Goal: Ask a question: Seek information or help from site administrators or community

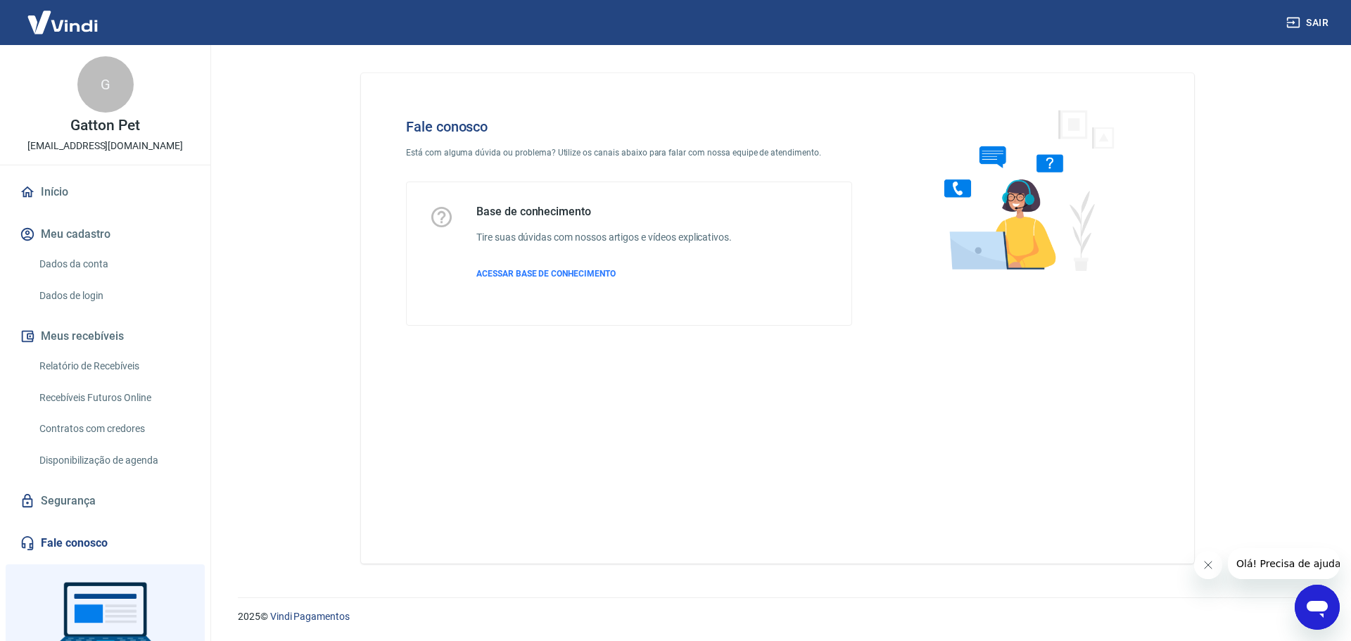
click at [1292, 563] on span "Olá! Precisa de ajuda?" at bounding box center [1291, 563] width 110 height 11
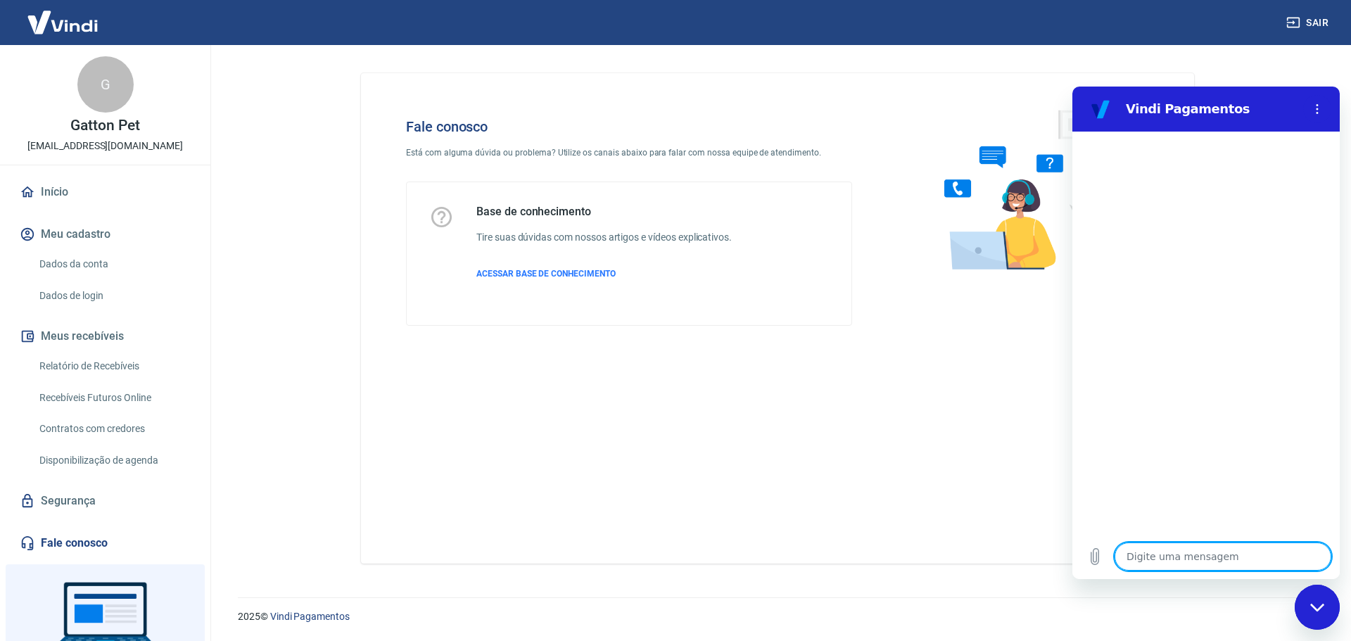
type textarea "c"
type textarea "x"
type textarea "cl"
type textarea "x"
type textarea "cli"
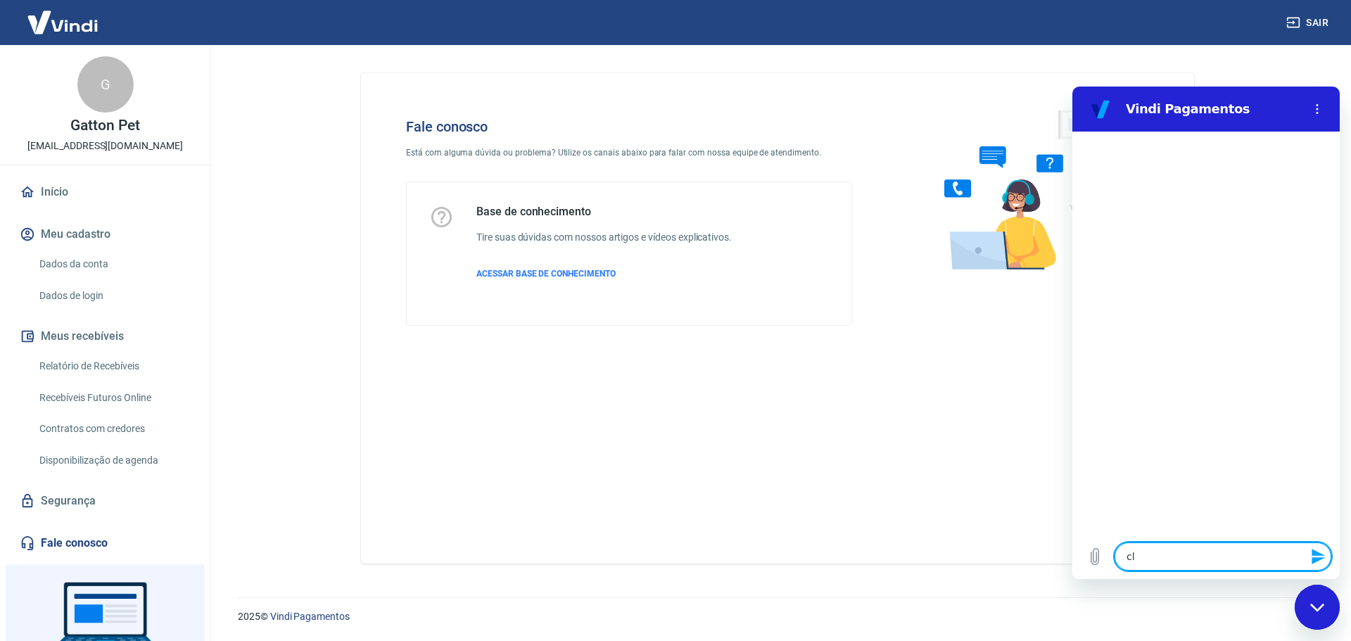
type textarea "x"
type textarea "cl"
type textarea "x"
type textarea "c"
type textarea "x"
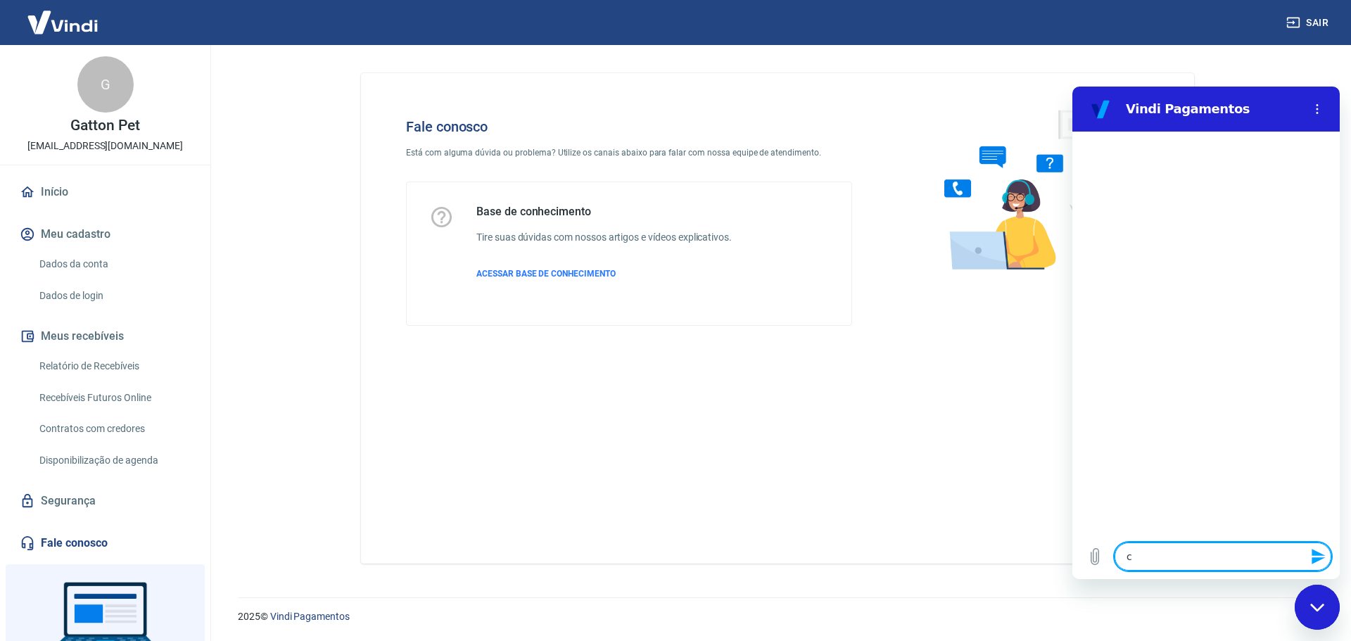
type textarea "x"
type textarea "U"
type textarea "x"
type textarea "Um"
type textarea "x"
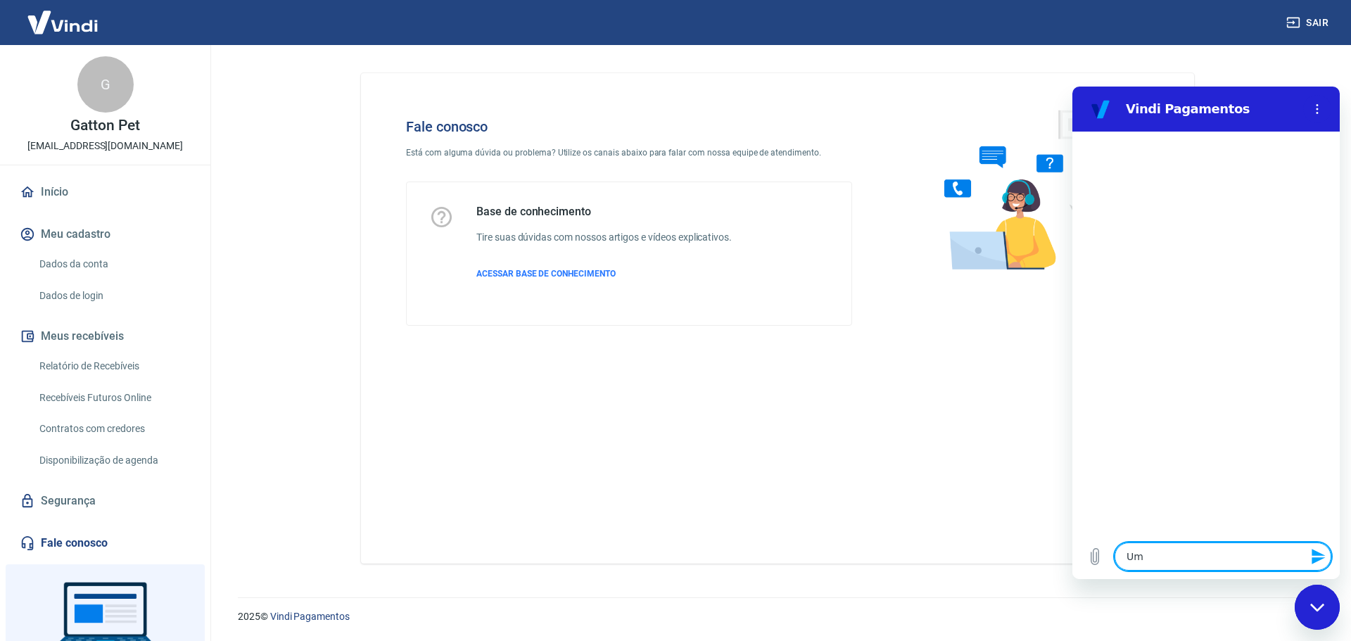
type textarea "Uma"
type textarea "x"
type textarea "Uma"
type textarea "x"
type textarea "Uma c"
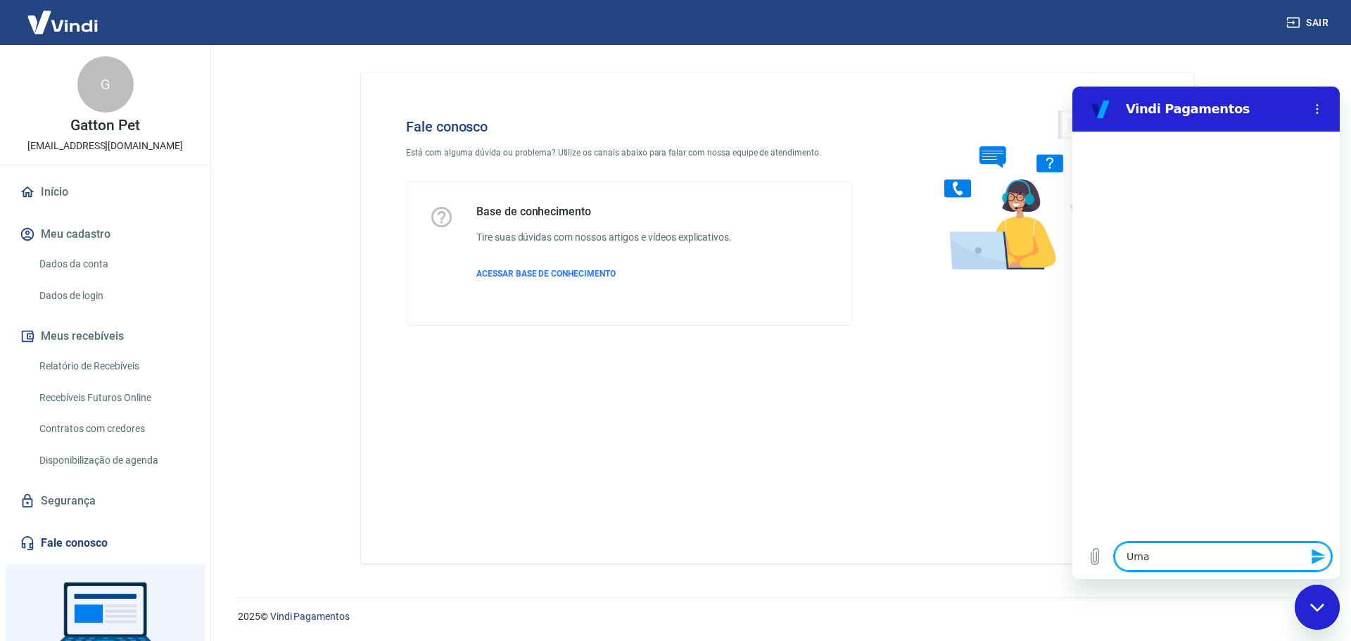
type textarea "x"
type textarea "Uma cl"
type textarea "x"
type textarea "Uma cli"
type textarea "x"
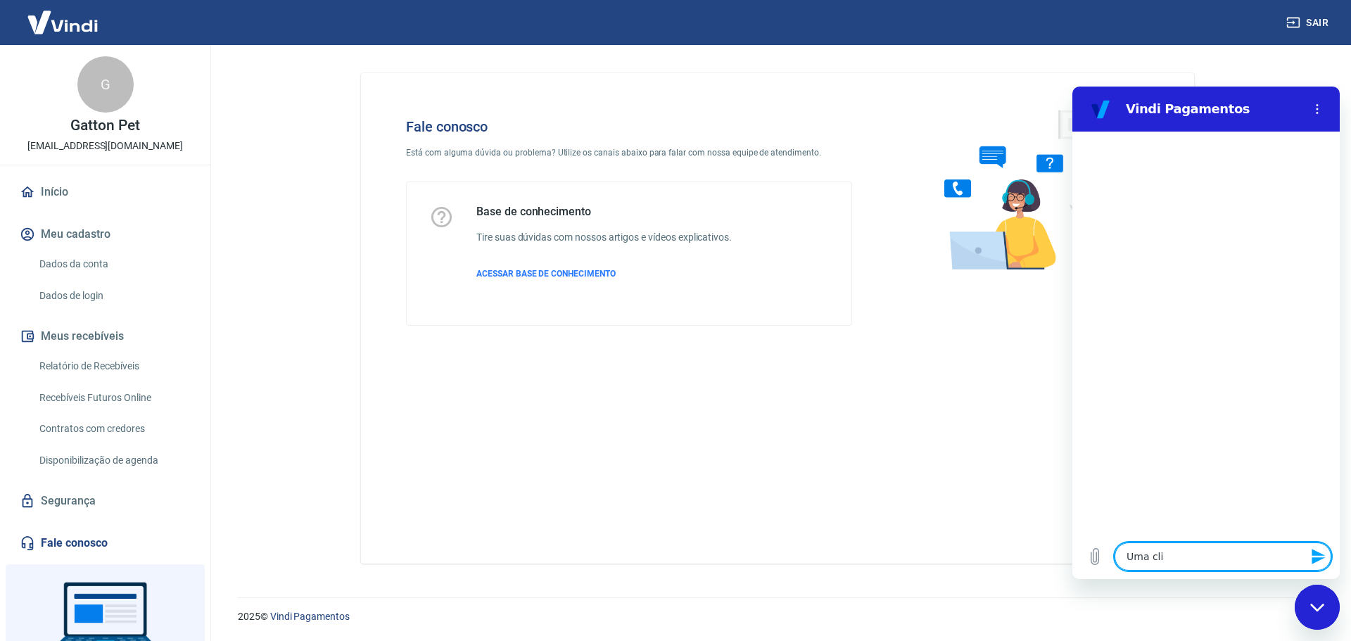
type textarea "Uma clin"
type textarea "x"
type textarea "Uma cli"
type textarea "x"
type textarea "Uma clie"
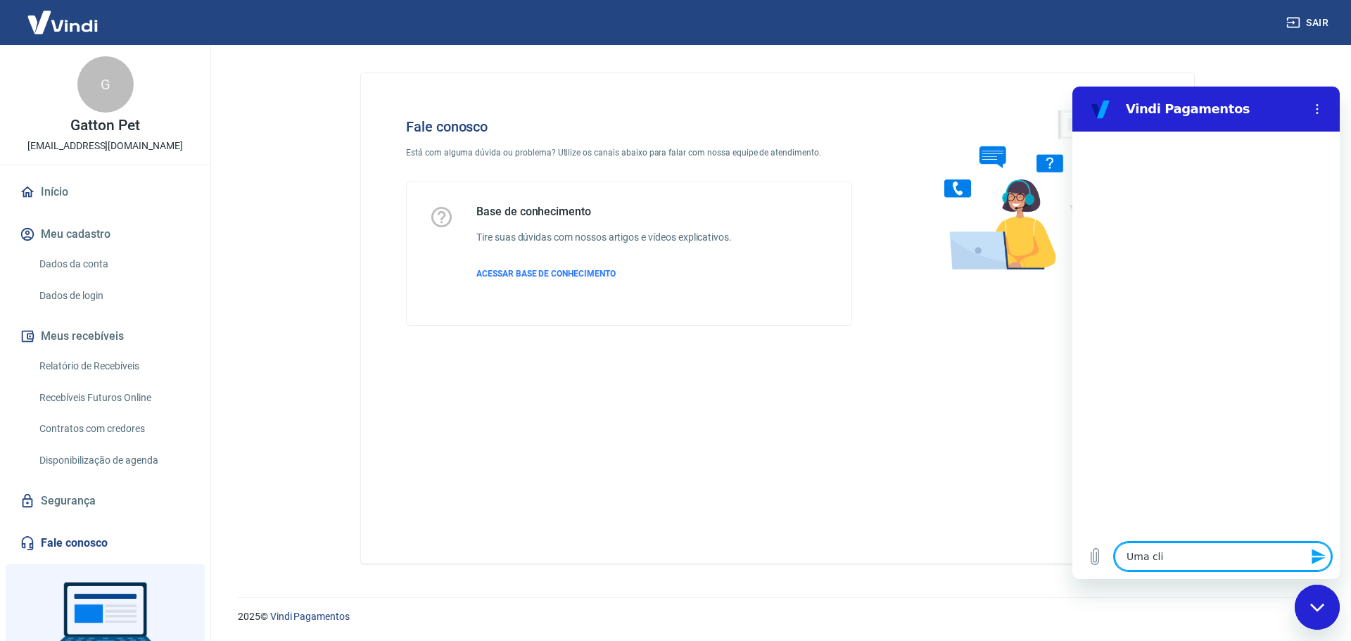
type textarea "x"
type textarea "Uma clien"
type textarea "x"
type textarea "Uma client"
type textarea "x"
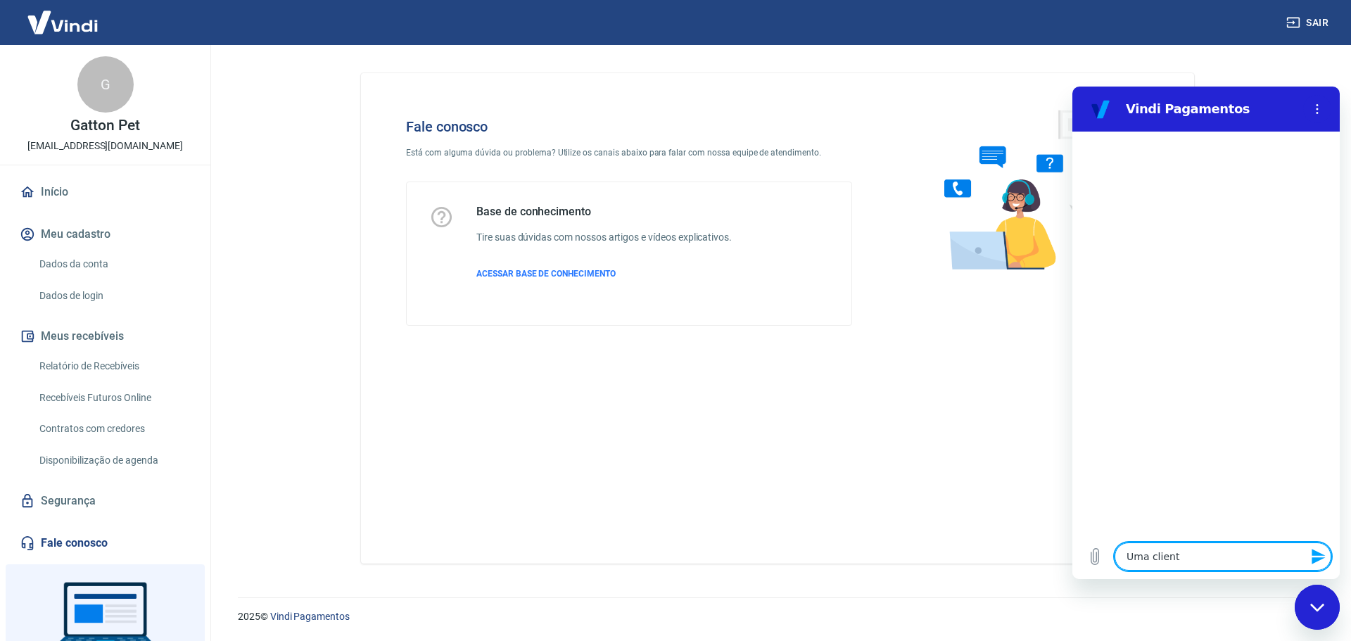
type textarea "Uma cliente"
type textarea "x"
type textarea "Uma cliente"
type textarea "x"
type textarea "Uma cliente f"
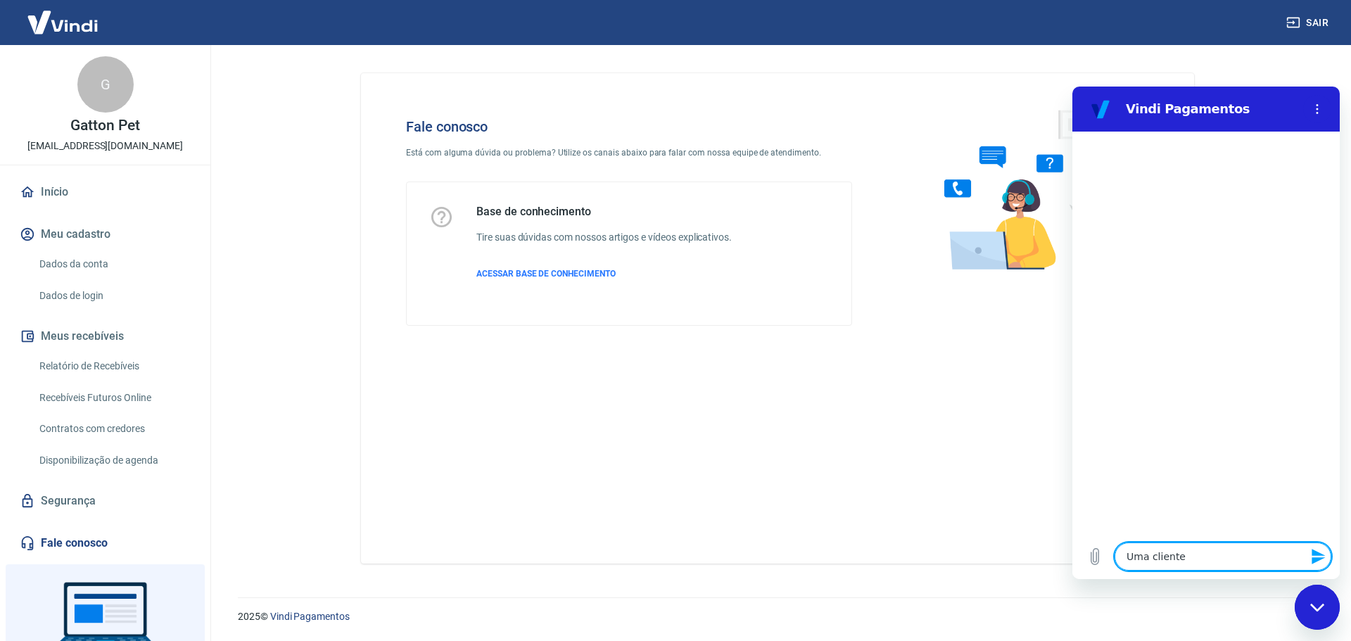
type textarea "x"
type textarea "Uma cliente fe"
type textarea "x"
type textarea "Uma cliente fez"
type textarea "x"
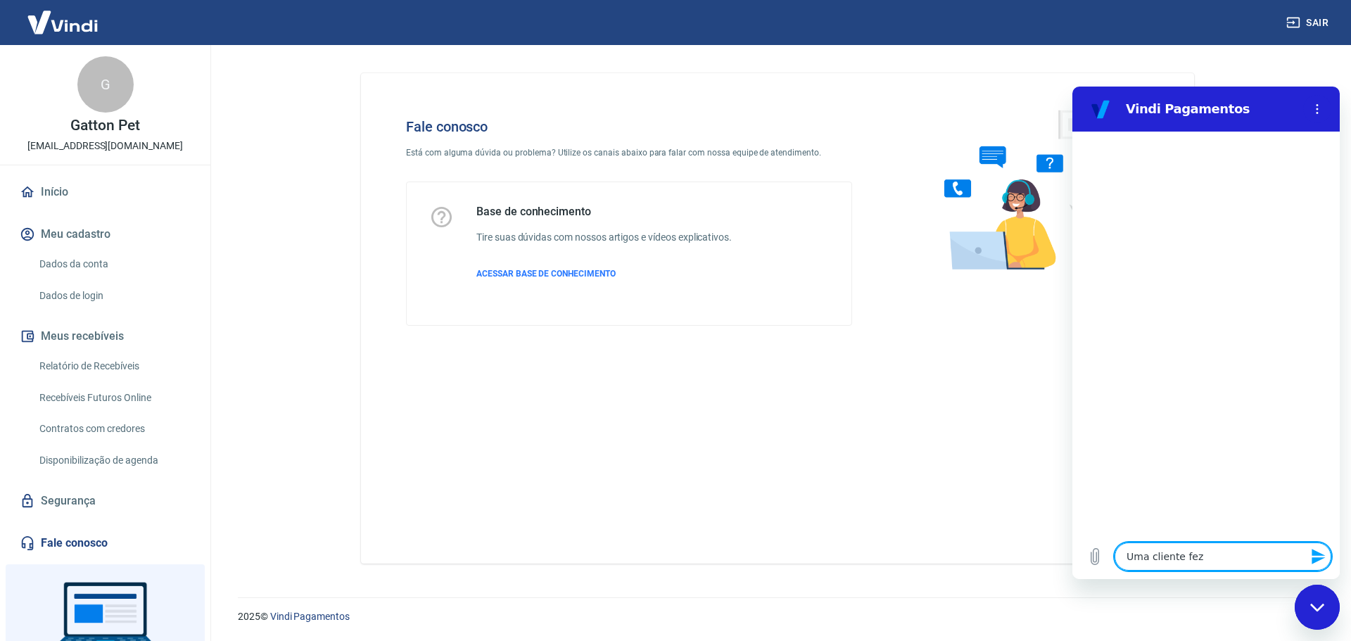
type textarea "Uma cliente fez"
type textarea "x"
type textarea "Uma cliente fez o"
type textarea "x"
type textarea "Uma cliente fez o"
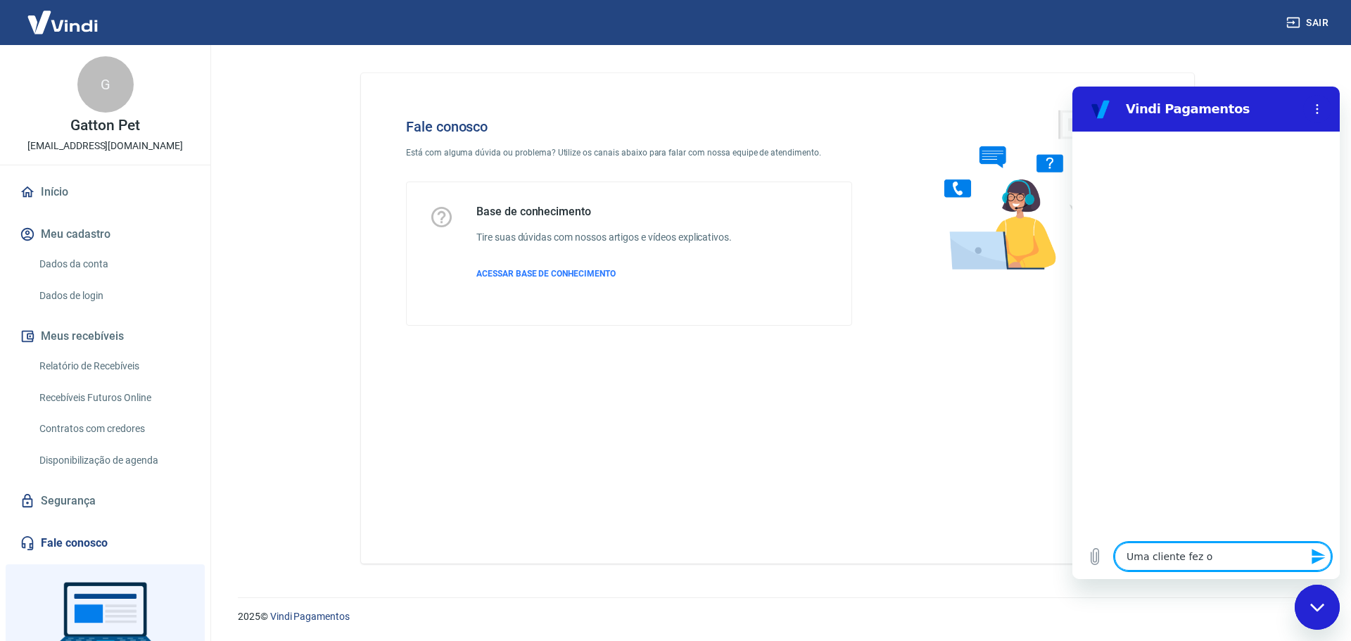
type textarea "x"
type textarea "Uma cliente fez o P"
type textarea "x"
type textarea "Uma cliente fez o PI"
type textarea "x"
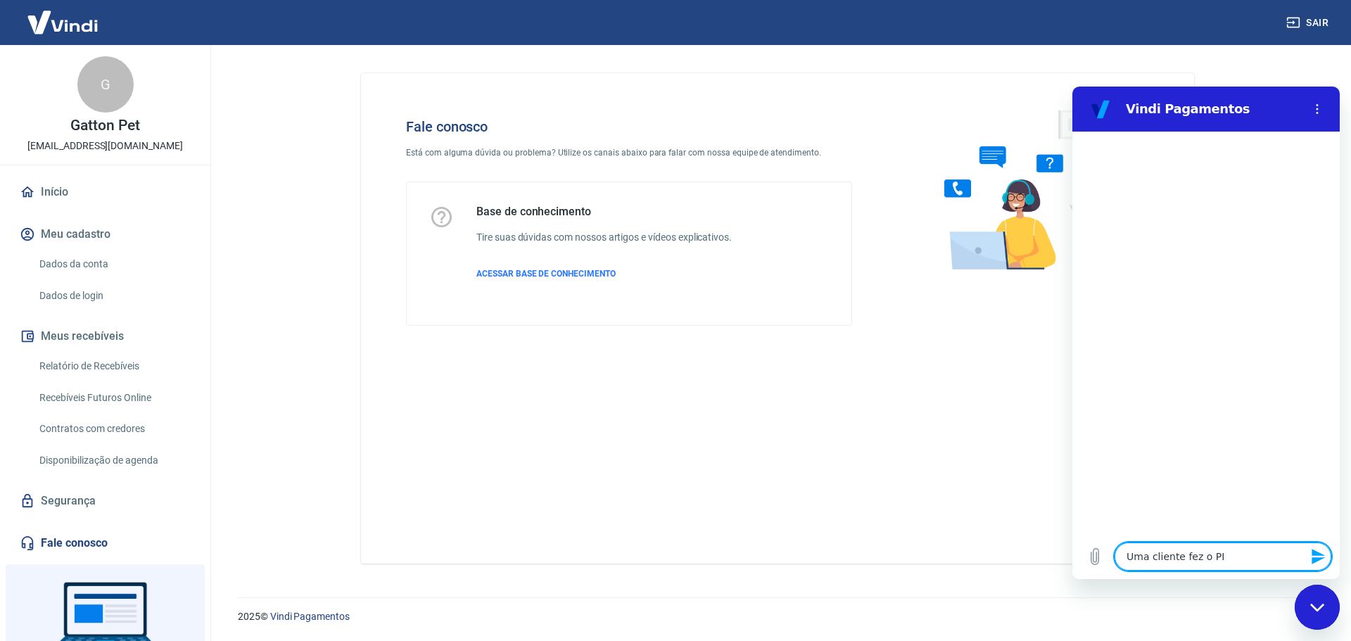
type textarea "Uma cliente fez o PIx"
type textarea "x"
type textarea "Uma cliente fez o PIx"
type textarea "x"
type textarea "Uma cliente fez o PIx m"
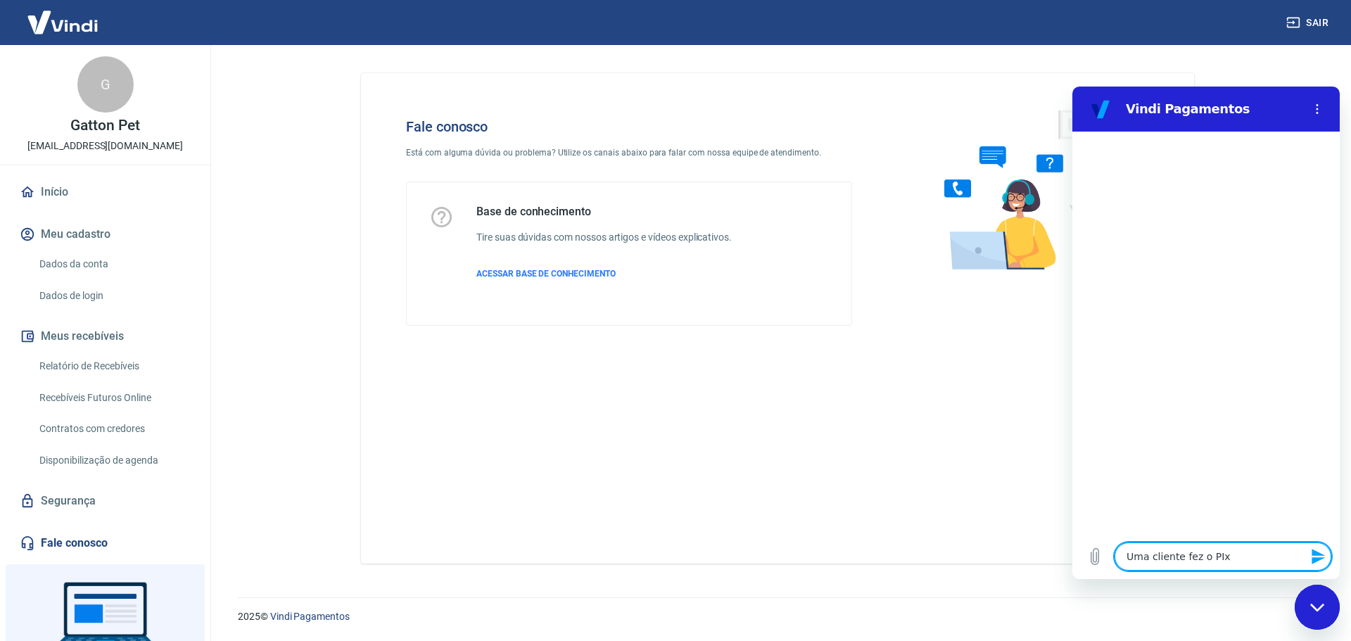
type textarea "x"
type textarea "Uma cliente fez o PIx ma"
type textarea "x"
type textarea "Uma cliente fez o PIx mas"
type textarea "x"
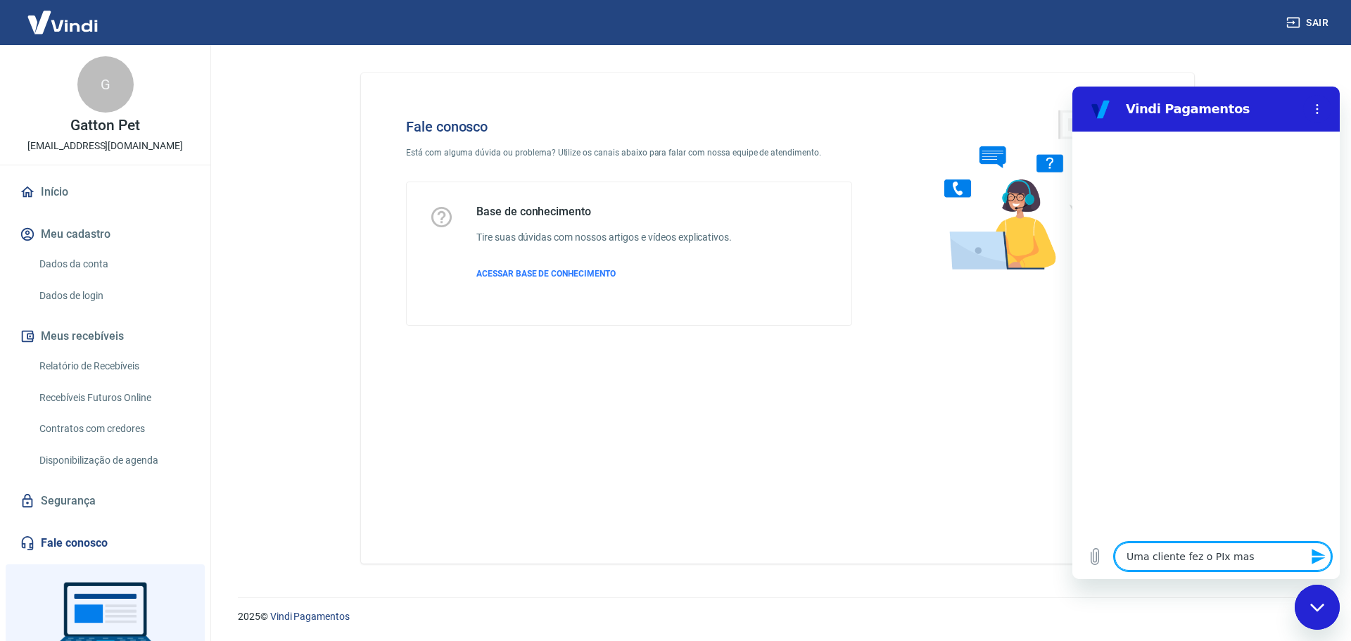
type textarea "Uma cliente fez o PIx mas"
type textarea "x"
type textarea "Uma cliente fez o PIx mas n"
type textarea "x"
type textarea "Uma cliente fez o PIx mas nã"
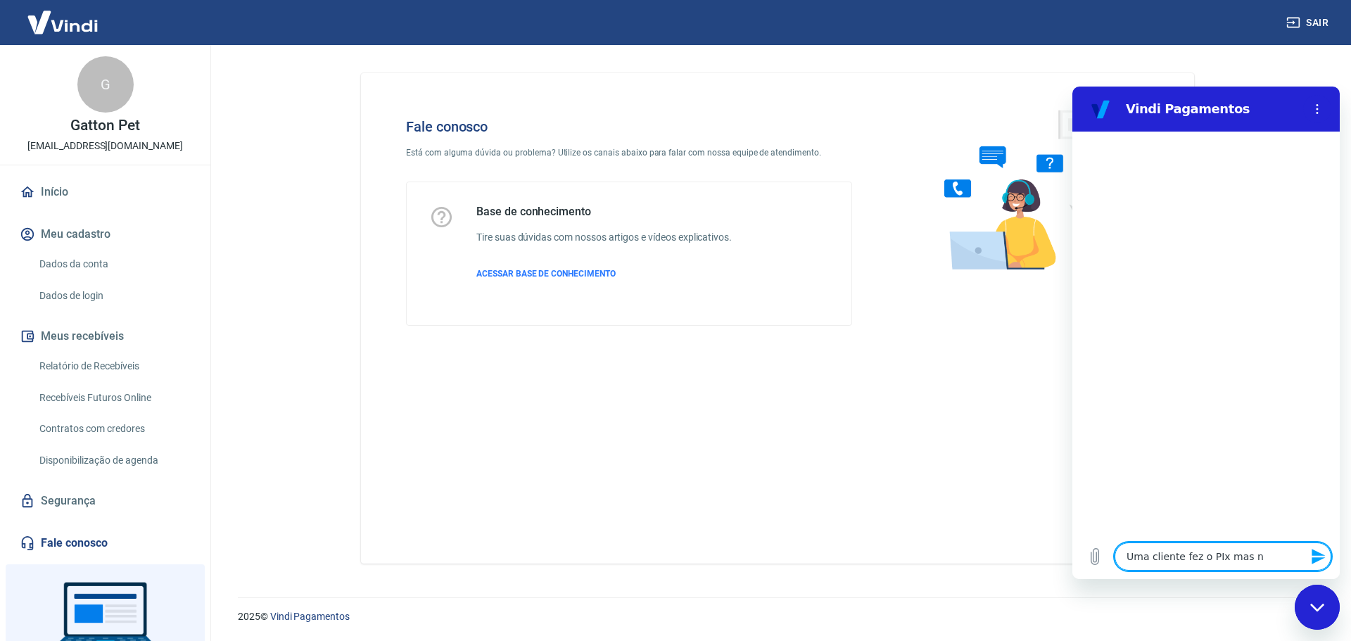
type textarea "x"
type textarea "Uma cliente fez o PIx mas não"
type textarea "x"
type textarea "Uma cliente fez o PIx mas não"
type textarea "x"
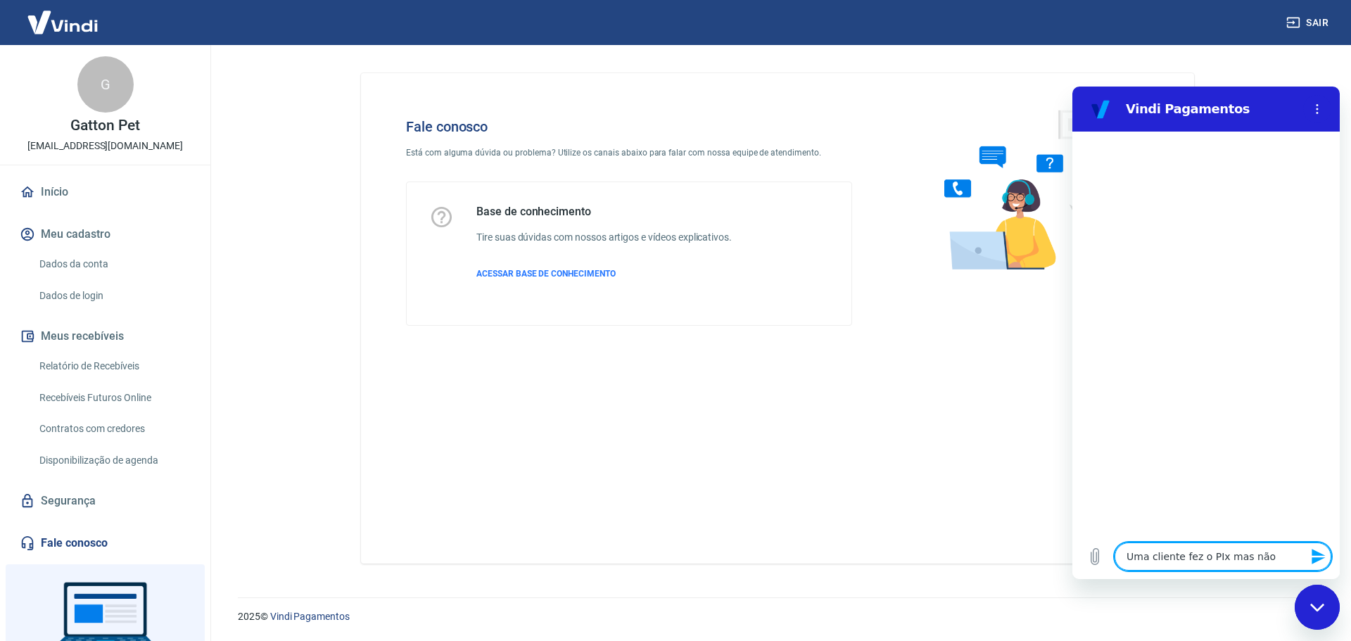
type textarea "Uma cliente fez o PIx mas não a"
type textarea "x"
type textarea "Uma cliente fez o PIx mas não at"
type textarea "x"
type textarea "Uma cliente fez o PIx mas não atu"
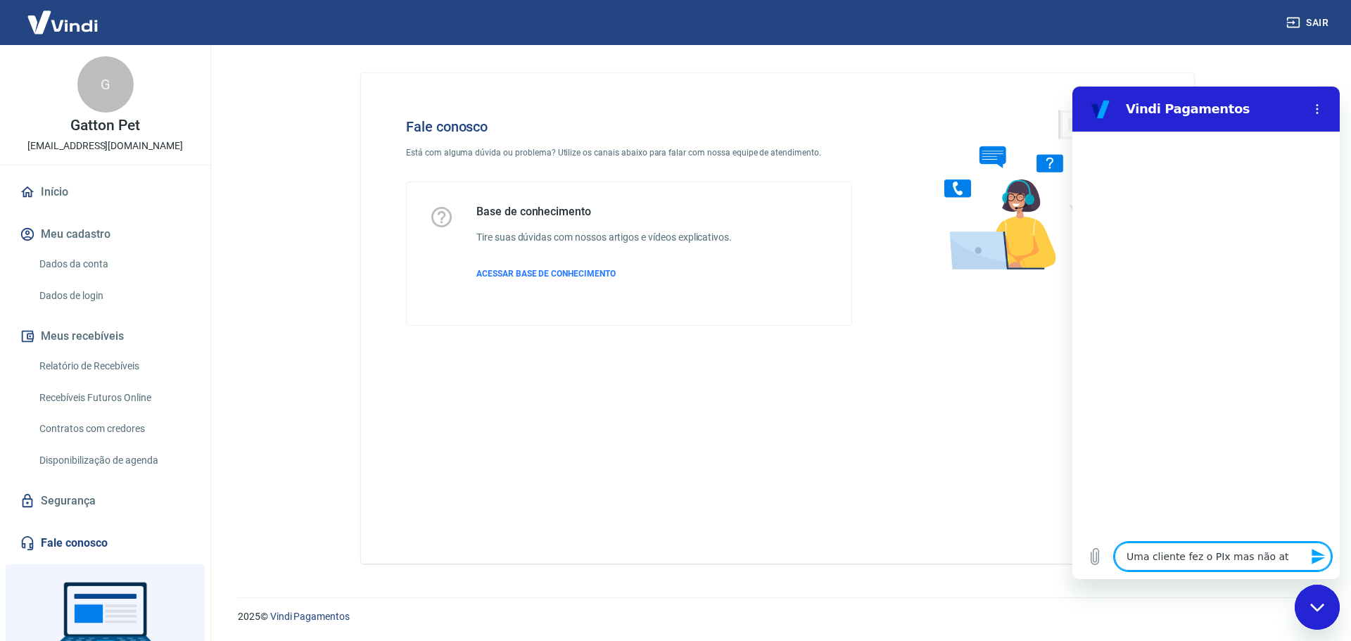
type textarea "x"
type textarea "Uma cliente fez o PIx mas não atua"
type textarea "x"
type textarea "Uma cliente fez o PIx mas não atual"
type textarea "x"
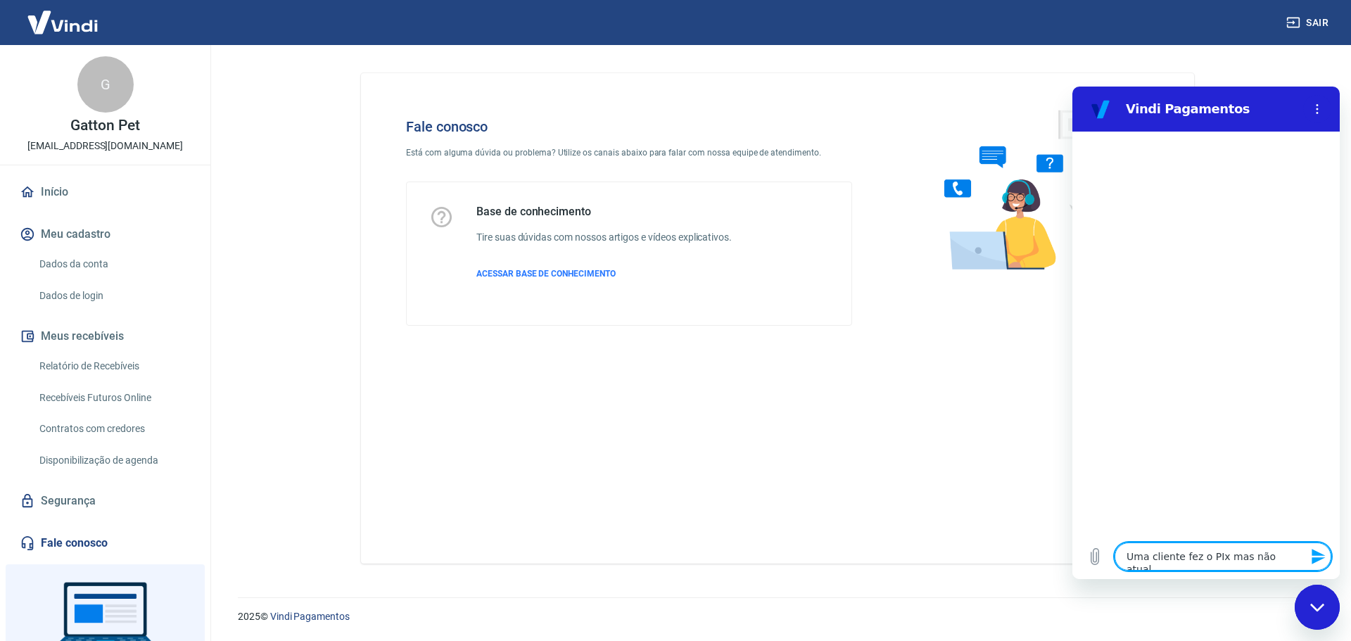
type textarea "Uma cliente fez o PIx mas não atuali"
type textarea "x"
type textarea "Uma cliente fez o PIx mas não atualiz"
type textarea "x"
type textarea "Uma cliente fez o PIx mas não atualizo"
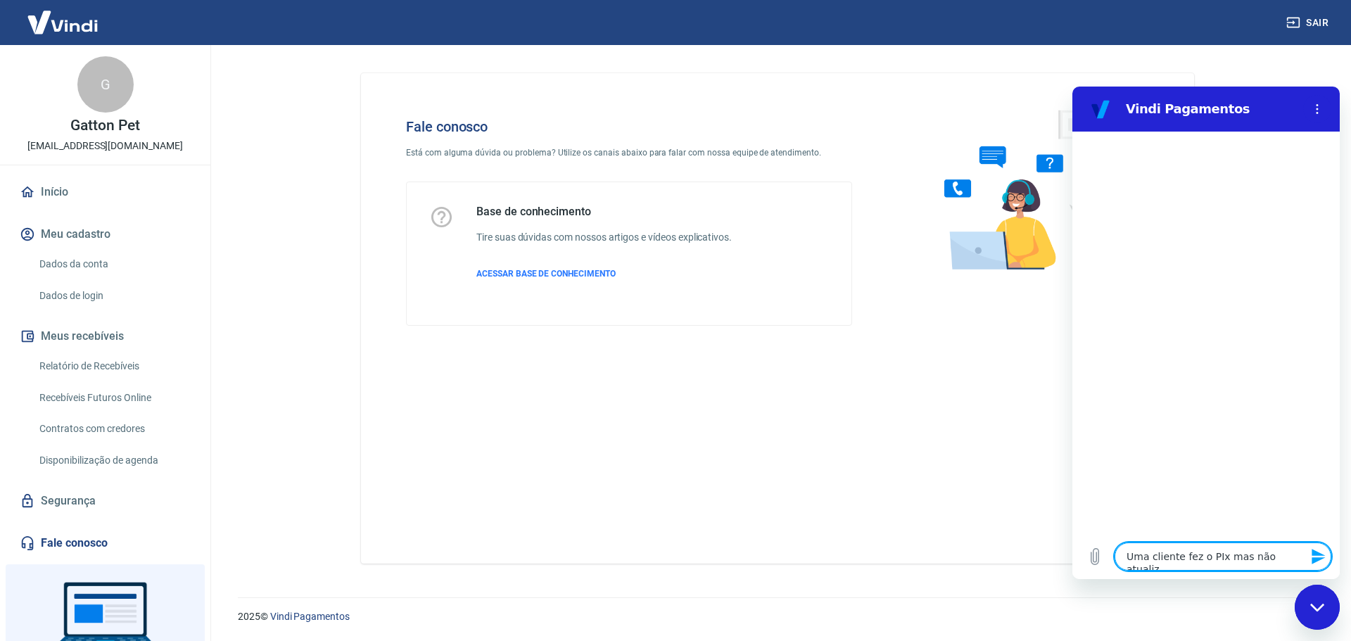
type textarea "x"
type textarea "Uma cliente fez o PIx mas não atualizou"
type textarea "x"
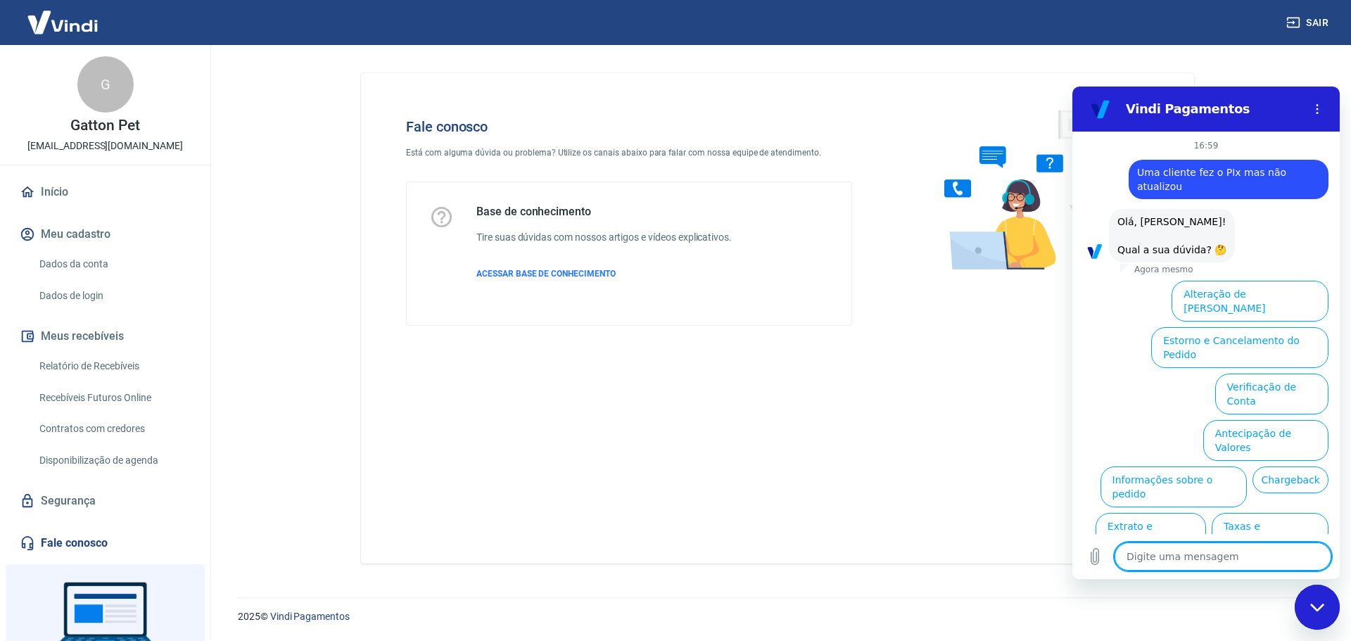
click at [1213, 466] on button "Informações sobre o pedido" at bounding box center [1173, 486] width 147 height 41
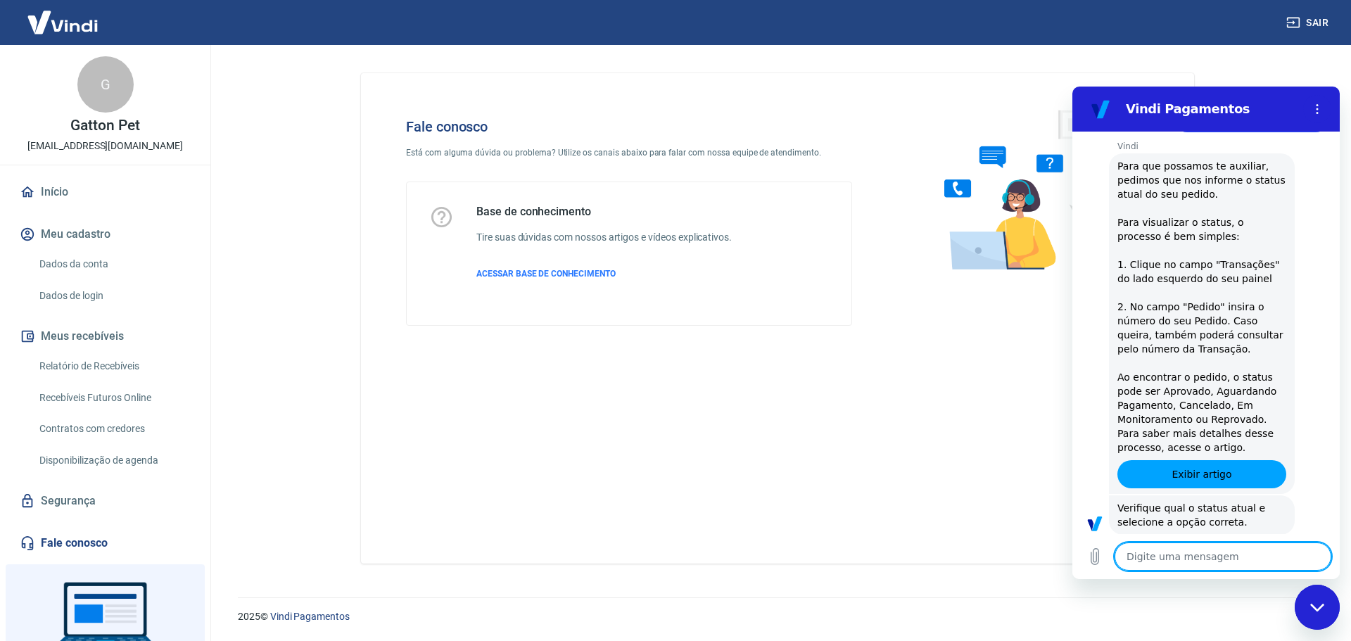
scroll to position [264, 0]
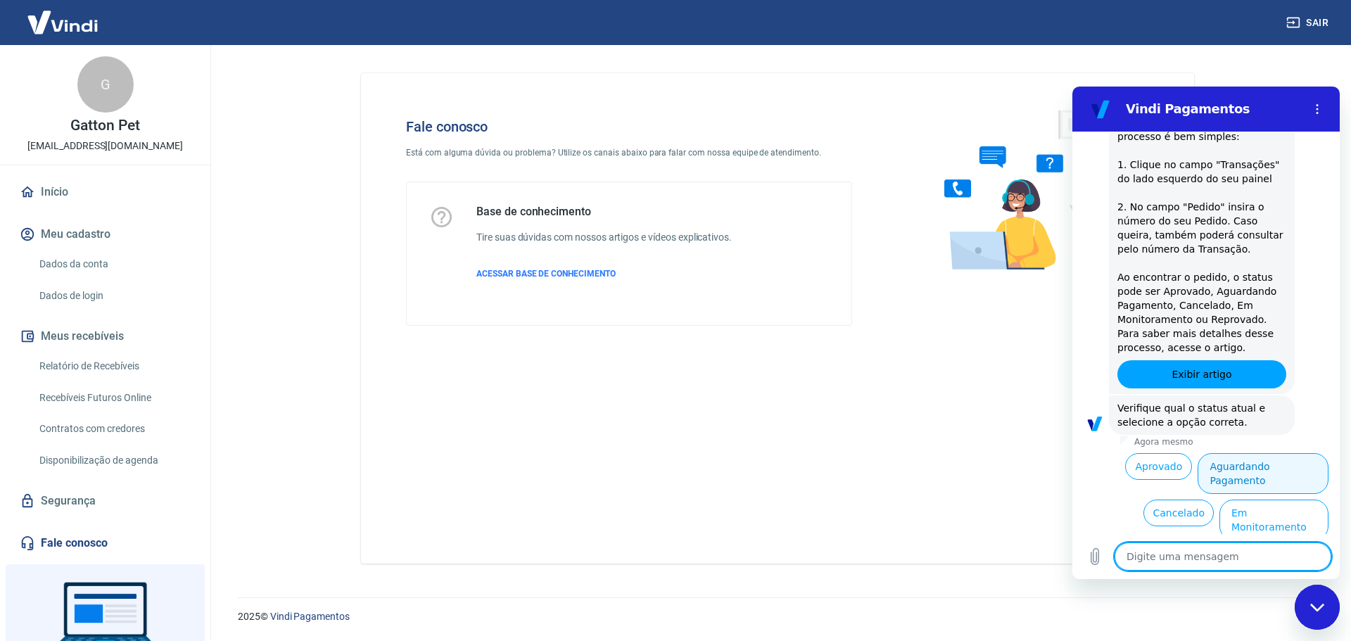
click at [1289, 453] on button "Aguardando Pagamento" at bounding box center [1262, 473] width 131 height 41
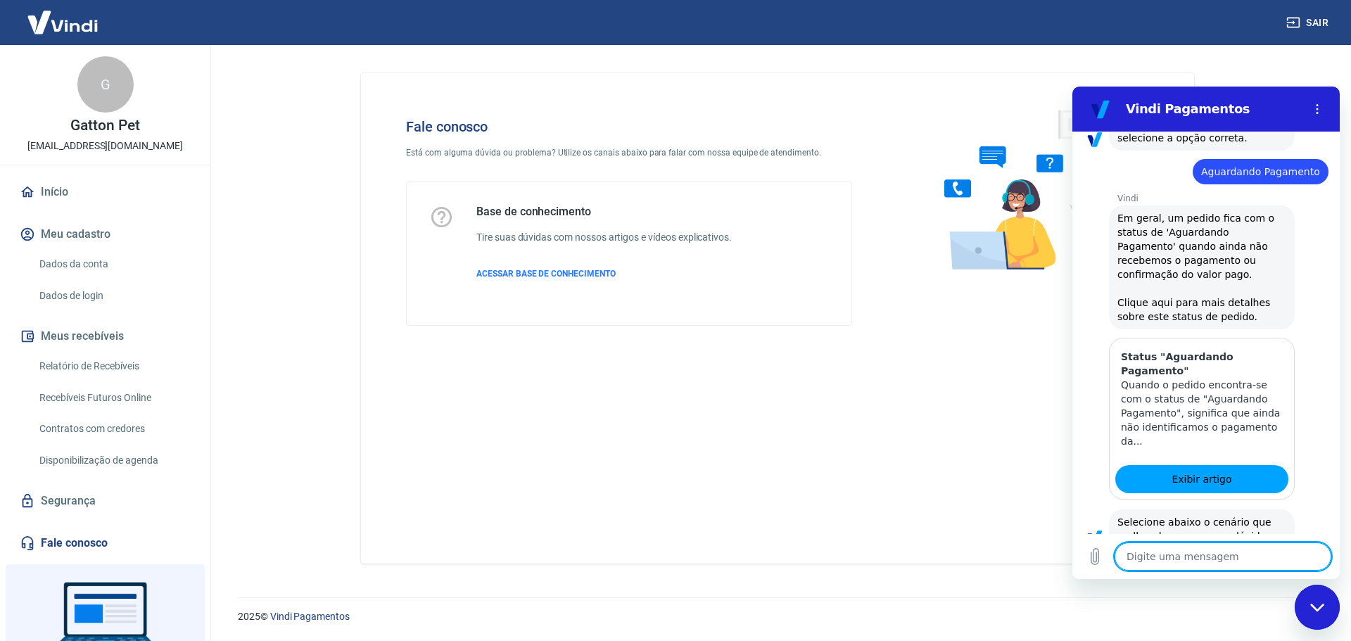
scroll to position [662, 0]
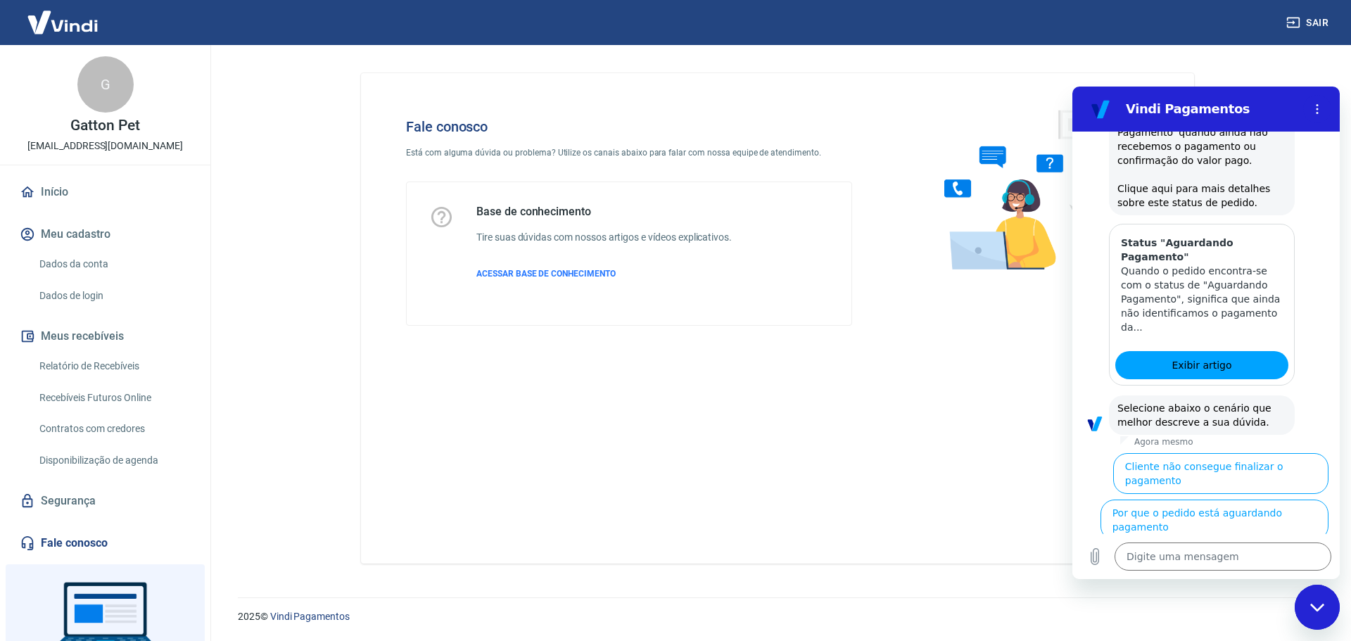
click at [1296, 546] on button "Cliente pagou, mas pedido consta 'Aguardando Pagamento'" at bounding box center [1242, 573] width 172 height 55
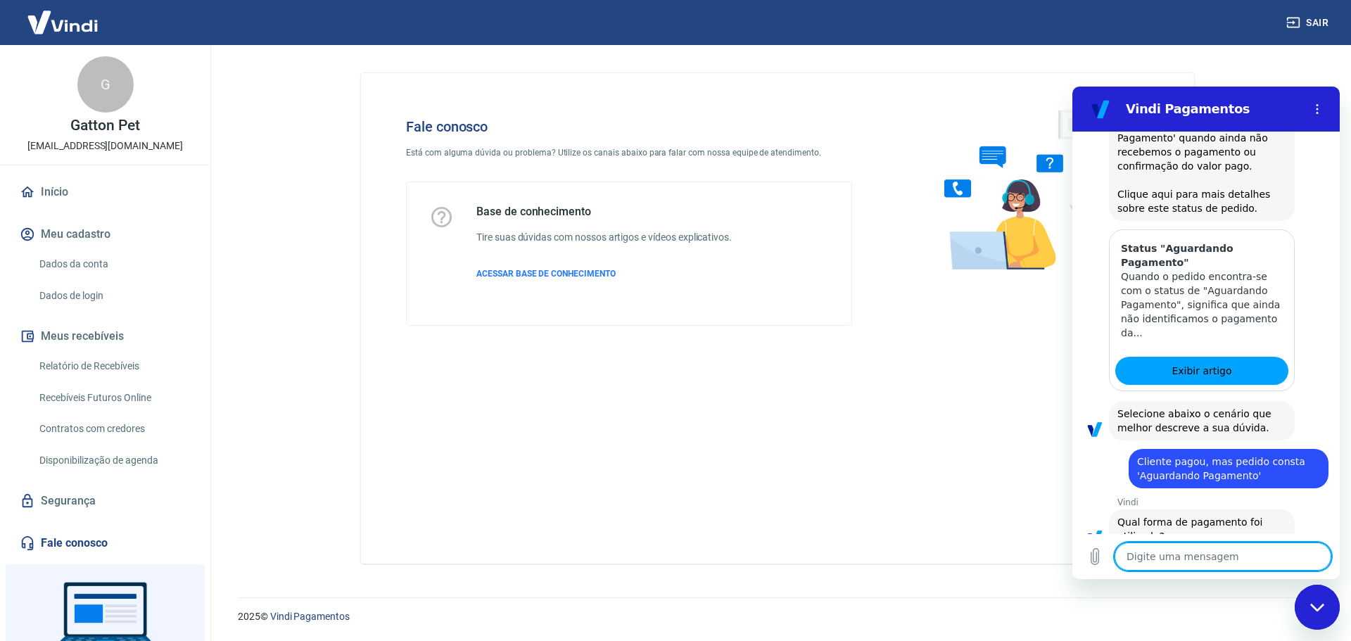
scroll to position [756, 0]
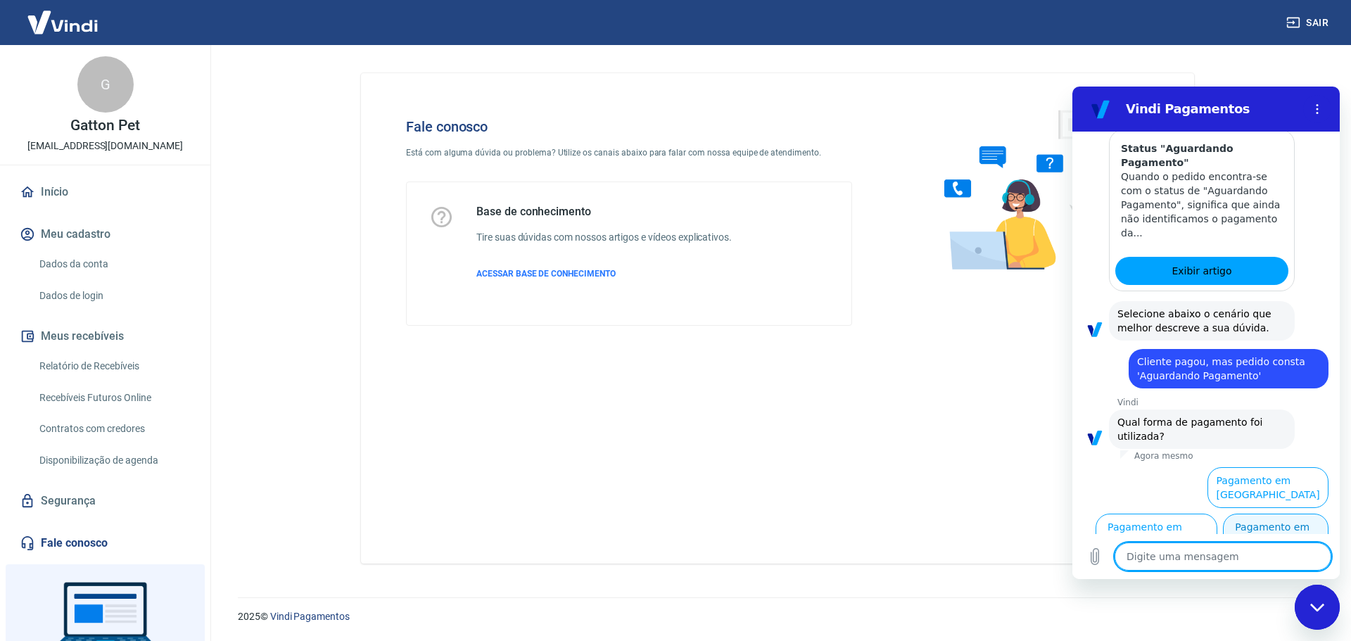
click at [1297, 521] on button "Pagamento em Pix" at bounding box center [1276, 534] width 106 height 41
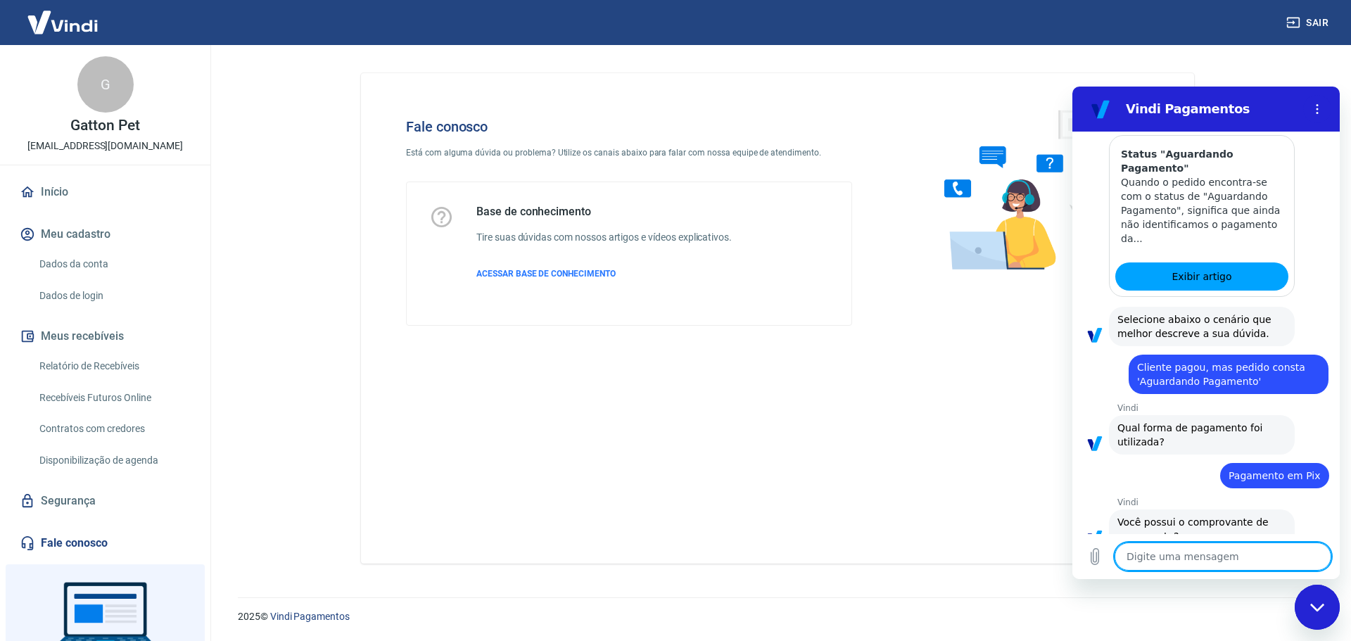
scroll to position [786, 0]
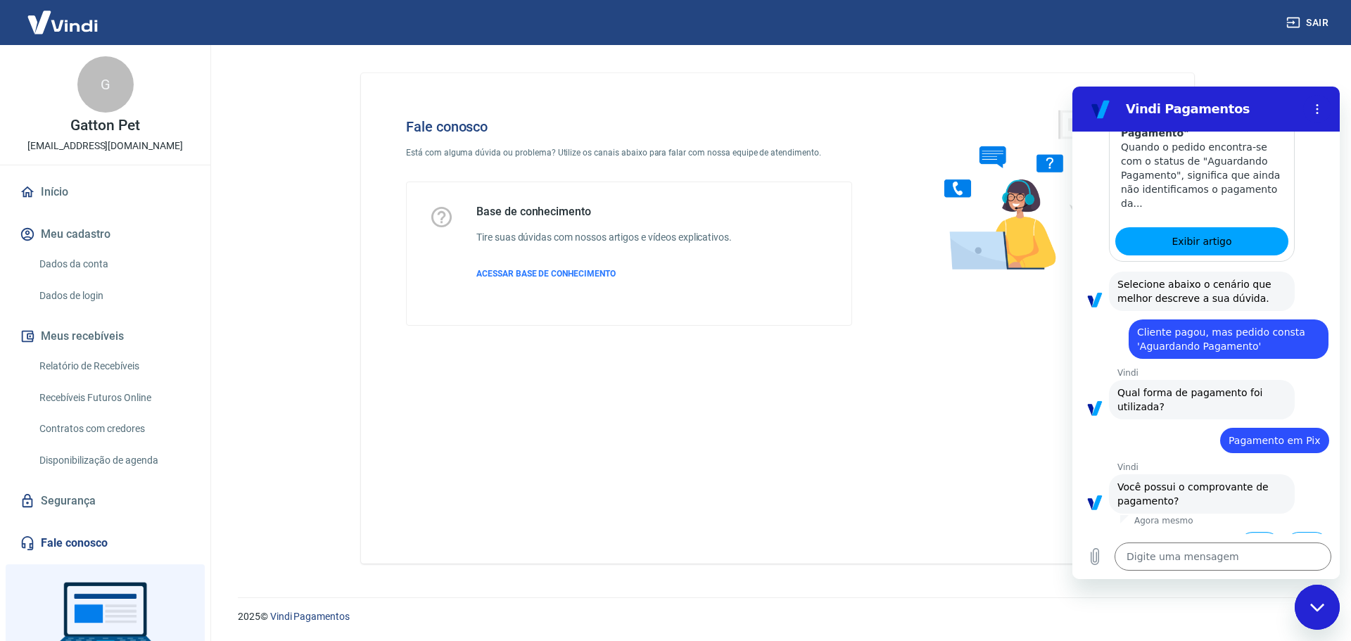
click at [1245, 532] on button "Sim" at bounding box center [1259, 545] width 41 height 27
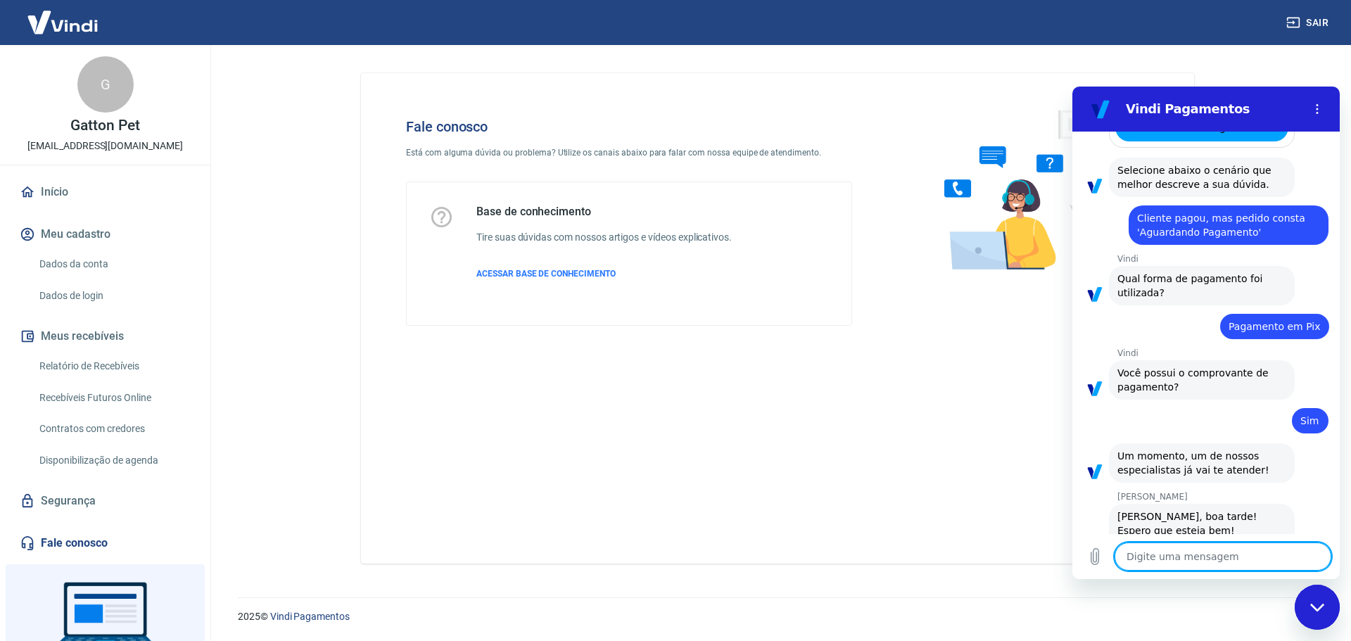
scroll to position [1077, 0]
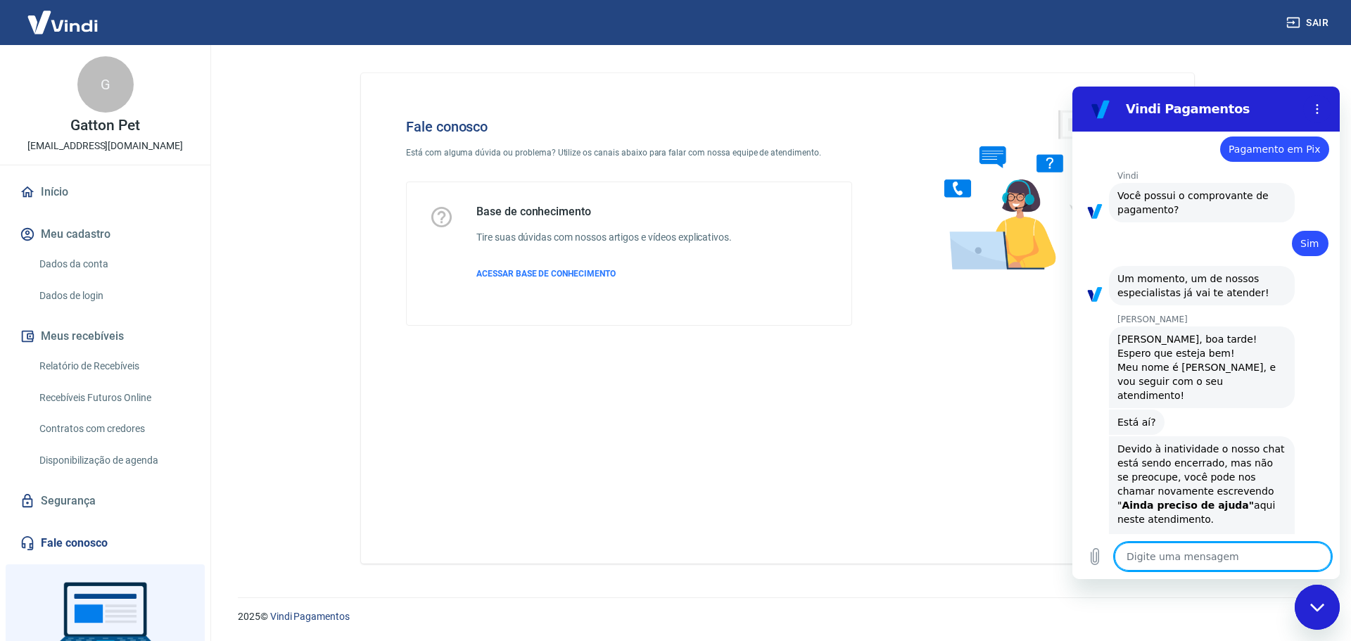
type textarea "x"
click at [1220, 561] on textarea at bounding box center [1222, 556] width 217 height 28
type textarea "b"
type textarea "x"
type textarea "bo"
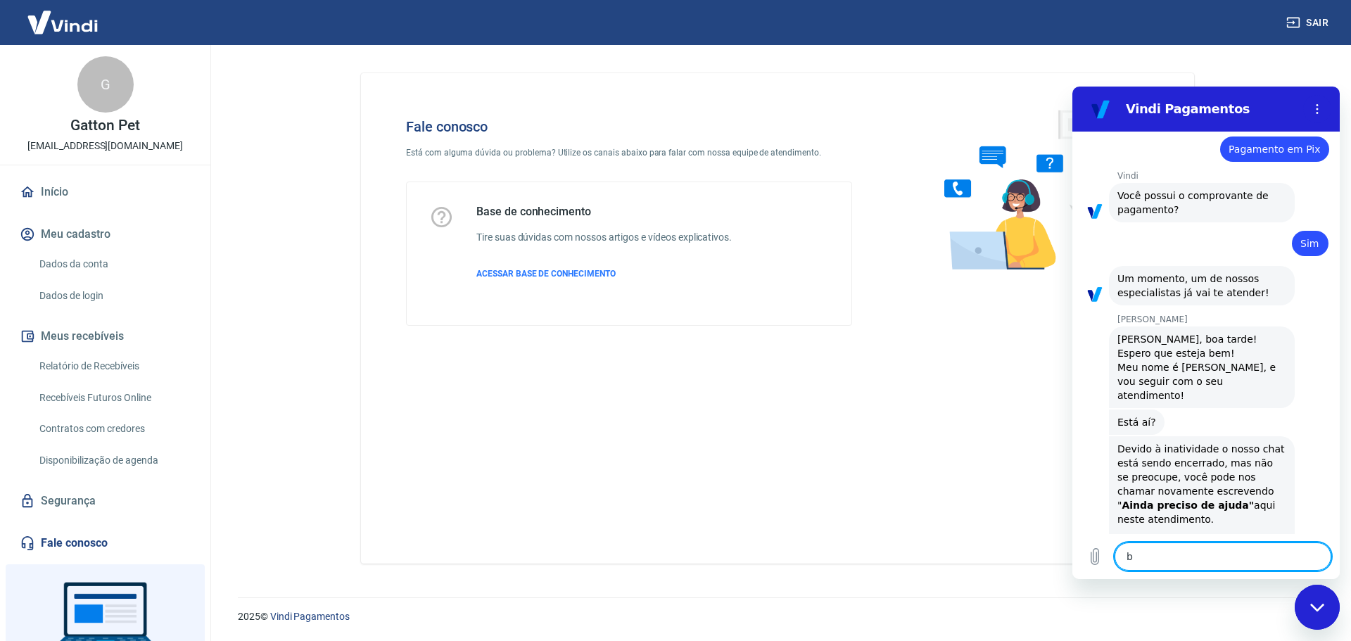
type textarea "x"
type textarea "boa"
type textarea "x"
type textarea "boa"
type textarea "x"
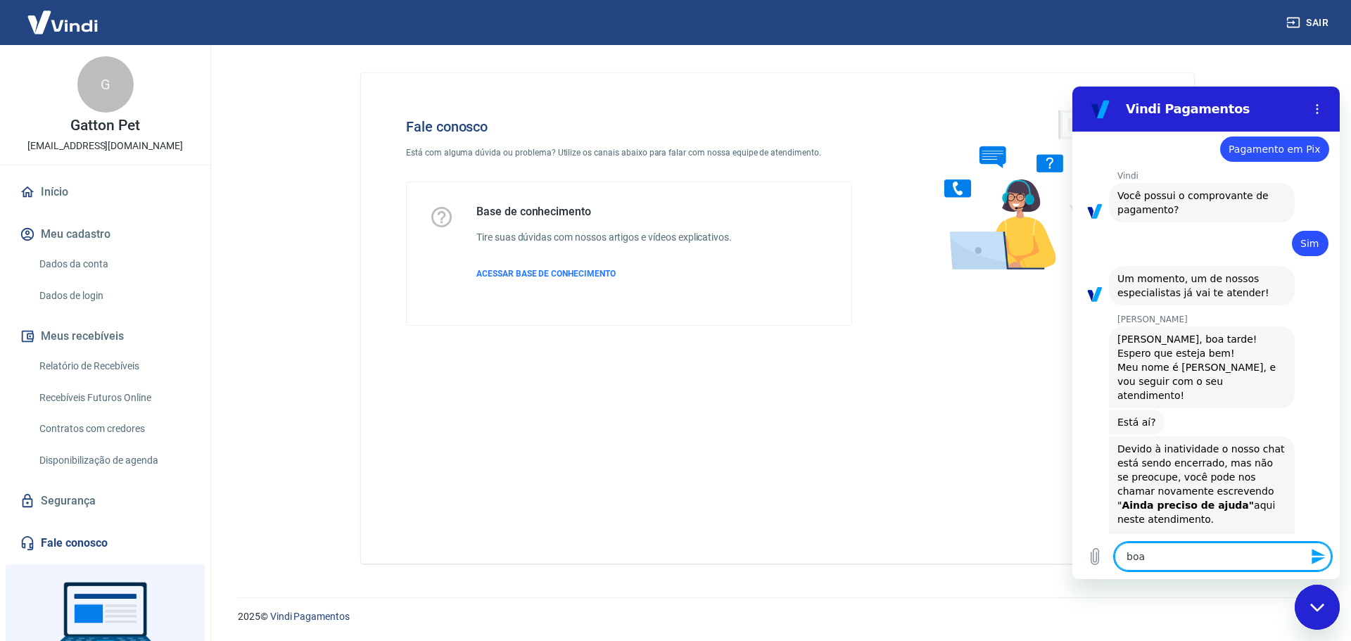
type textarea "boa t"
type textarea "x"
type textarea "boa ta"
type textarea "x"
type textarea "boa tar"
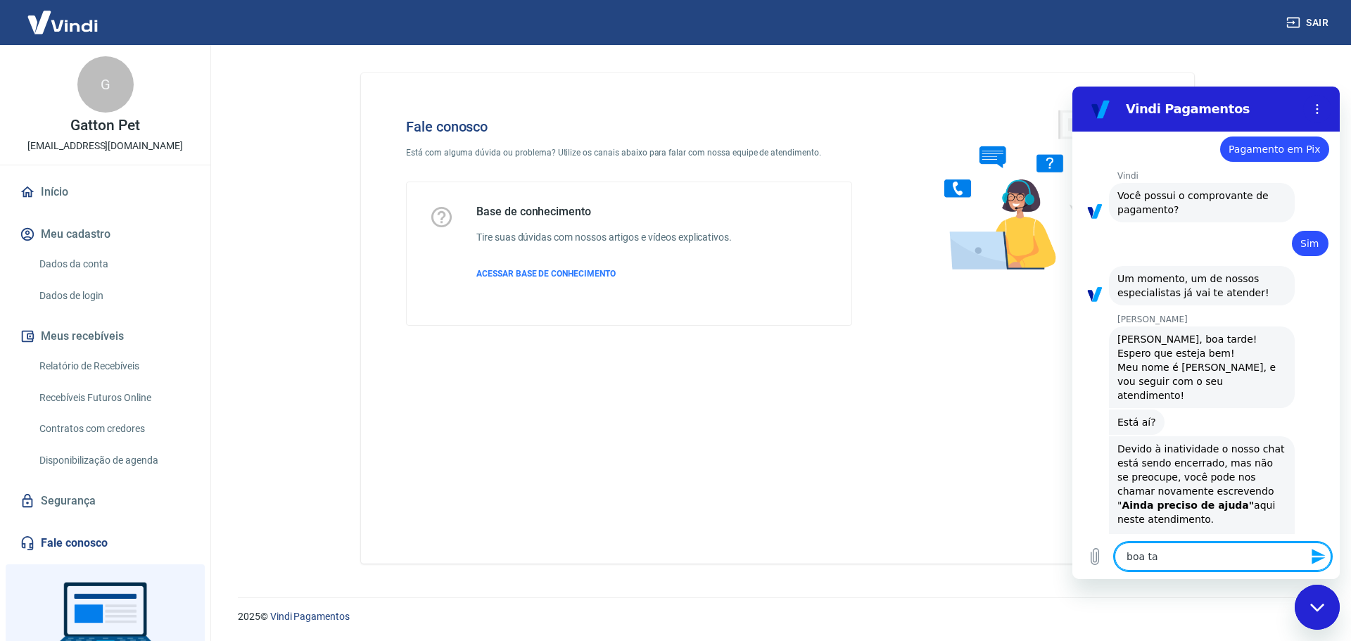
type textarea "x"
type textarea "boa tard"
type textarea "x"
type textarea "boa tarde"
type textarea "x"
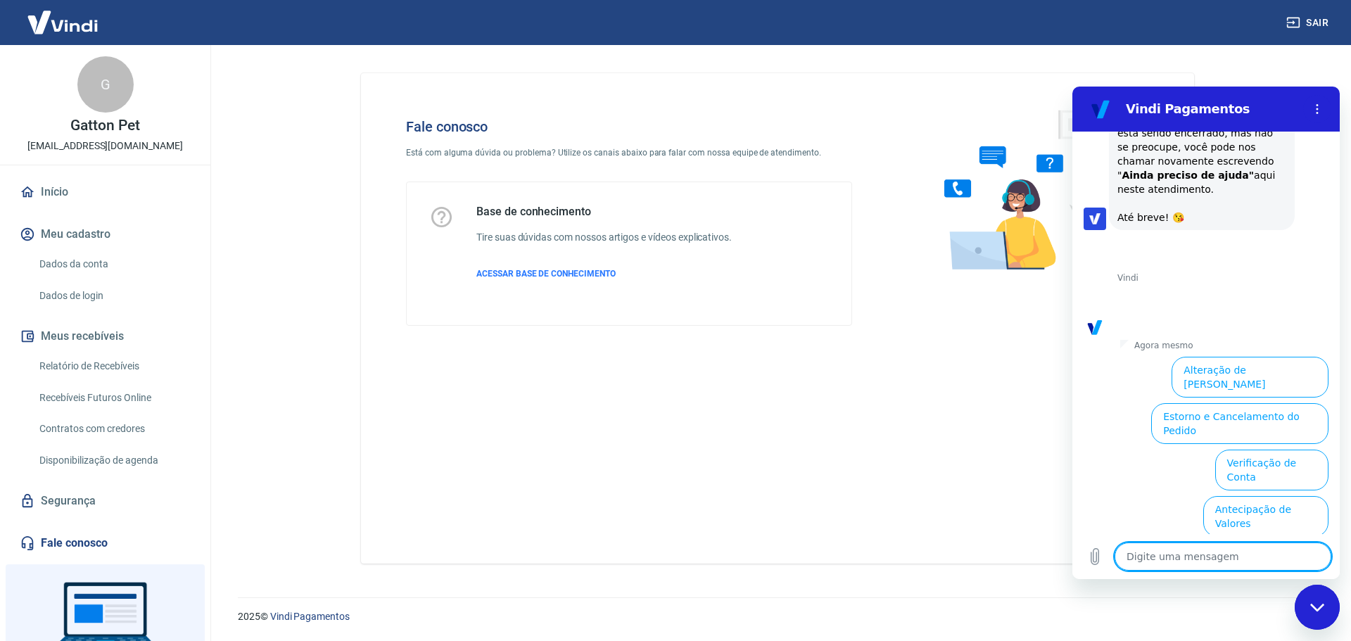
scroll to position [1477, 0]
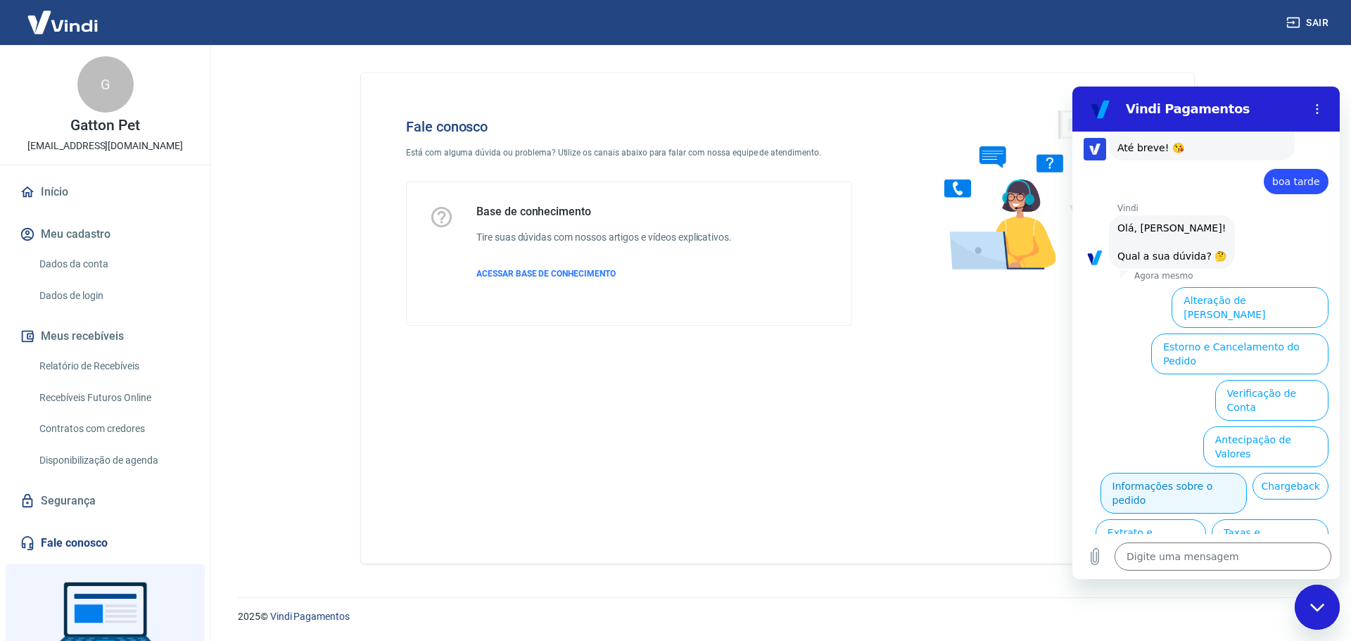
click at [1218, 473] on button "Informações sobre o pedido" at bounding box center [1173, 493] width 147 height 41
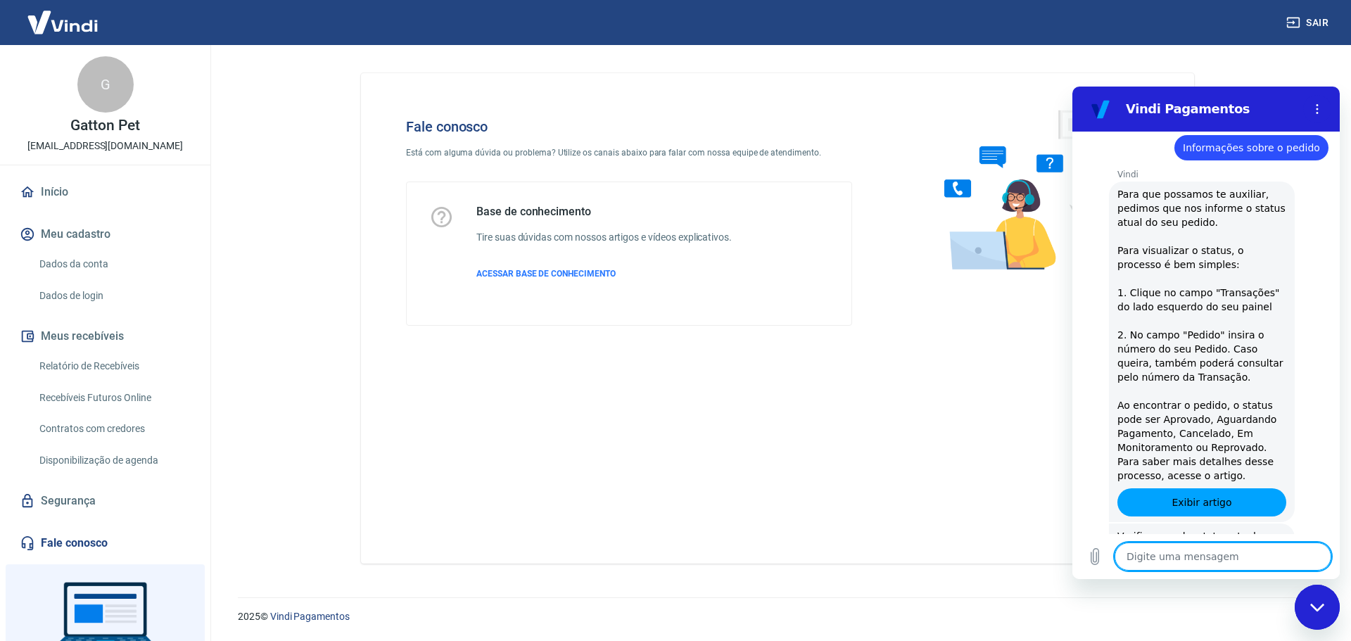
scroll to position [1719, 0]
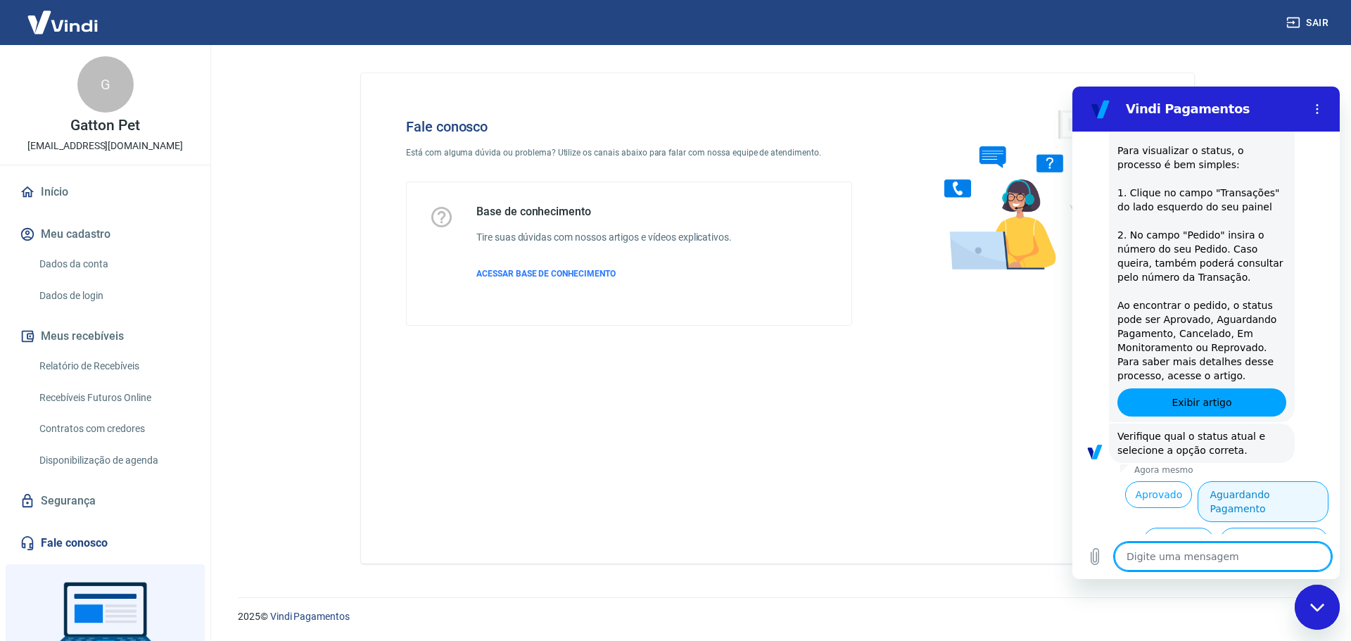
click at [1284, 481] on button "Aguardando Pagamento" at bounding box center [1262, 501] width 131 height 41
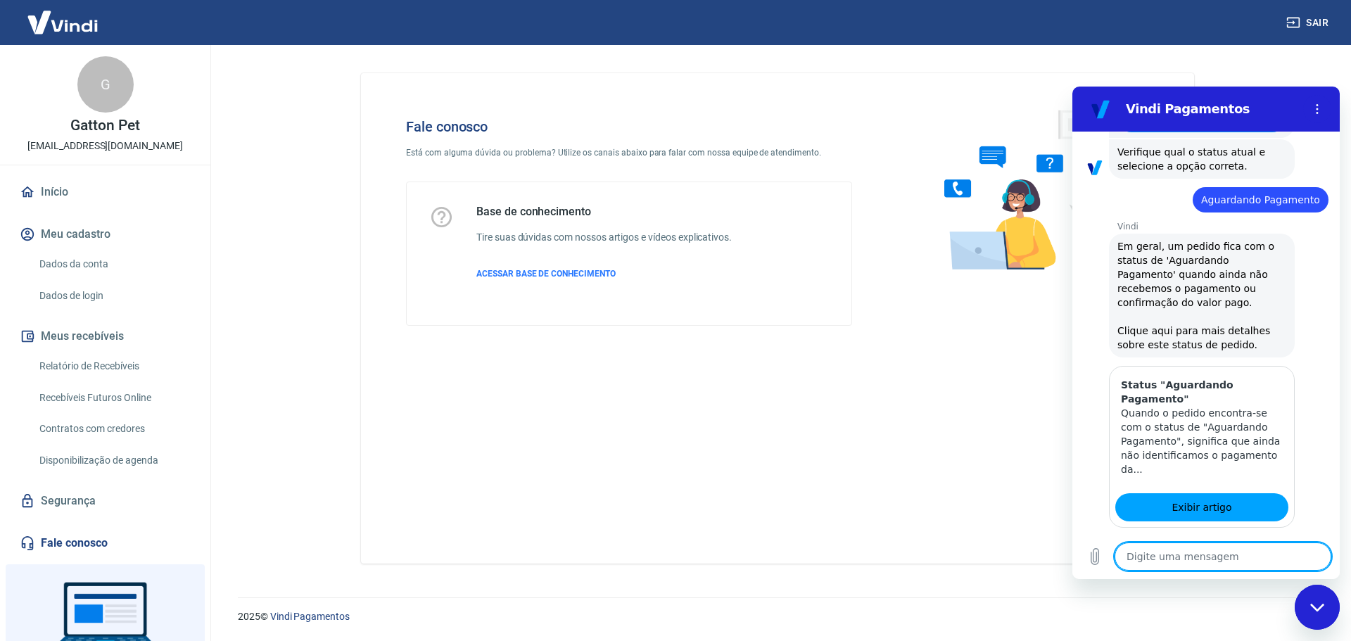
scroll to position [2117, 0]
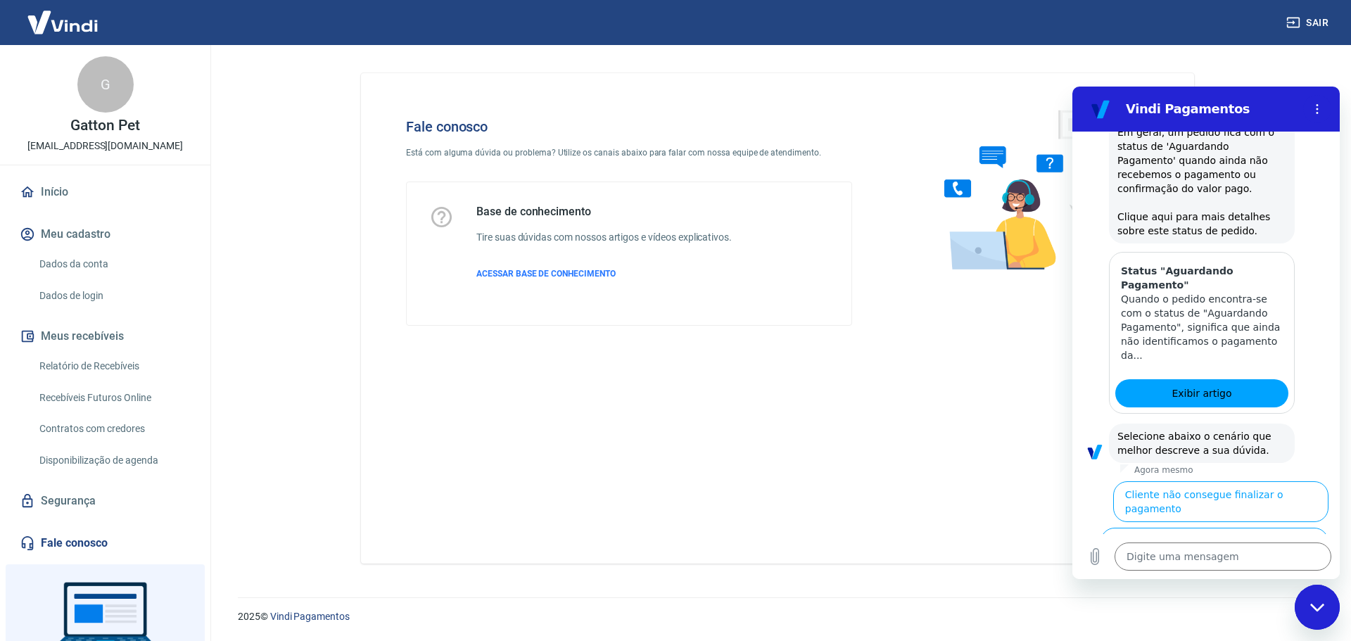
click at [1300, 574] on button "Cliente pagou, mas pedido consta 'Aguardando Pagamento'" at bounding box center [1242, 601] width 172 height 55
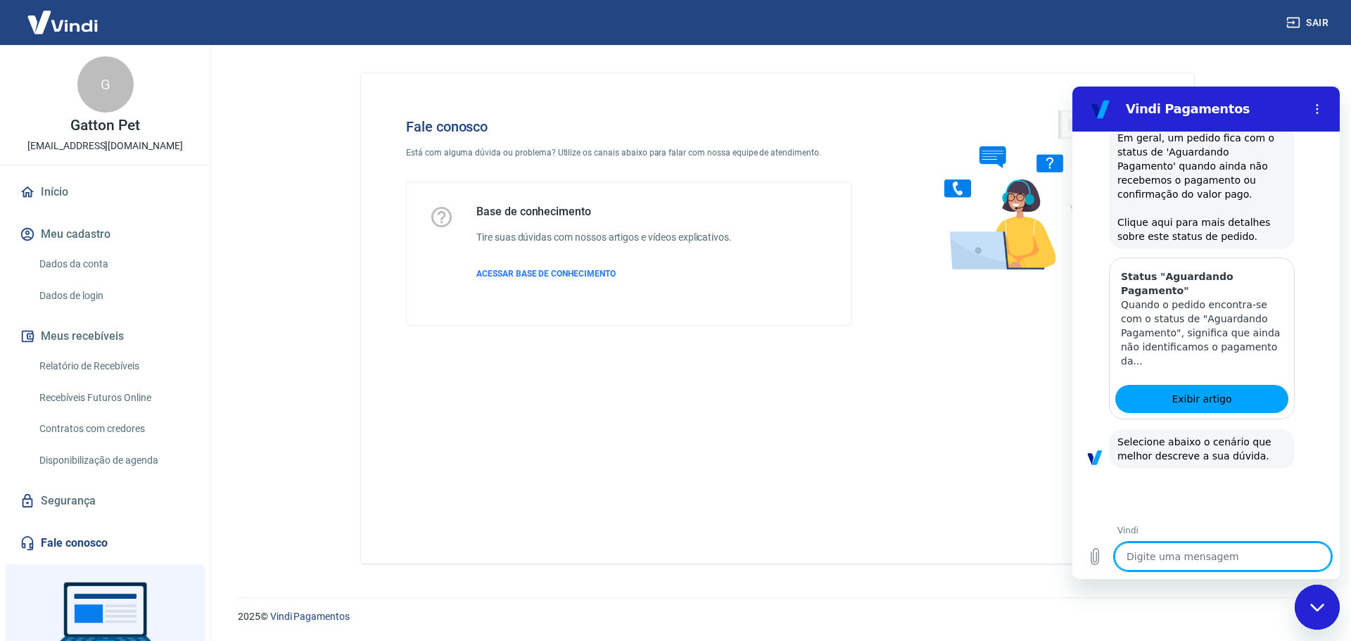
scroll to position [2211, 0]
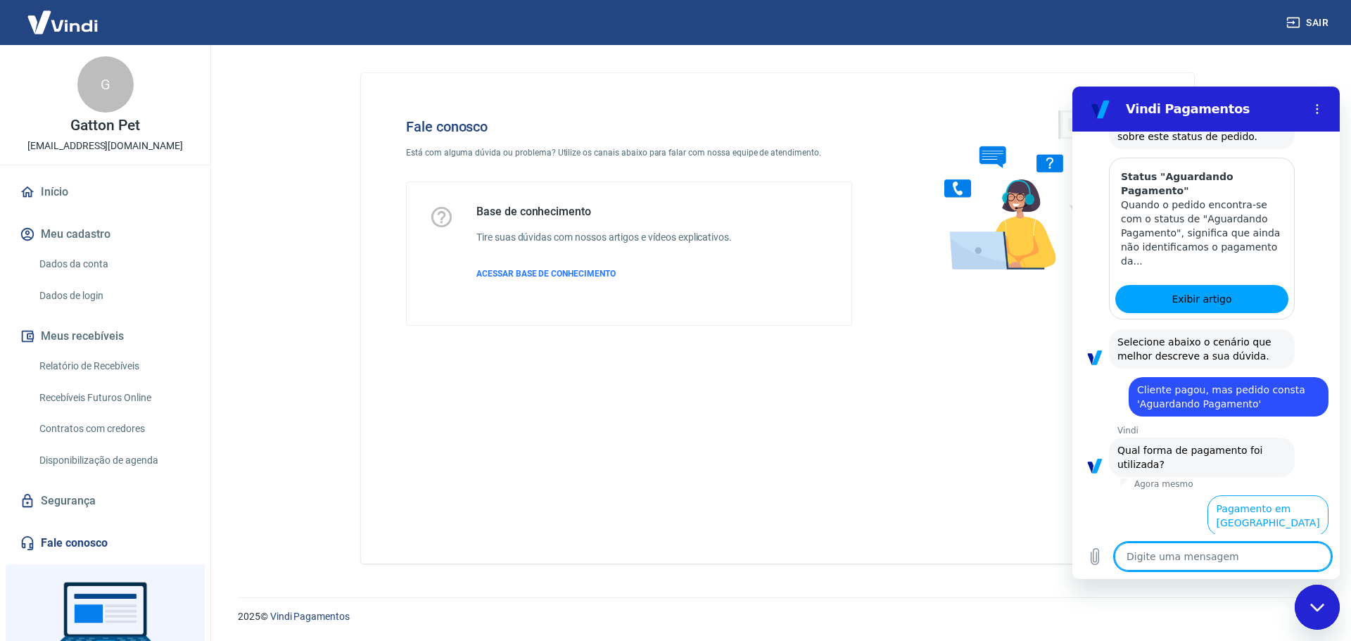
click at [1296, 542] on button "Pagamento em Pix" at bounding box center [1276, 562] width 106 height 41
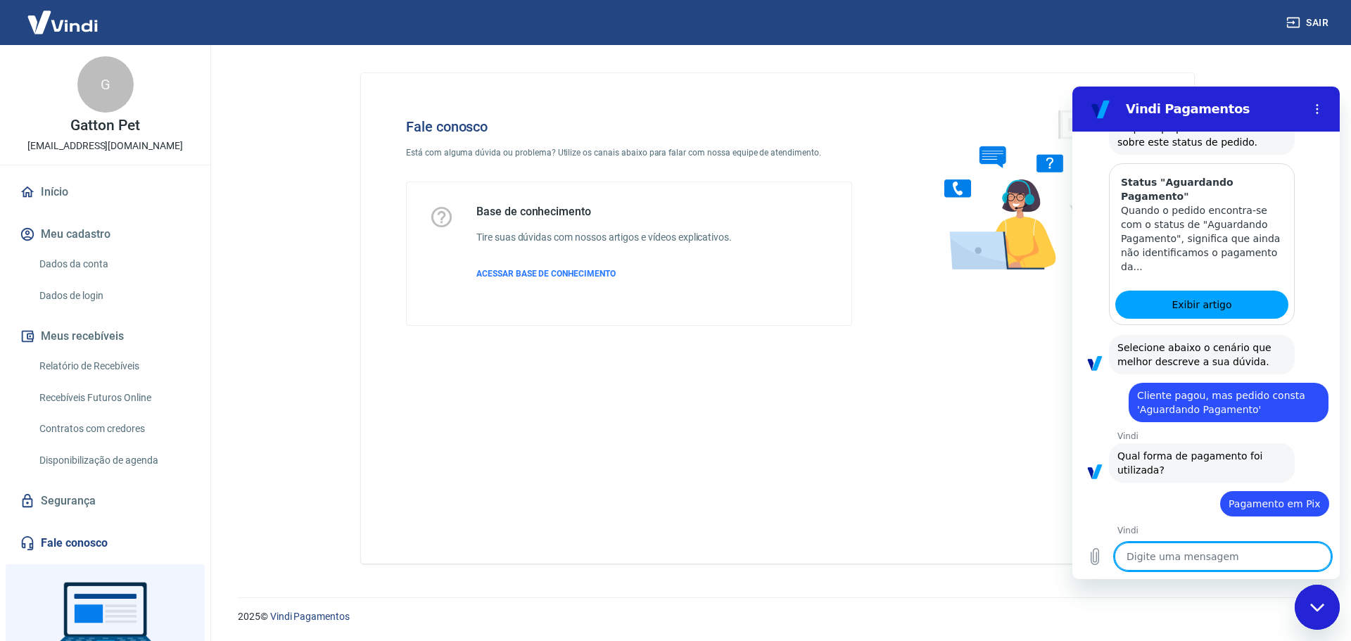
scroll to position [2241, 0]
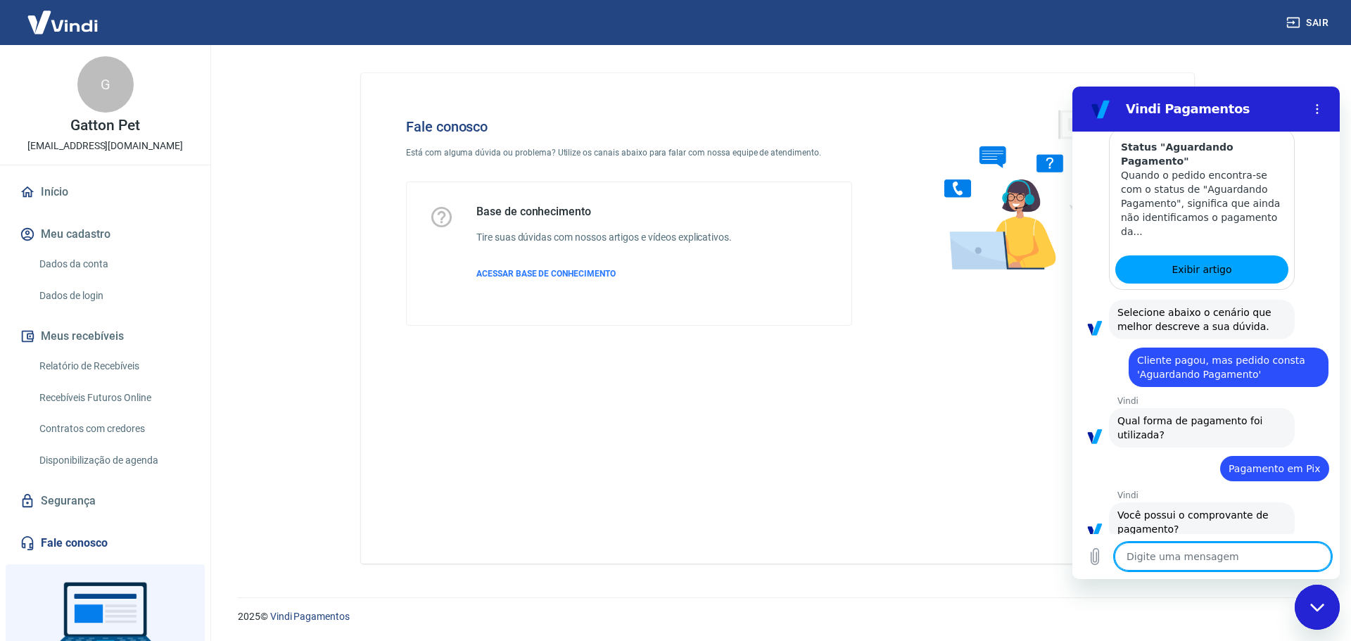
click at [1257, 560] on button "Sim" at bounding box center [1259, 573] width 41 height 27
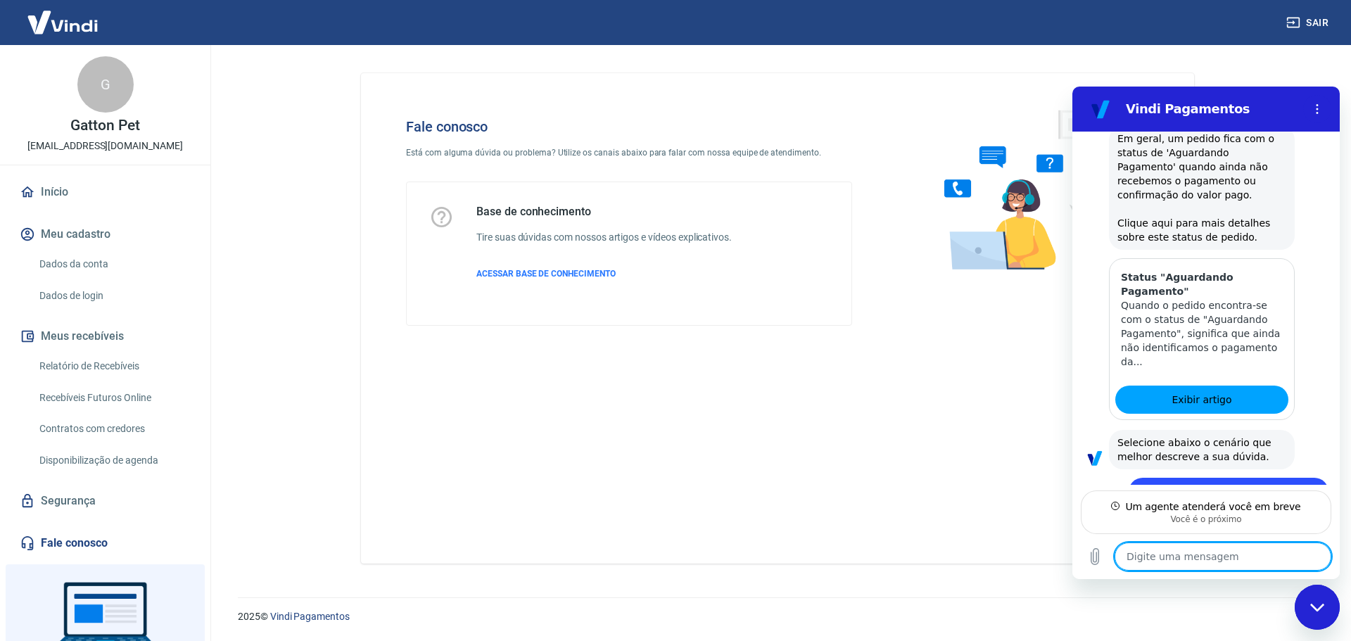
scroll to position [2352, 0]
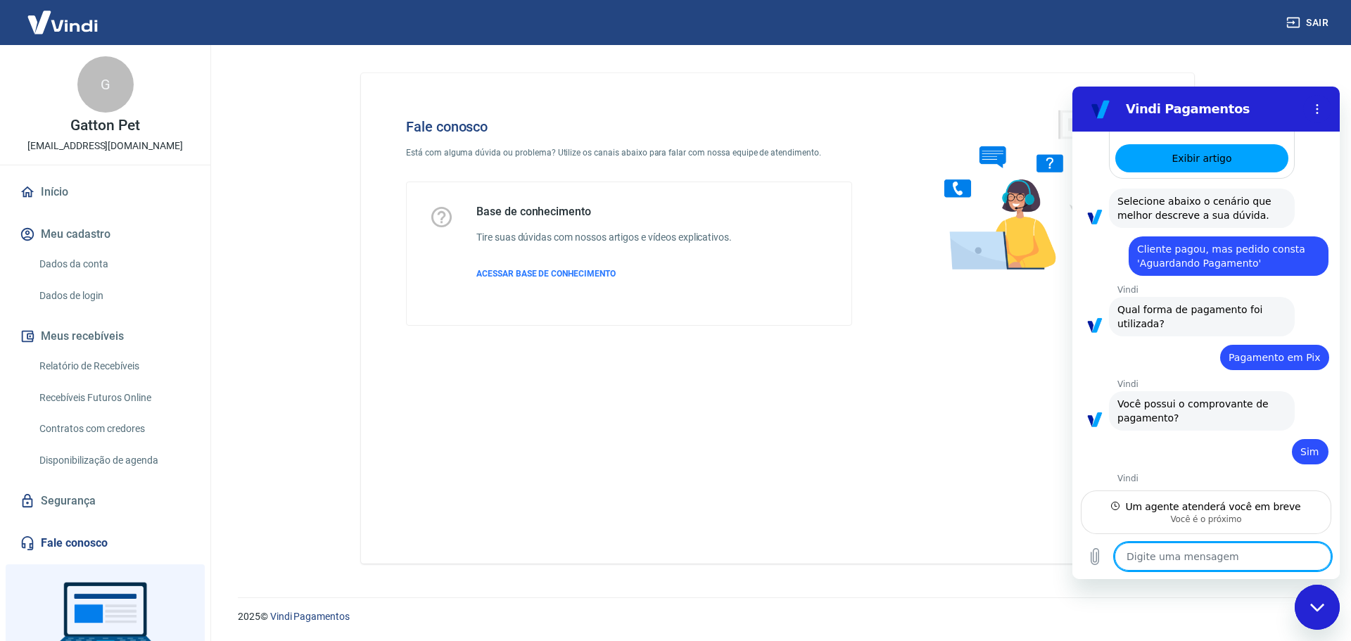
click at [1261, 485] on div "Vindi diz: Um momento, um de nossos especialistas já vai te atender!" at bounding box center [1202, 504] width 186 height 39
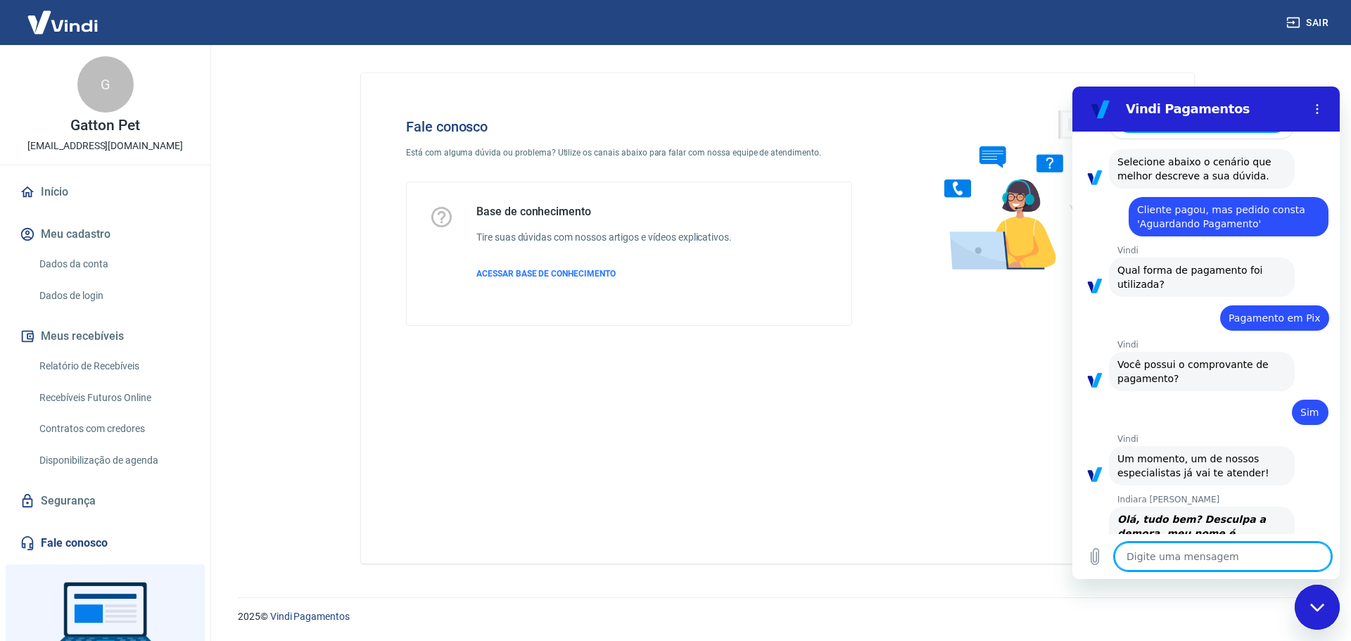
type textarea "x"
click at [1245, 550] on textarea at bounding box center [1222, 556] width 217 height 28
type textarea "O"
type textarea "x"
type textarea "Oi"
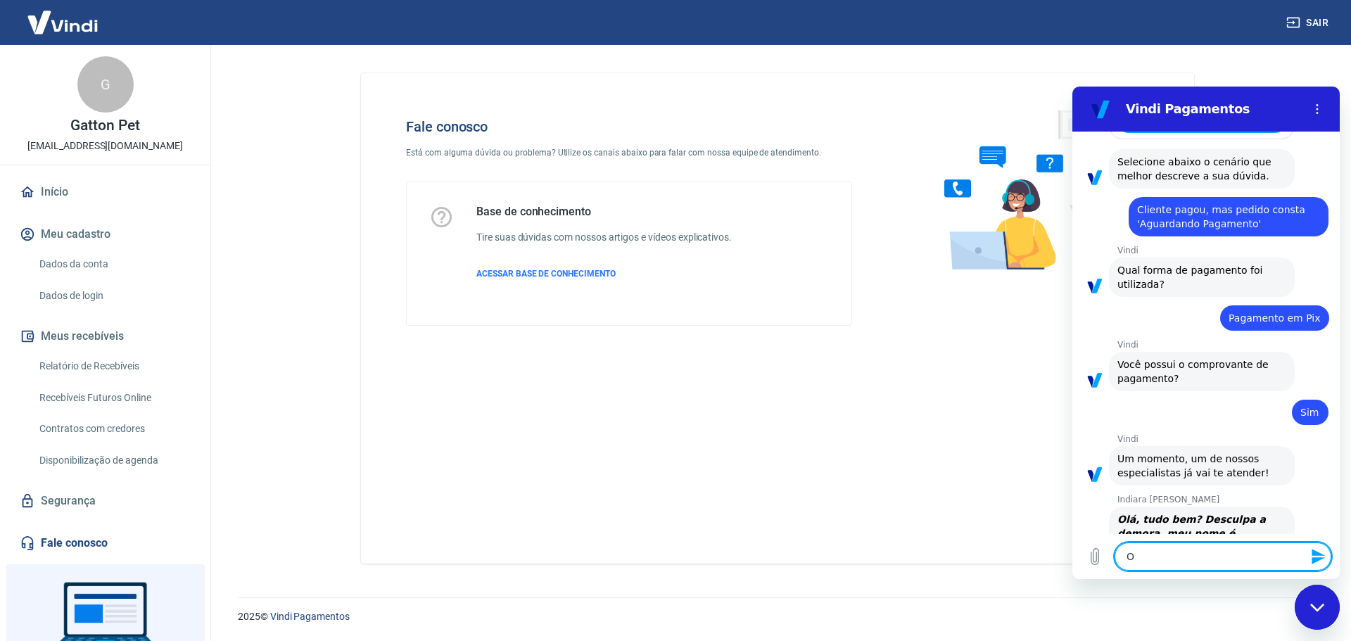
type textarea "x"
type textarea "Oi"
type textarea "x"
type textarea "Oi"
type textarea "x"
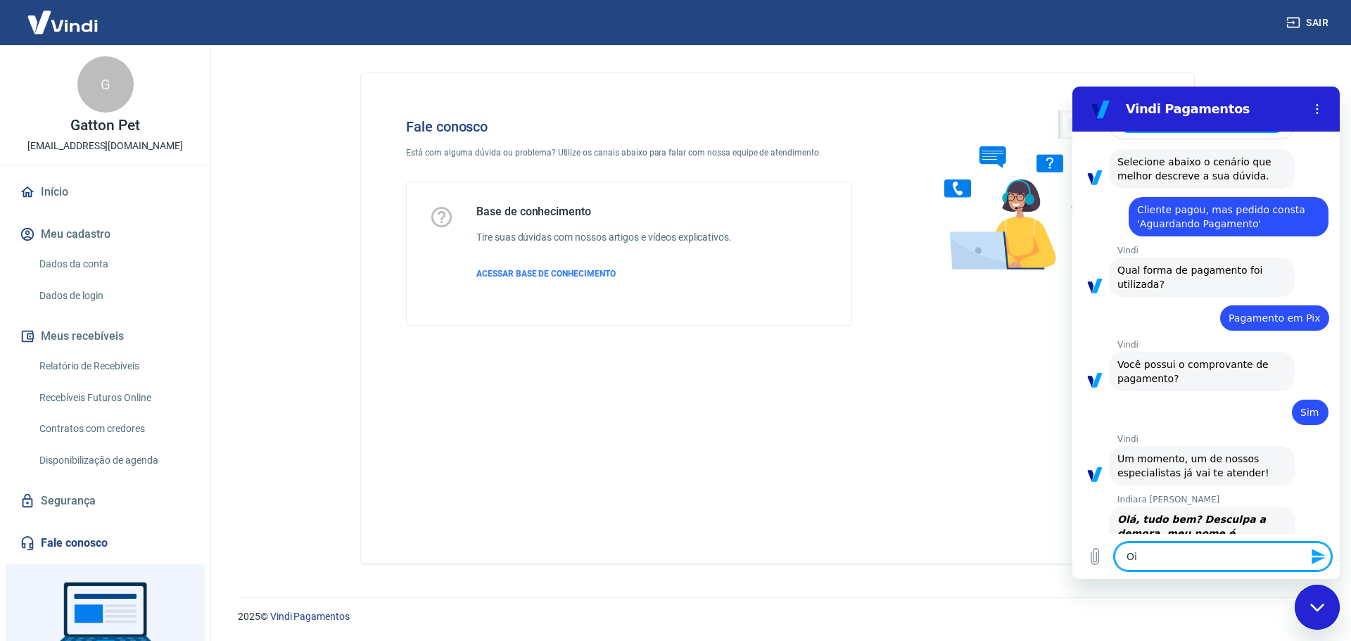
type textarea "O"
type textarea "x"
type textarea "N"
type textarea "x"
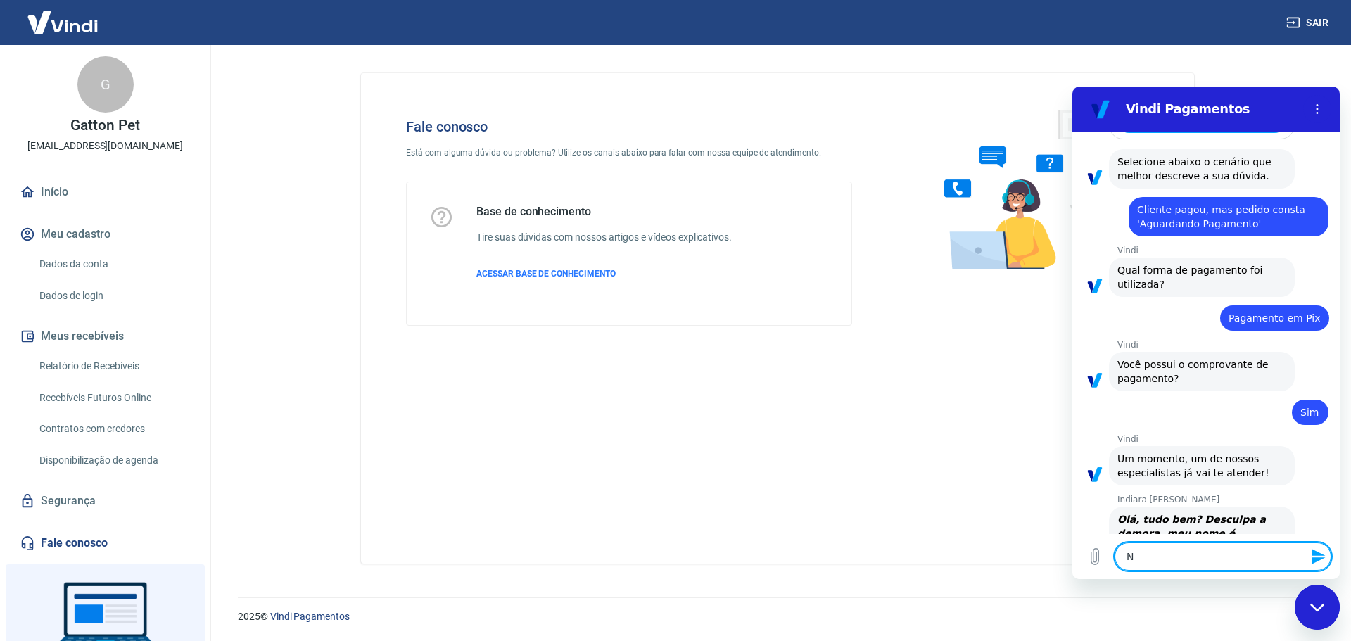
type textarea "No"
type textarea "x"
type textarea "Nos"
type textarea "x"
type textarea "Noss"
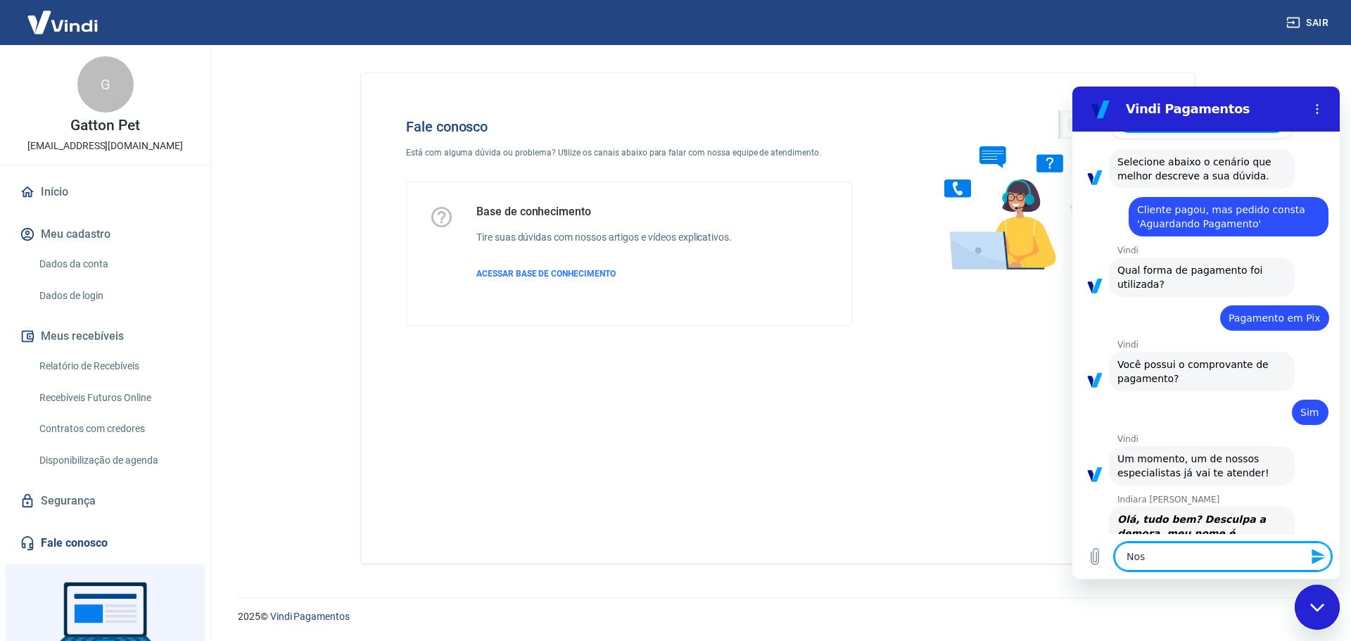
type textarea "x"
type textarea "Nosso"
type textarea "x"
type textarea "Nosso"
type textarea "x"
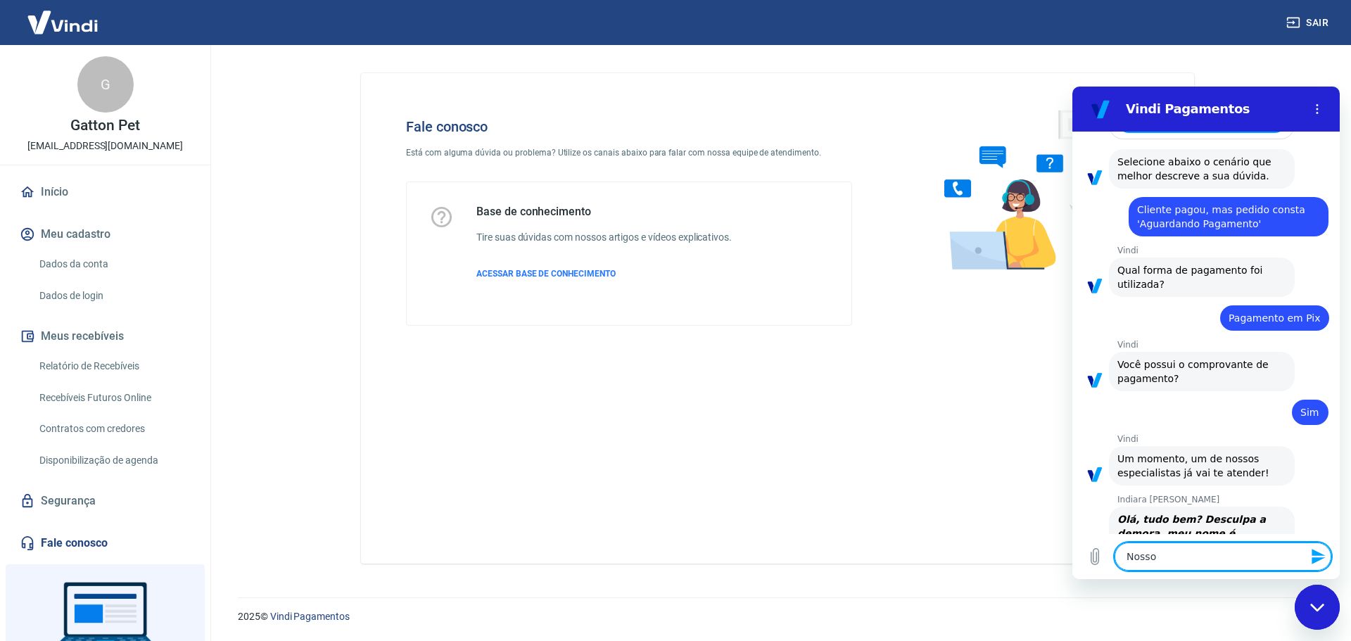
type textarea "Nosso c"
type textarea "x"
type textarea "Nosso cl"
type textarea "x"
type textarea "Nosso cli"
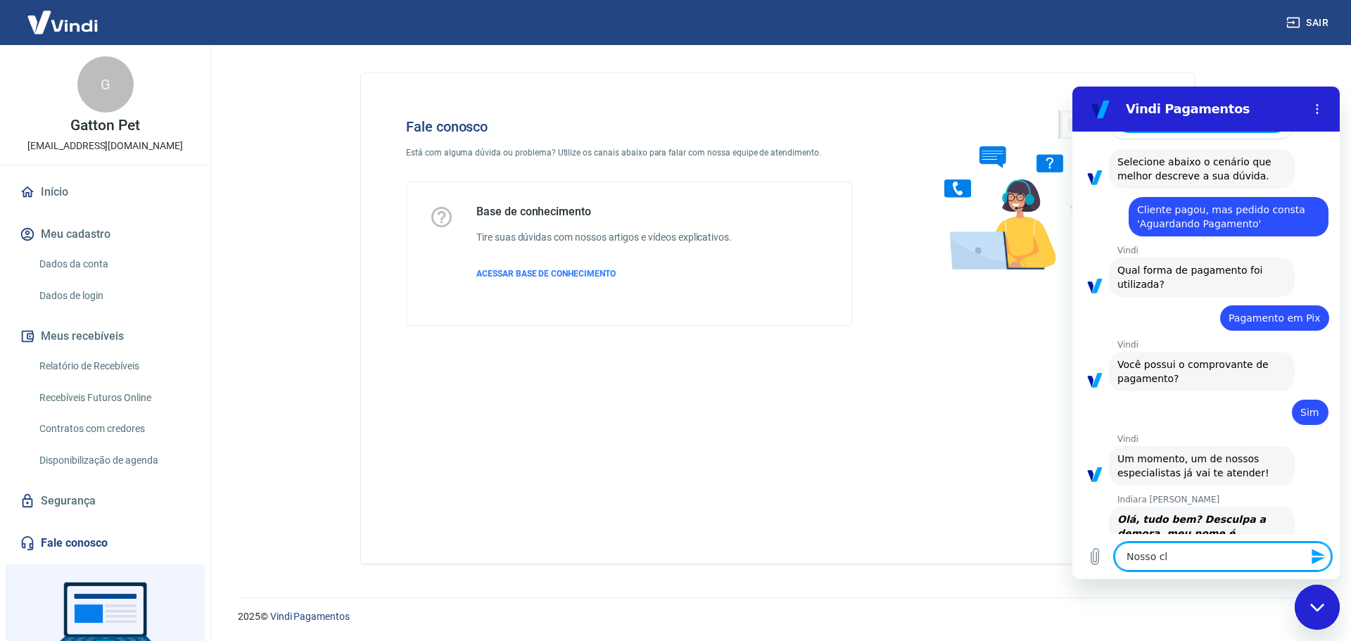
type textarea "x"
type textarea "Nosso clie"
type textarea "x"
type textarea "Nosso clien"
type textarea "x"
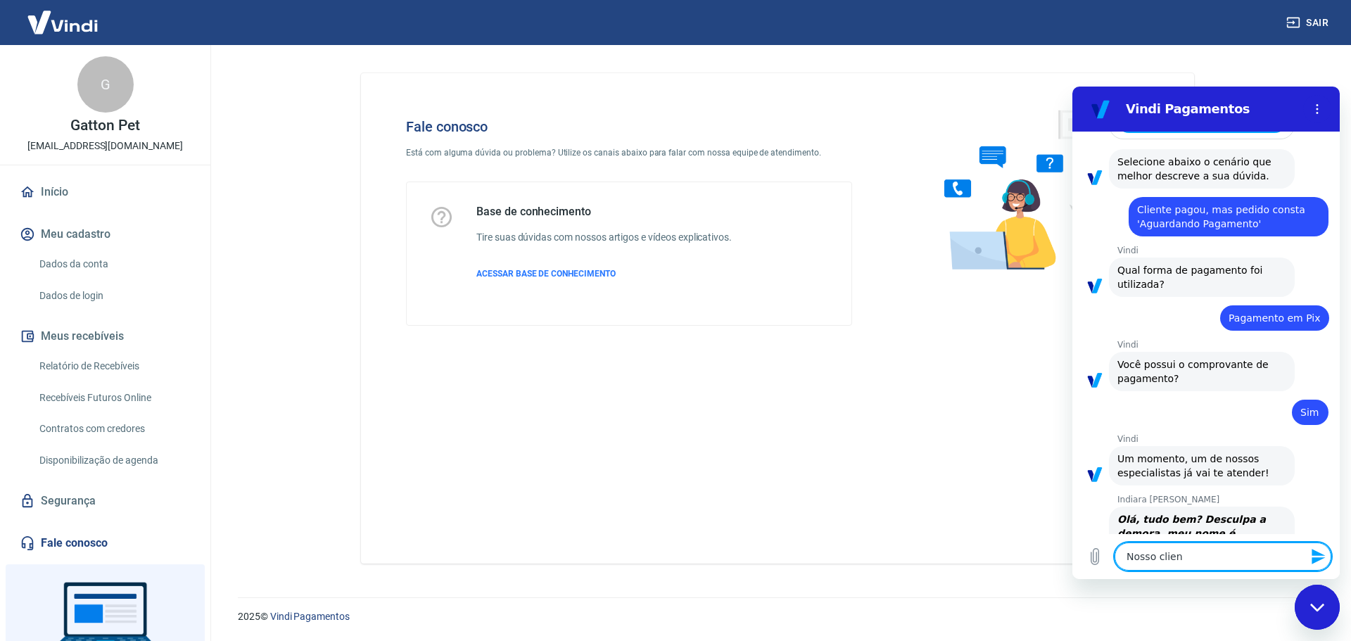
type textarea "Nosso client"
type textarea "x"
type textarea "Nosso cliente"
type textarea "x"
type textarea "Nosso cliente"
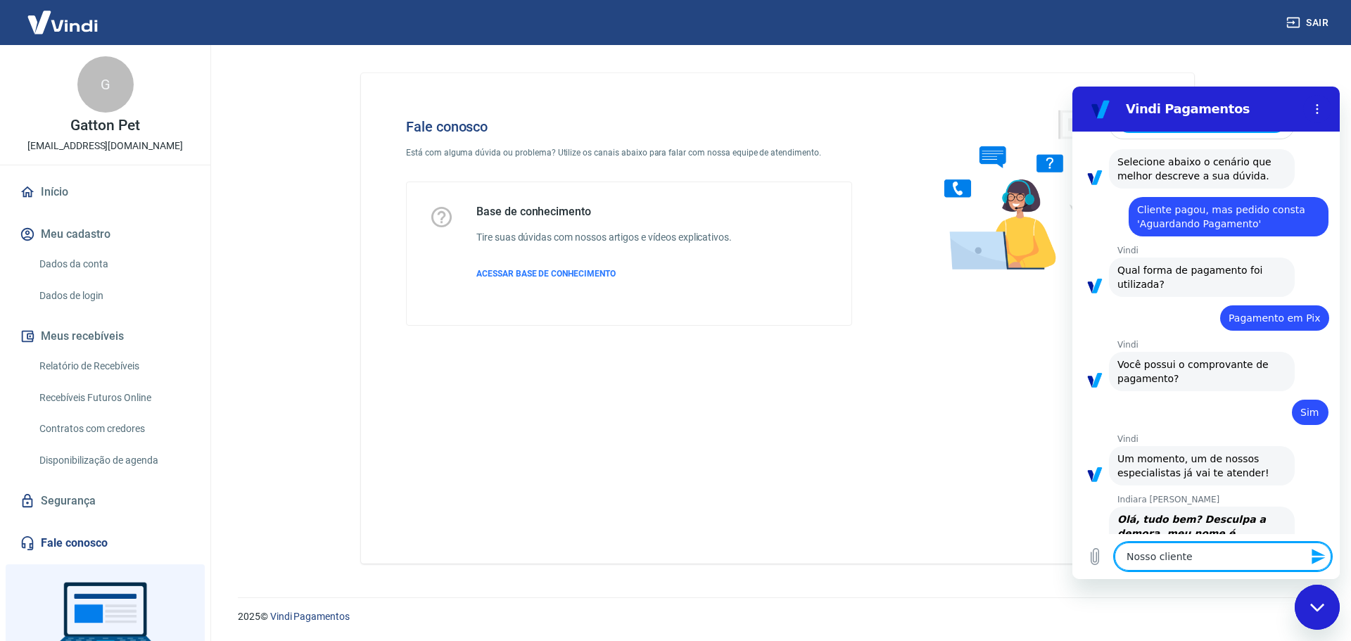
type textarea "x"
type textarea "Nosso cliente f"
type textarea "x"
type textarea "Nosso cliente fe"
type textarea "x"
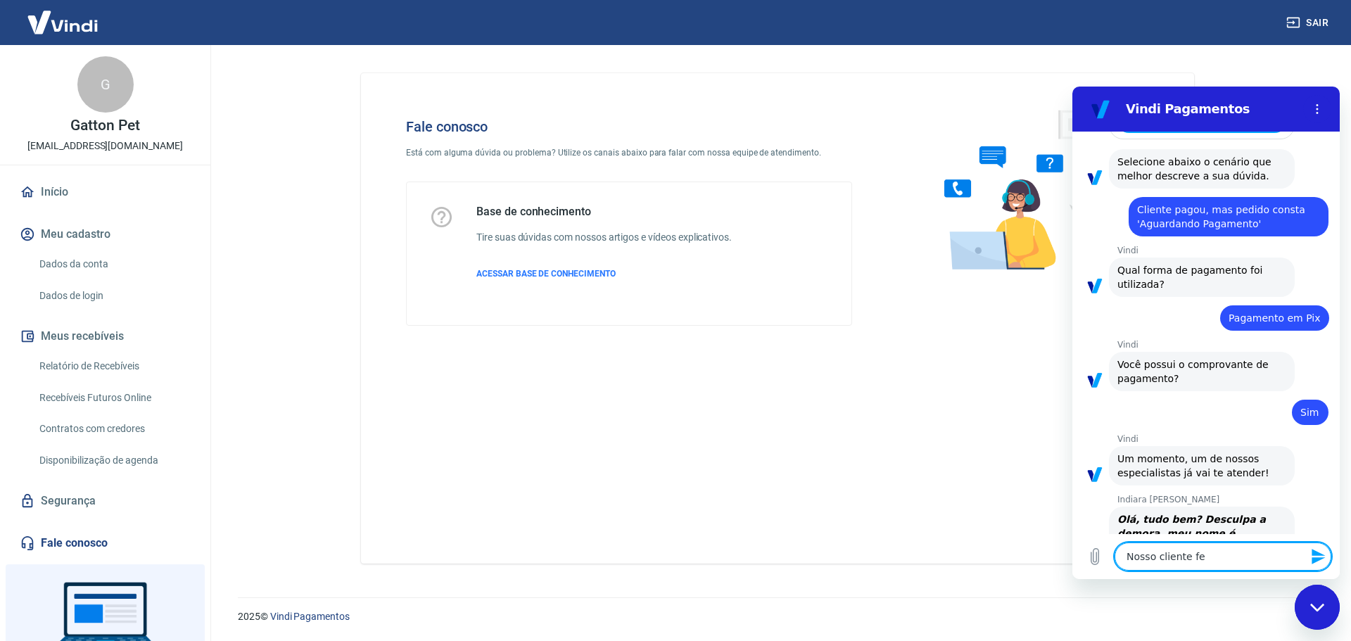
type textarea "Nosso cliente fez"
type textarea "x"
type textarea "Nosso cliente fez"
type textarea "x"
type textarea "Nosso cliente fez o"
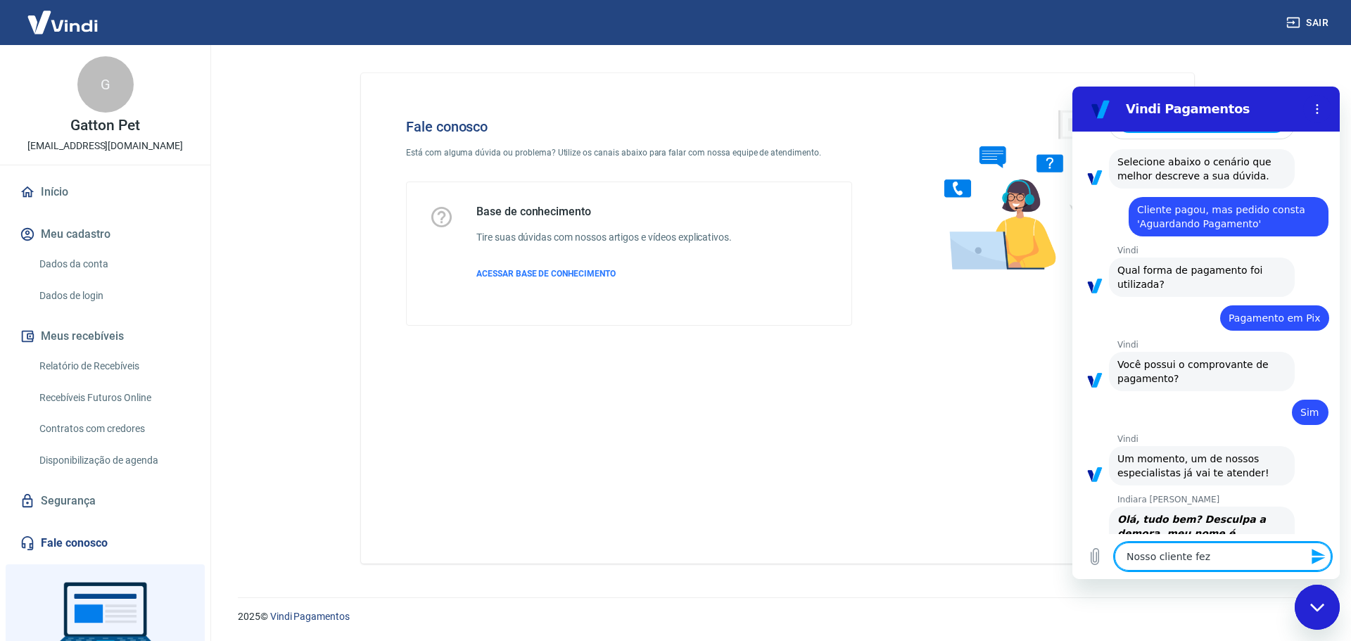
type textarea "x"
type textarea "Nosso cliente fez o"
type textarea "x"
type textarea "Nosso cliente fez o P"
type textarea "x"
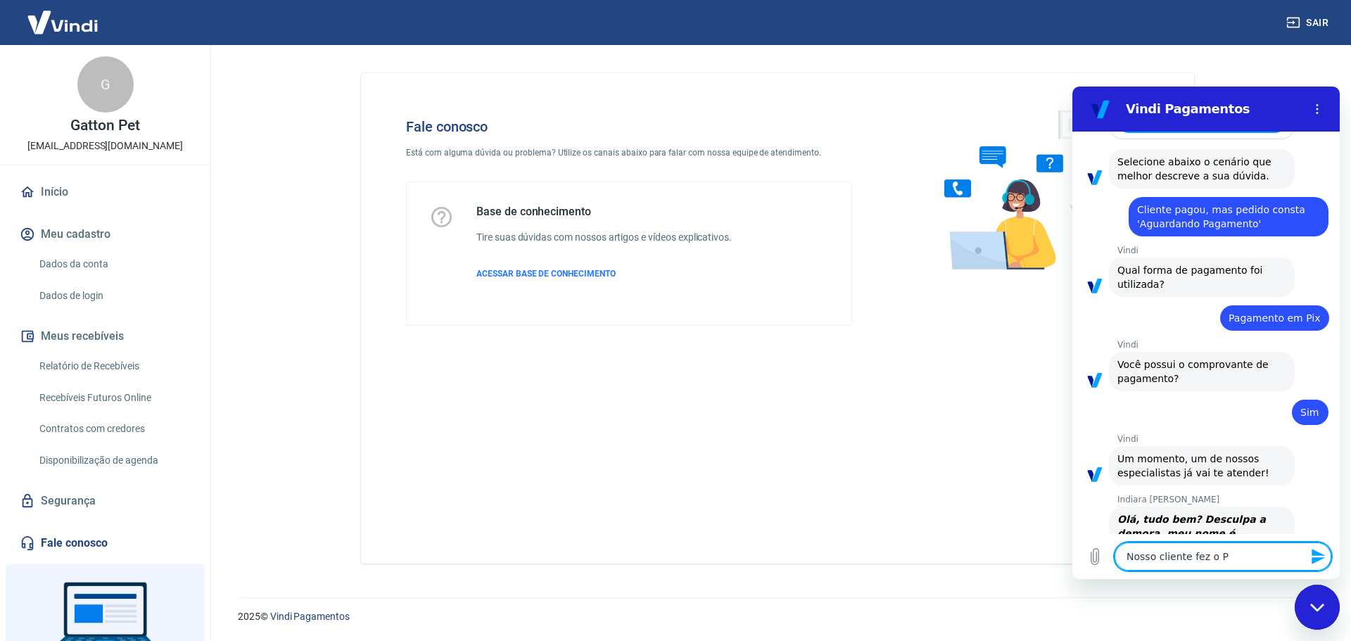
type textarea "Nosso cliente fez o PI"
type textarea "x"
type textarea "Nosso cliente fez o PIx"
type textarea "x"
type textarea "Nosso cliente fez o PIx"
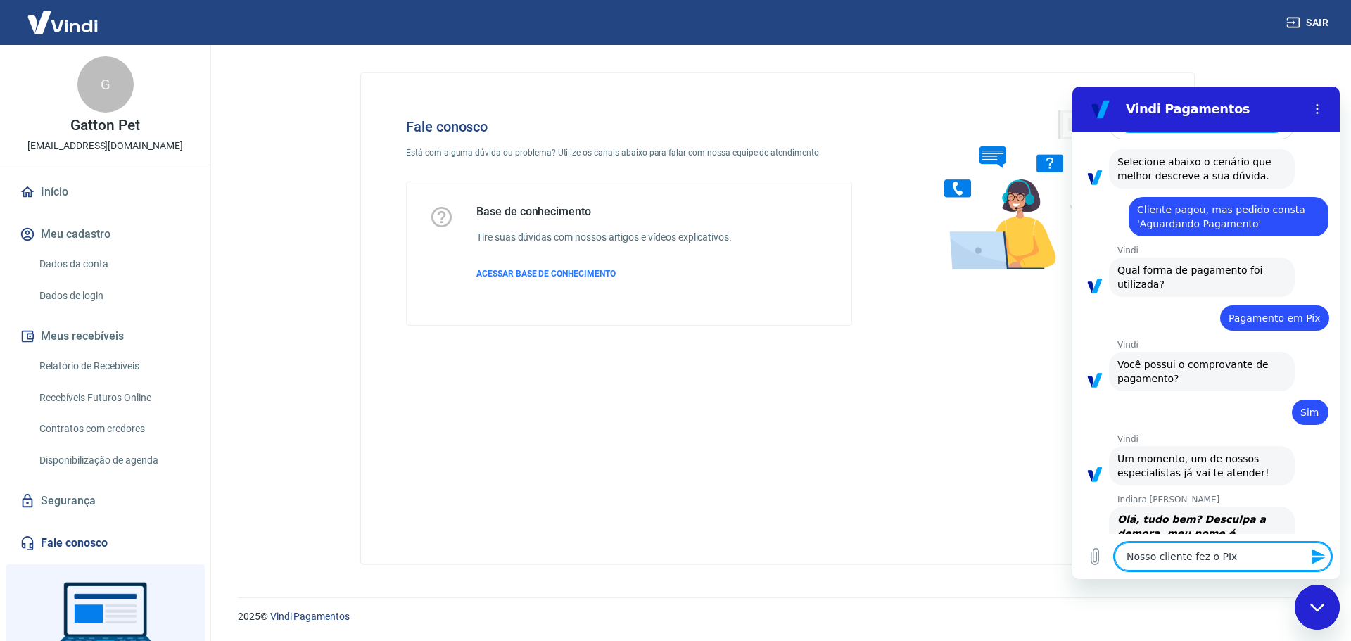
type textarea "x"
type textarea "Nosso cliente fez o PIx"
type textarea "x"
type textarea "Nosso cliente fez o PIx"
type textarea "x"
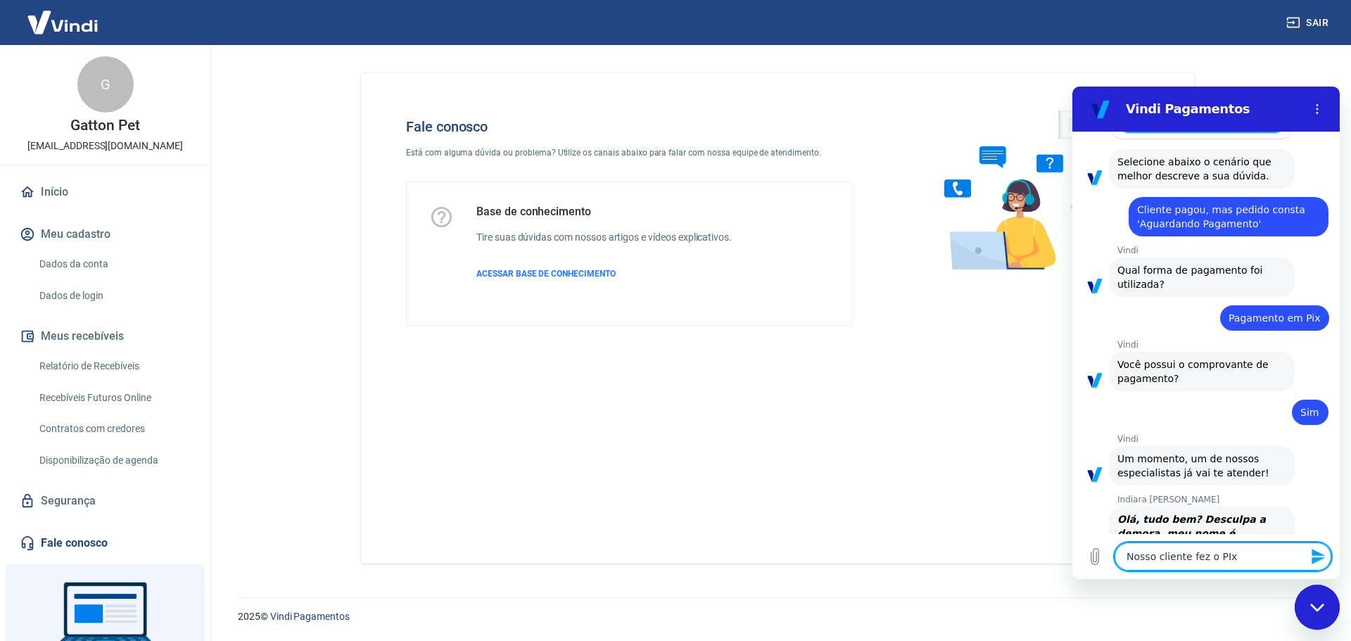
type textarea "Nosso cliente fez o PIx e"
type textarea "x"
type textarea "Nosso cliente fez o PIx e"
type textarea "x"
type textarea "Nosso cliente fez o PIx e e"
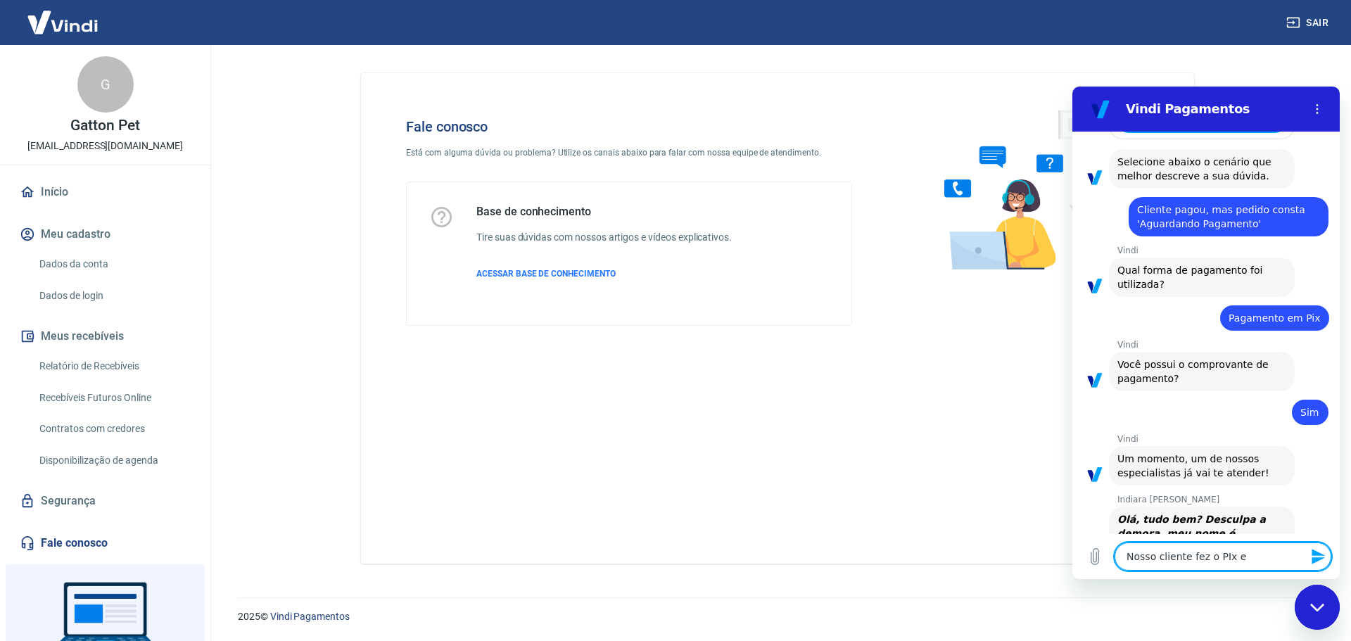
type textarea "x"
type textarea "Nosso cliente fez o PIx e en"
type textarea "x"
type textarea "Nosso cliente fez o PIx e env"
type textarea "x"
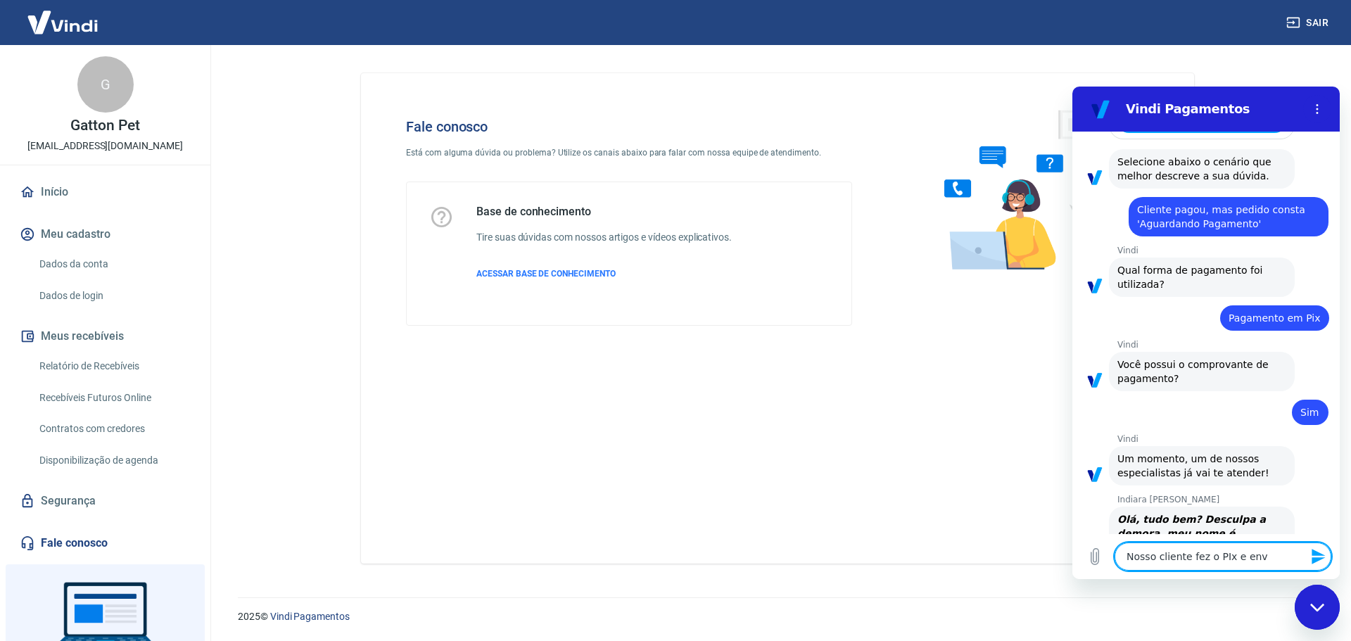
type textarea "Nosso cliente fez o PIx e envi"
type textarea "x"
type textarea "Nosso cliente fez o PIx e envio"
type textarea "x"
type textarea "Nosso cliente fez o PIx e enviou"
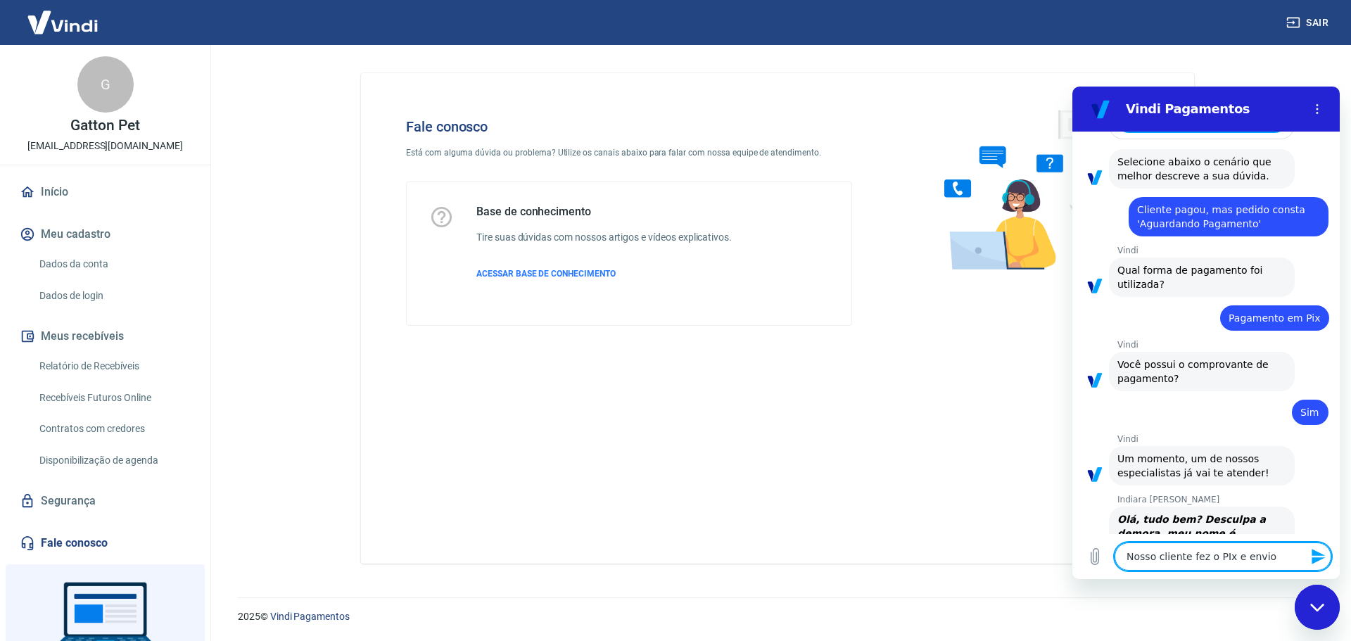
type textarea "x"
type textarea "Nosso cliente fez o PIx e enviou"
type textarea "x"
type textarea "Nosso cliente fez o PIx e enviou c"
type textarea "x"
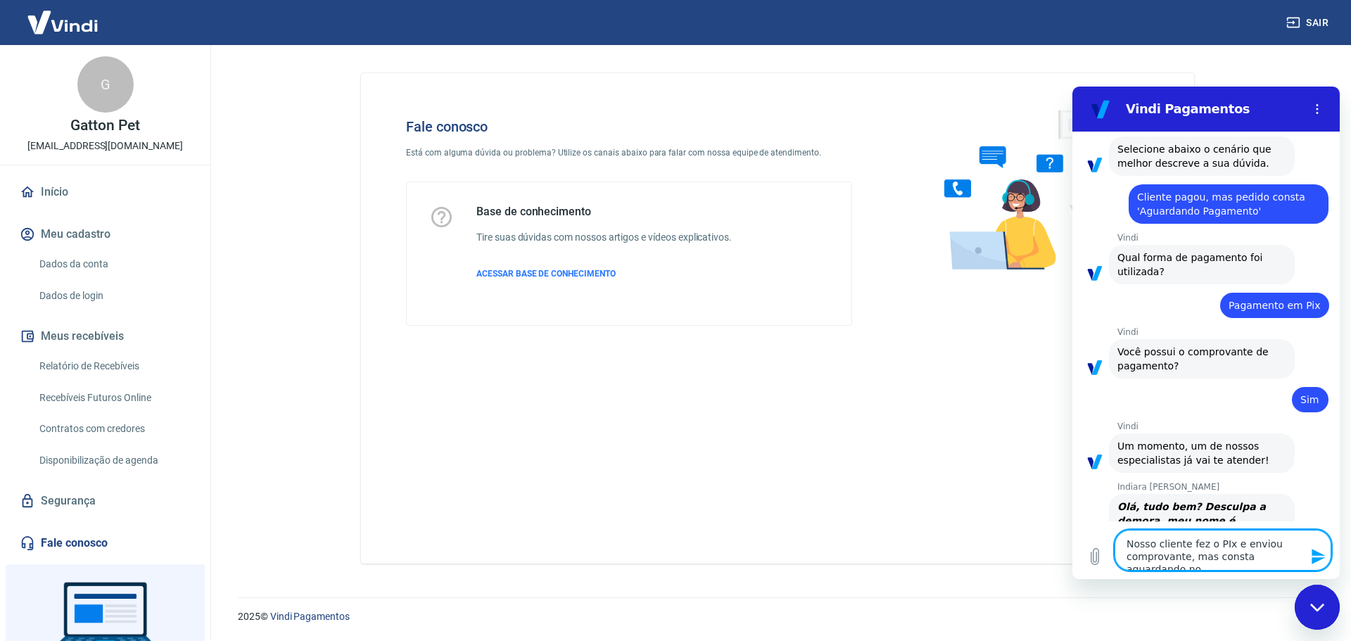
scroll to position [2416, 0]
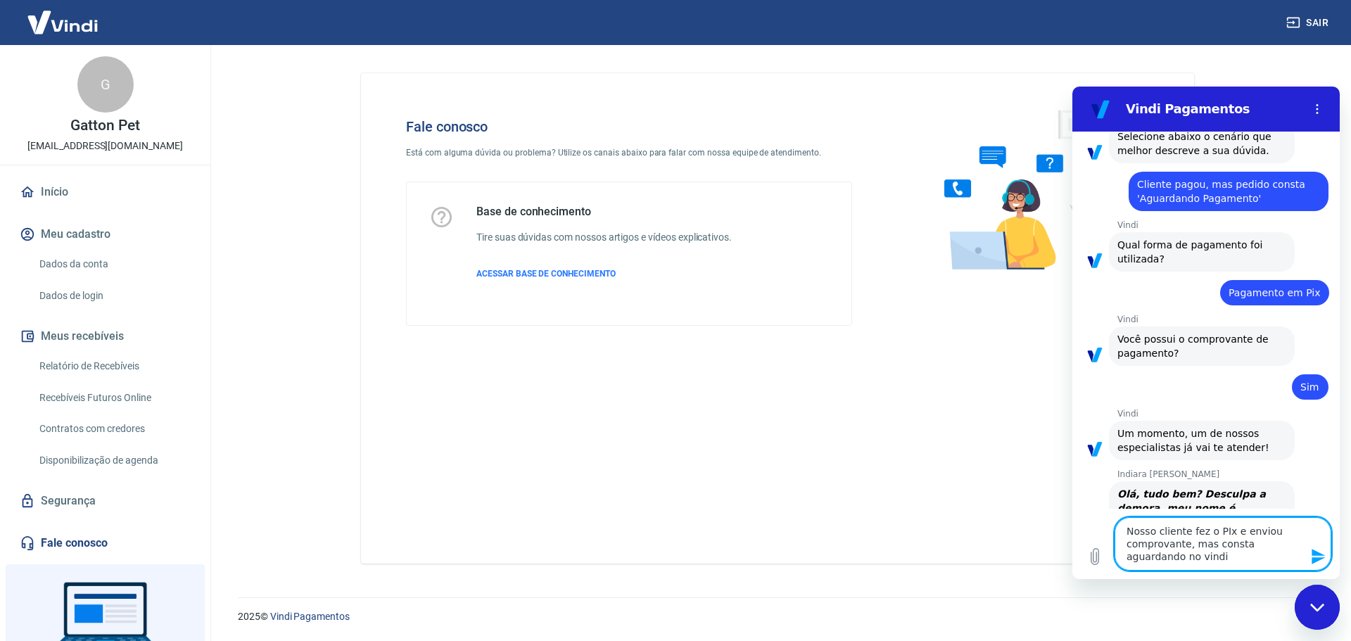
click at [1315, 604] on icon "Fechar janela de mensagens" at bounding box center [1317, 607] width 15 height 9
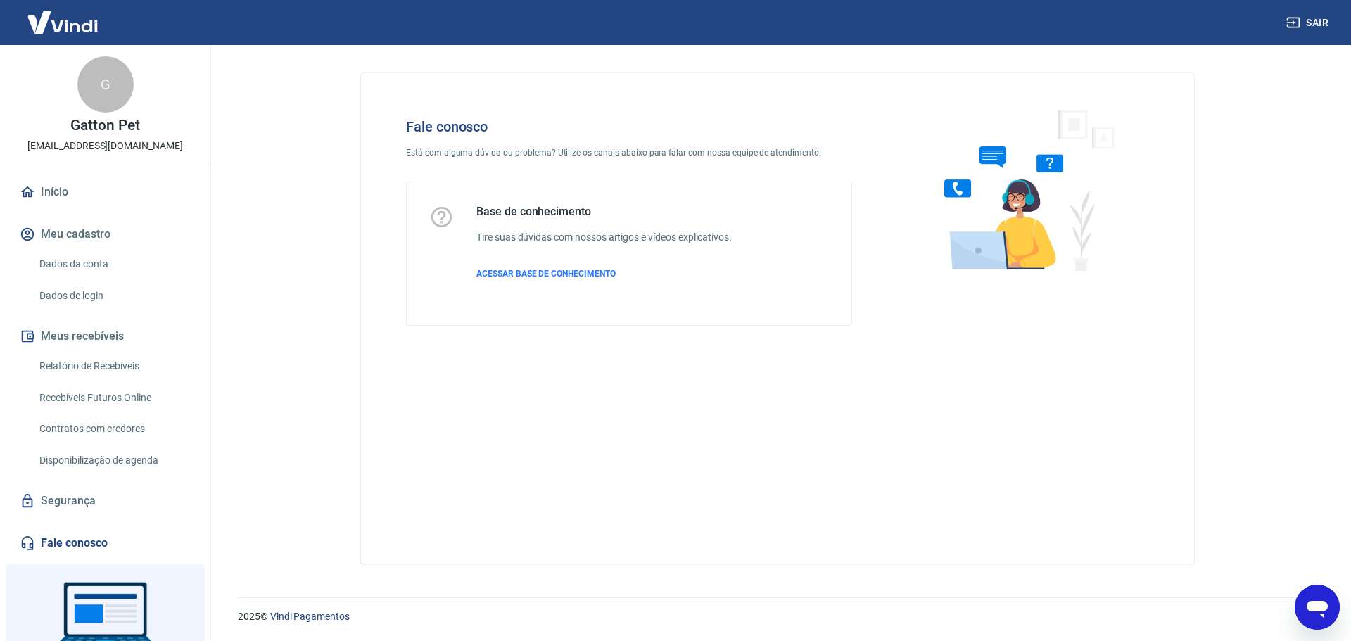
scroll to position [2439, 0]
click at [1313, 608] on icon "Abrir janela de mensagens" at bounding box center [1316, 609] width 21 height 17
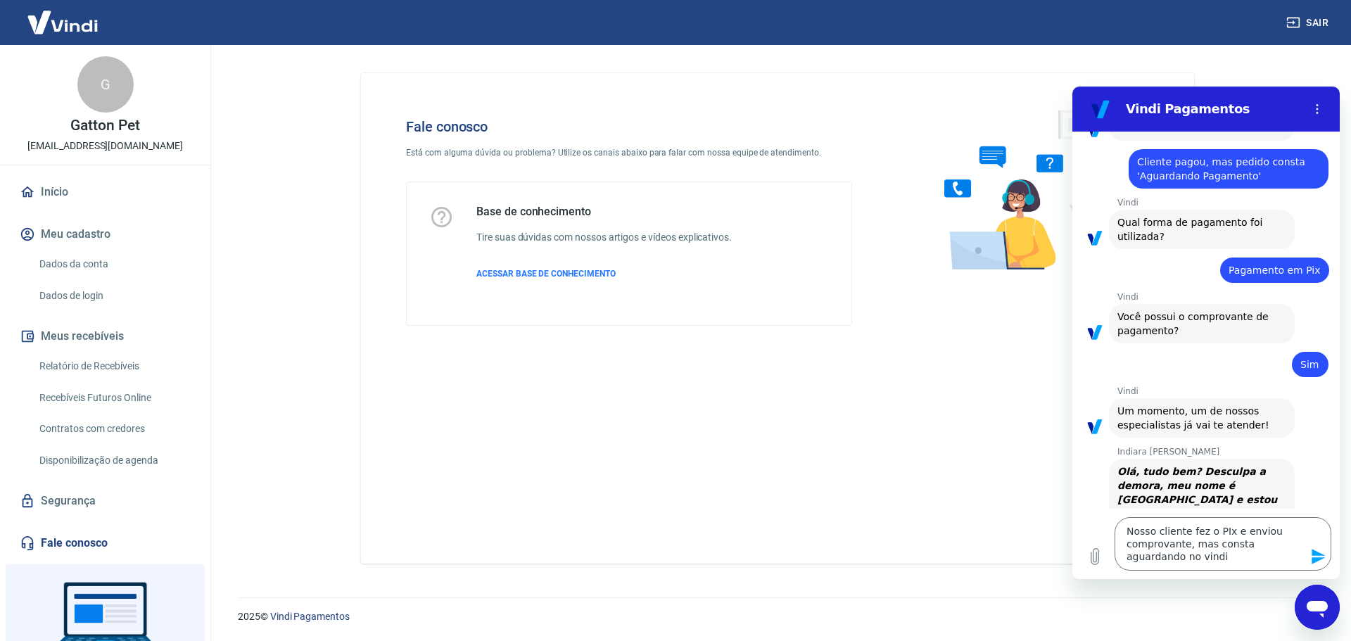
scroll to position [2416, 0]
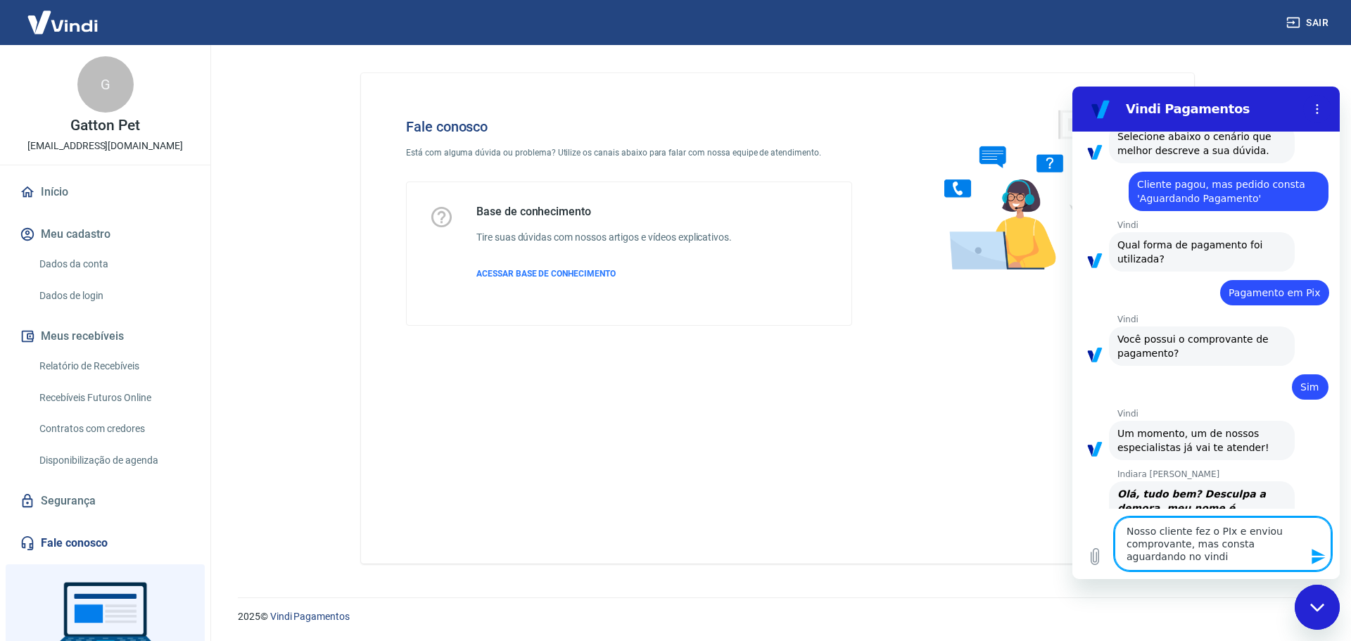
click at [1313, 554] on icon "Enviar mensagem" at bounding box center [1317, 556] width 13 height 15
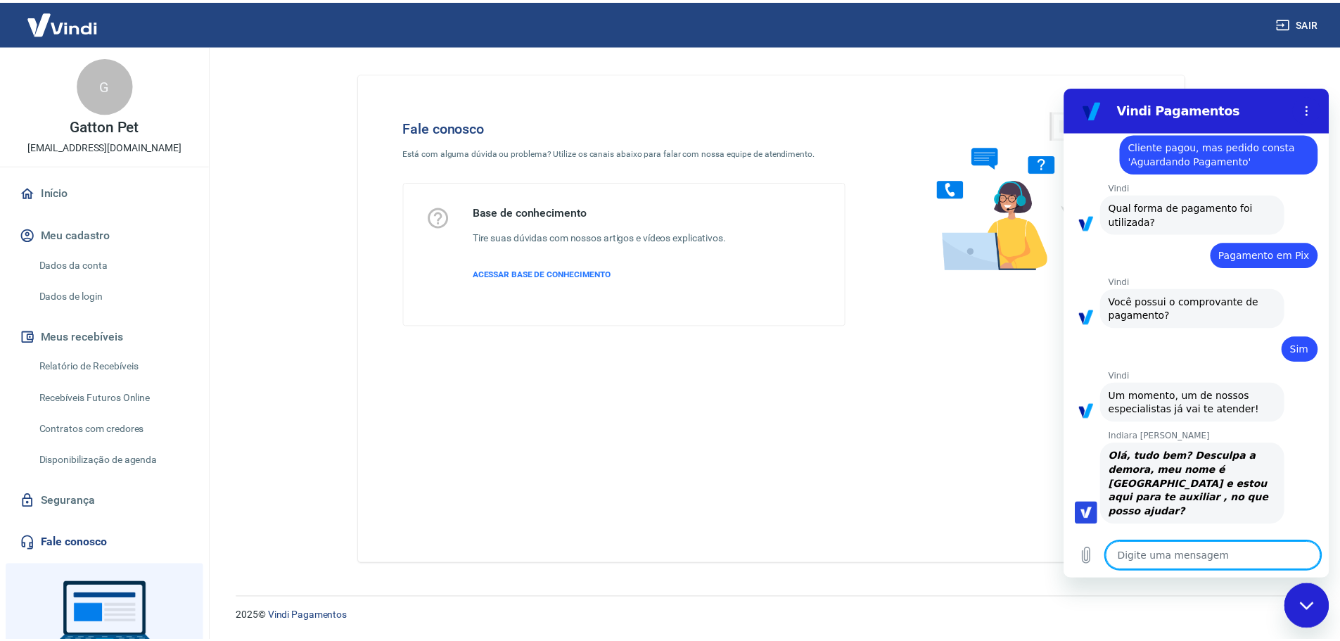
scroll to position [2453, 0]
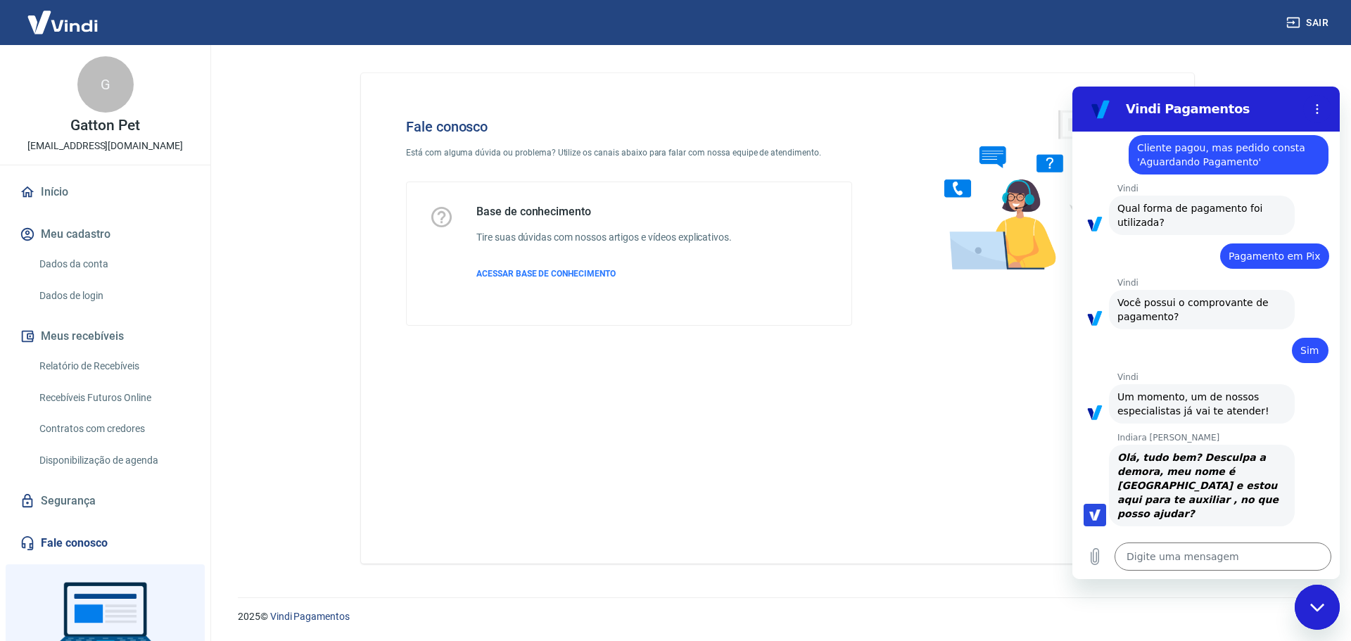
click at [87, 192] on link "Início" at bounding box center [105, 192] width 177 height 31
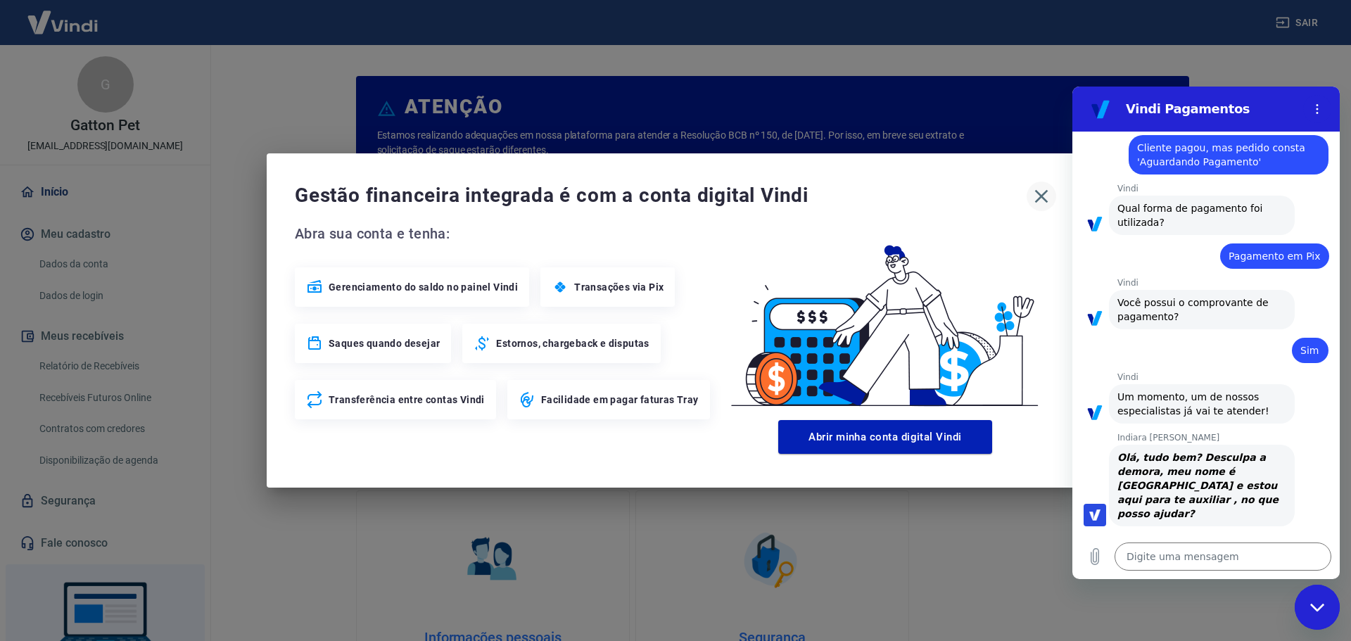
click at [1038, 200] on icon "button" at bounding box center [1041, 196] width 13 height 13
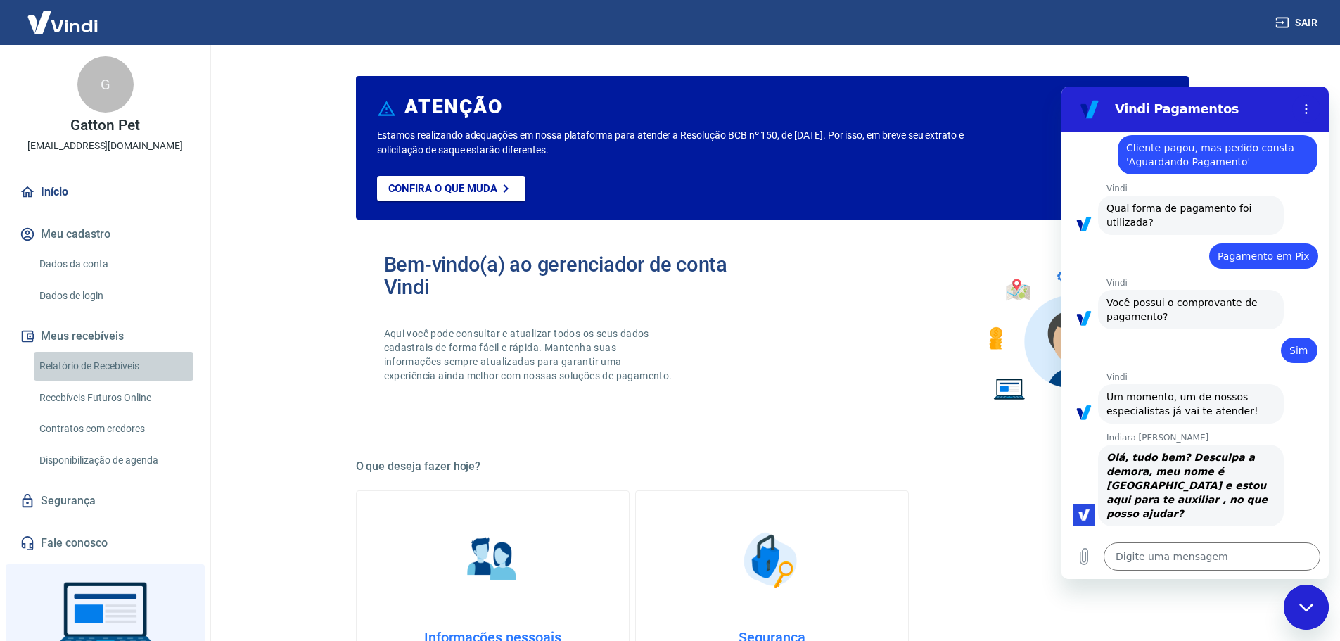
click at [144, 366] on link "Relatório de Recebíveis" at bounding box center [114, 366] width 160 height 29
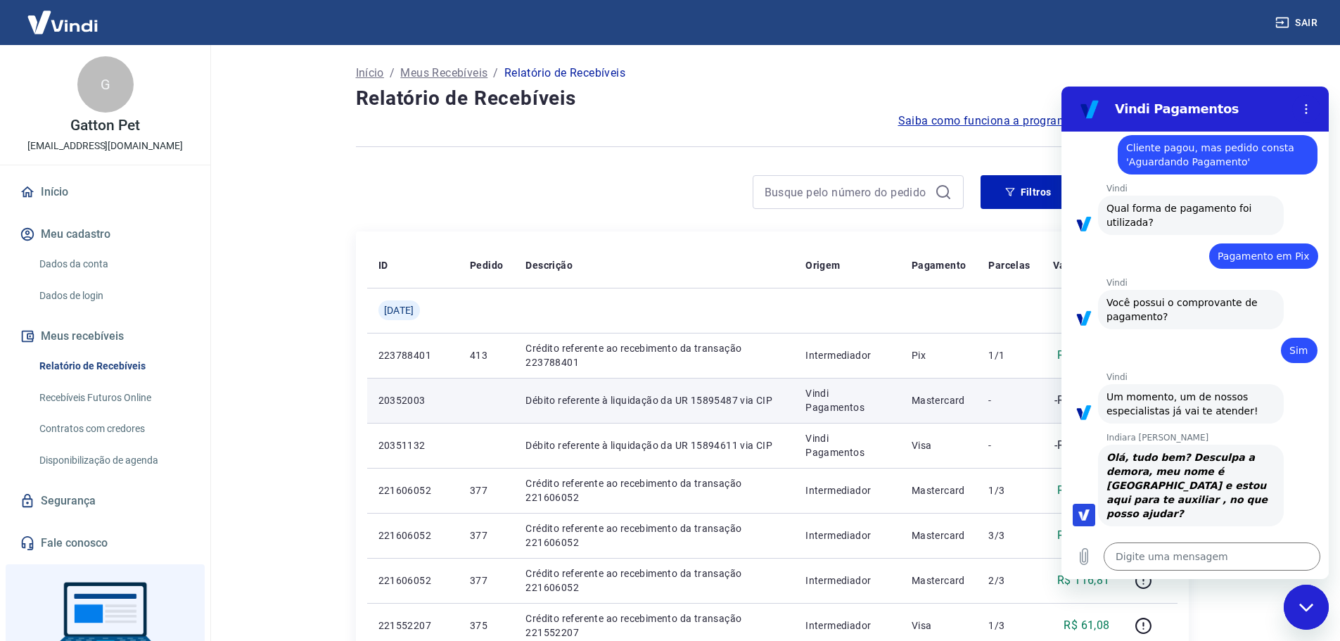
scroll to position [70, 0]
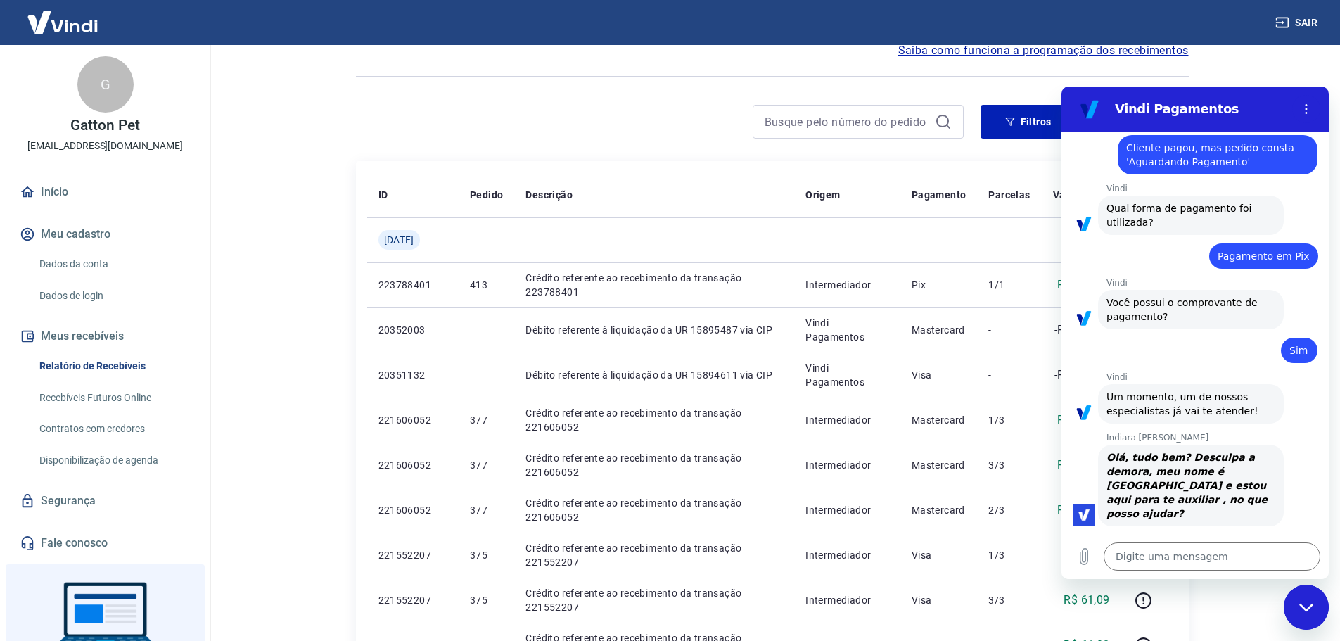
click at [1260, 104] on h2 "Vindi Pagamentos" at bounding box center [1201, 109] width 172 height 17
click at [1308, 605] on icon "Fechar janela de mensagens" at bounding box center [1306, 607] width 15 height 9
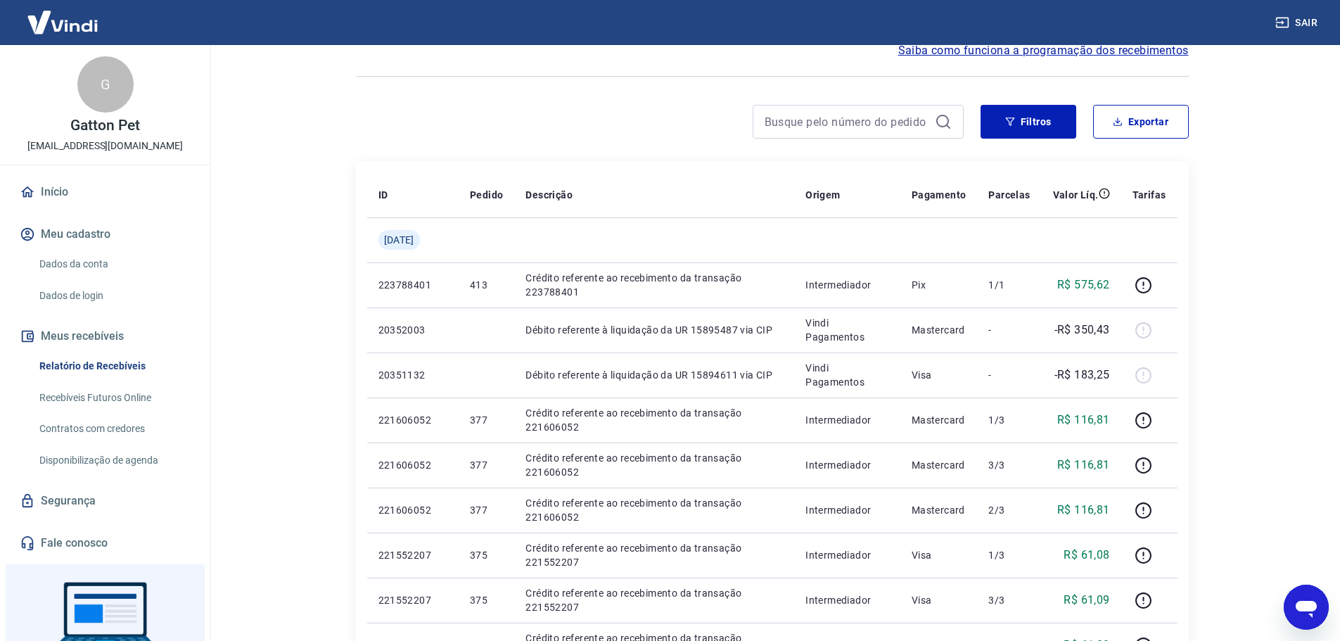
click at [146, 395] on link "Recebíveis Futuros Online" at bounding box center [114, 397] width 160 height 29
click at [1313, 606] on icon "Abrir janela de mensagens" at bounding box center [1306, 609] width 21 height 17
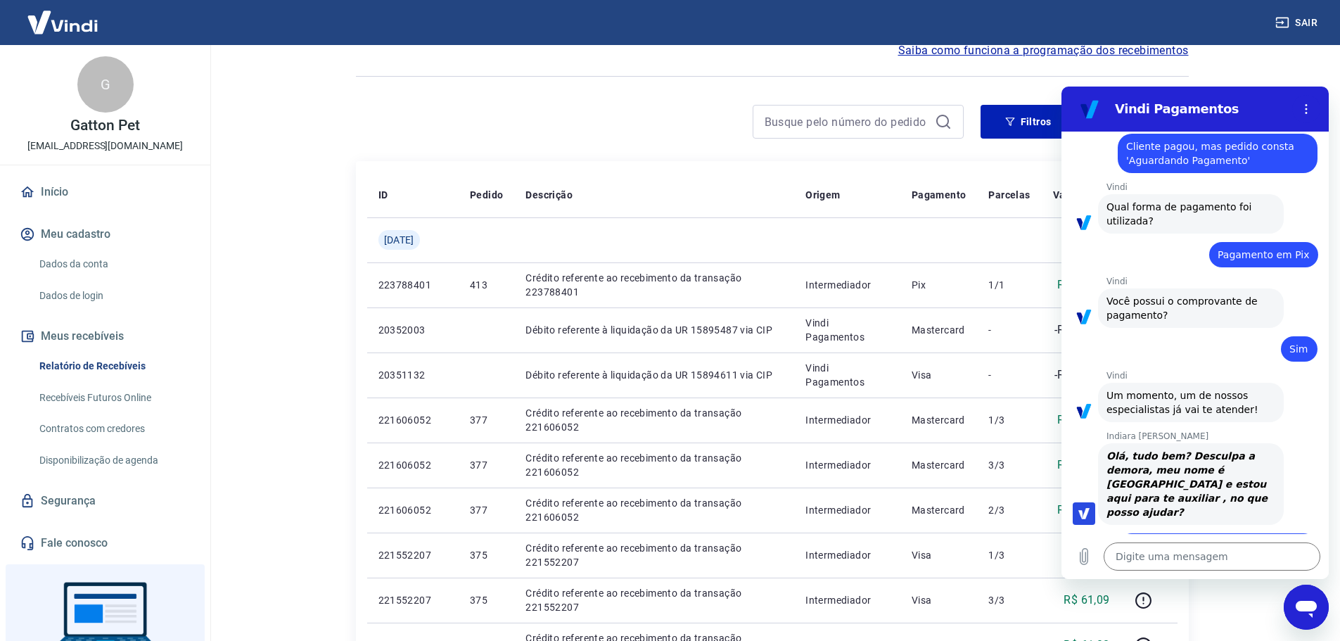
scroll to position [2453, 0]
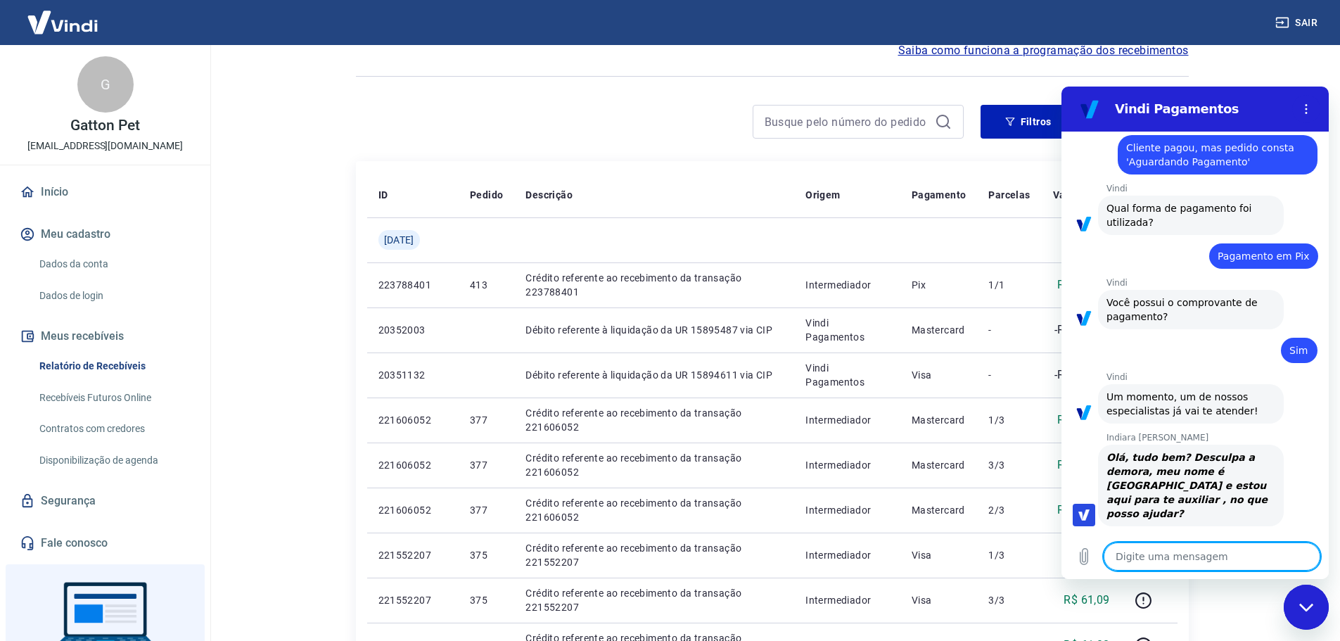
click at [1304, 608] on icon "Fechar janela de mensagens" at bounding box center [1306, 607] width 14 height 8
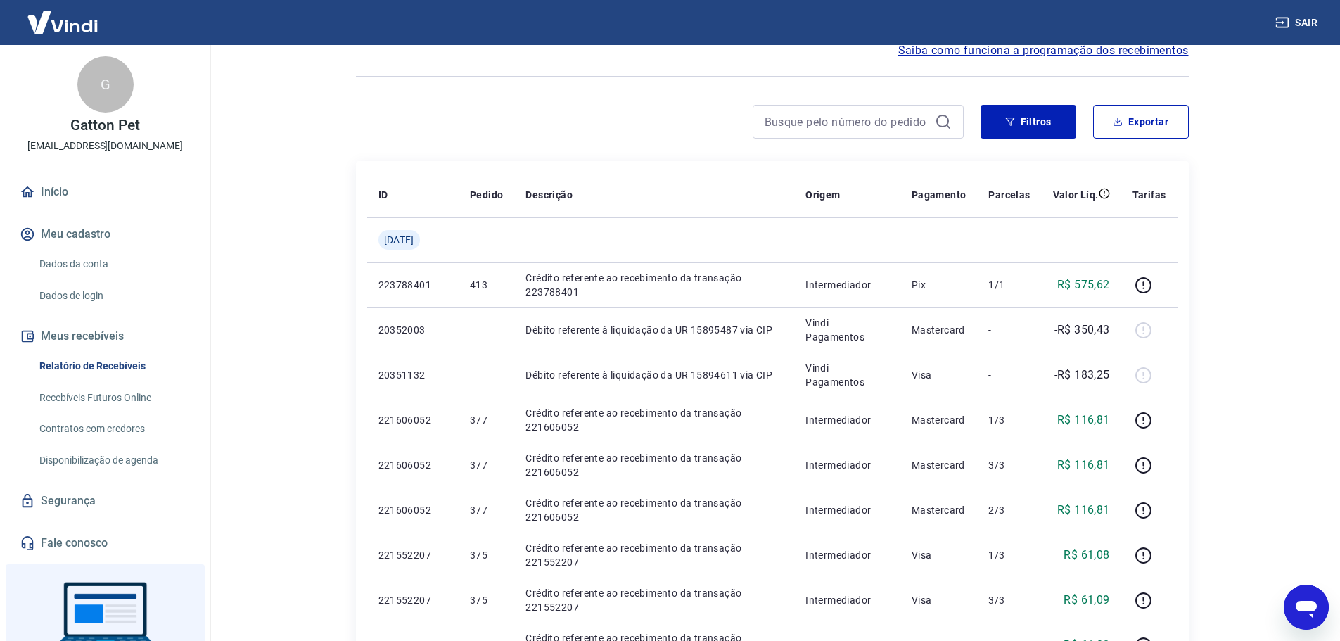
scroll to position [2454, 0]
click at [1304, 606] on icon "Abrir janela de mensagens" at bounding box center [1306, 609] width 21 height 17
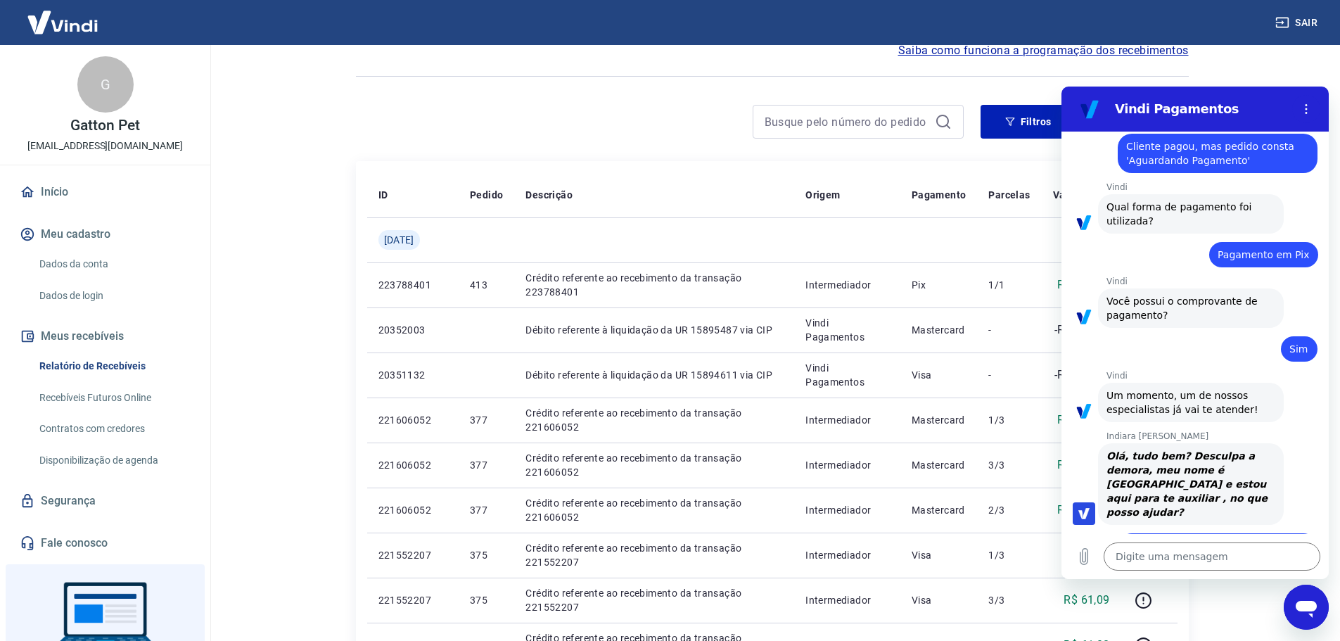
scroll to position [2453, 0]
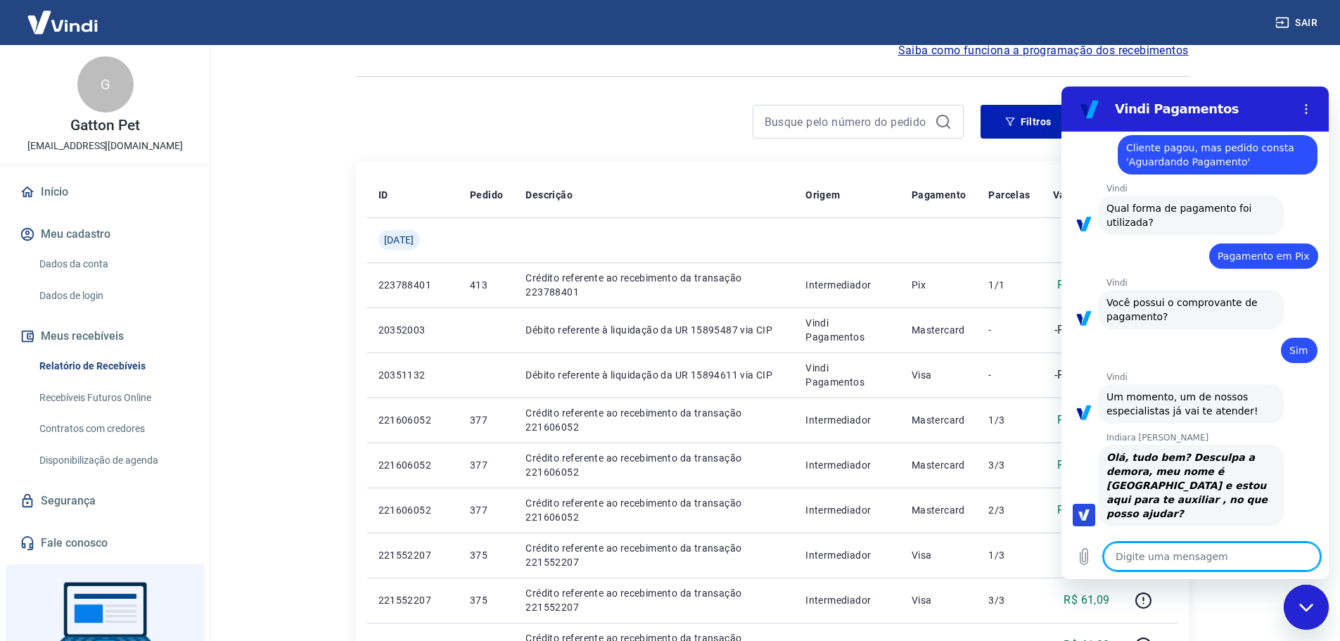
paste textarea "TRANSAÇÃO 223797490"
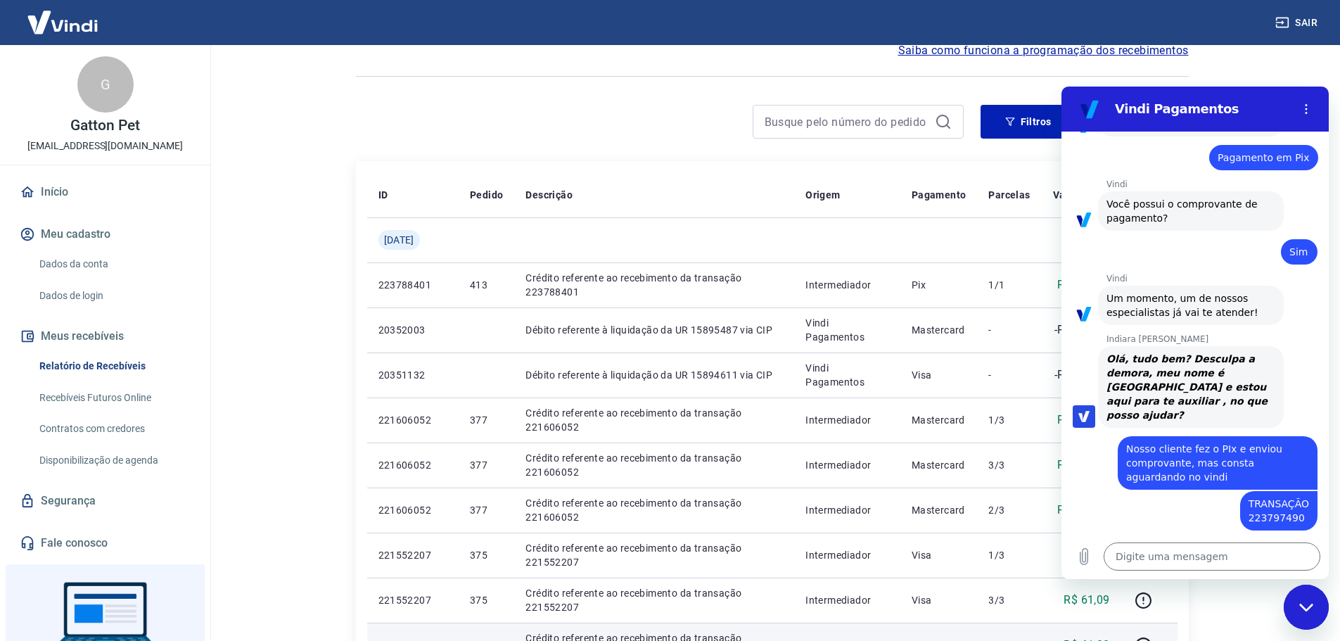
scroll to position [2554, 0]
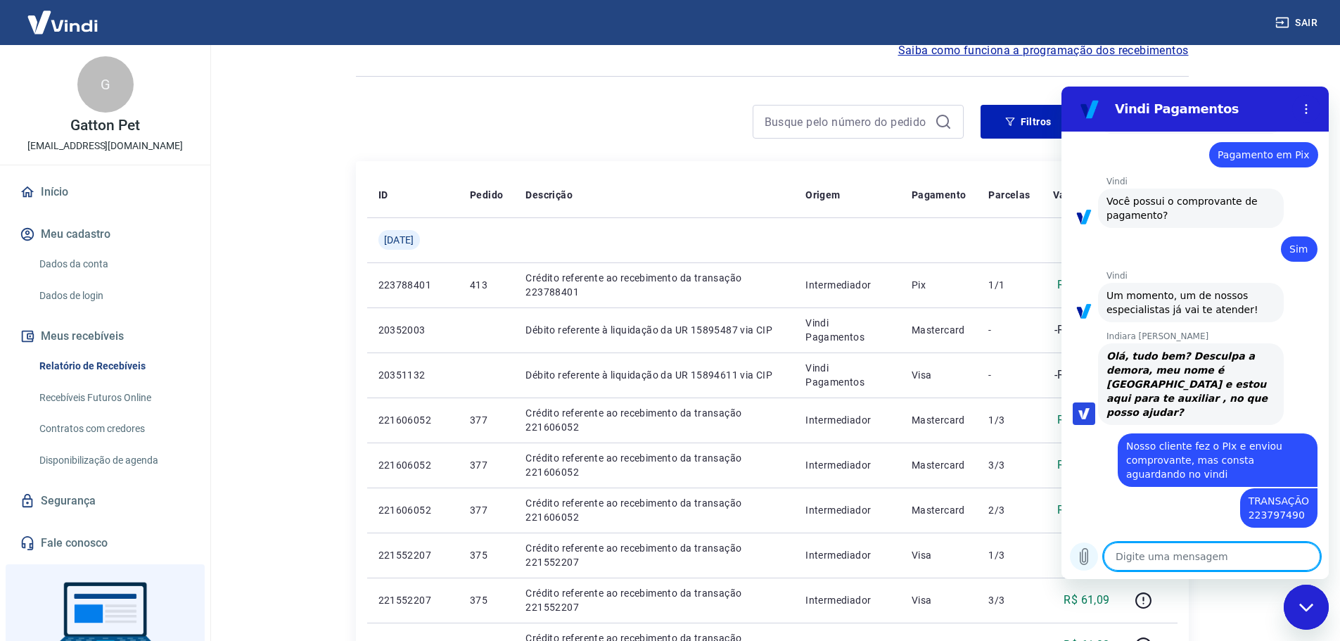
click at [1083, 559] on icon "Carregar arquivo" at bounding box center [1085, 557] width 8 height 16
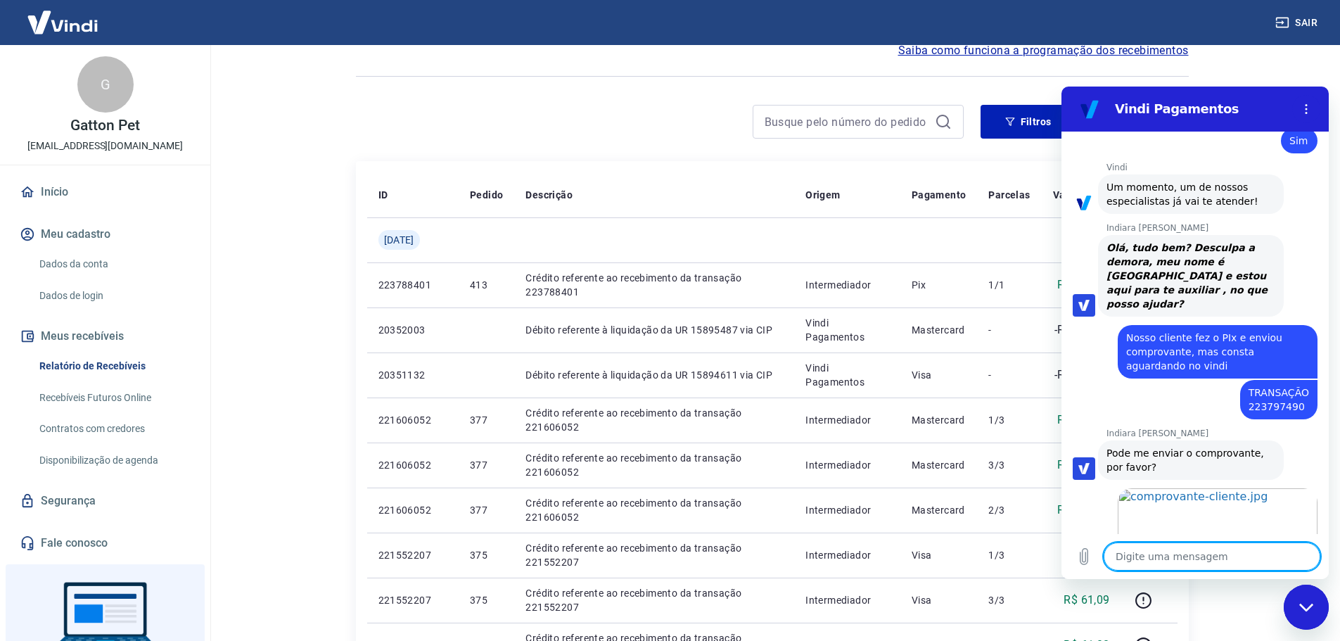
scroll to position [2665, 0]
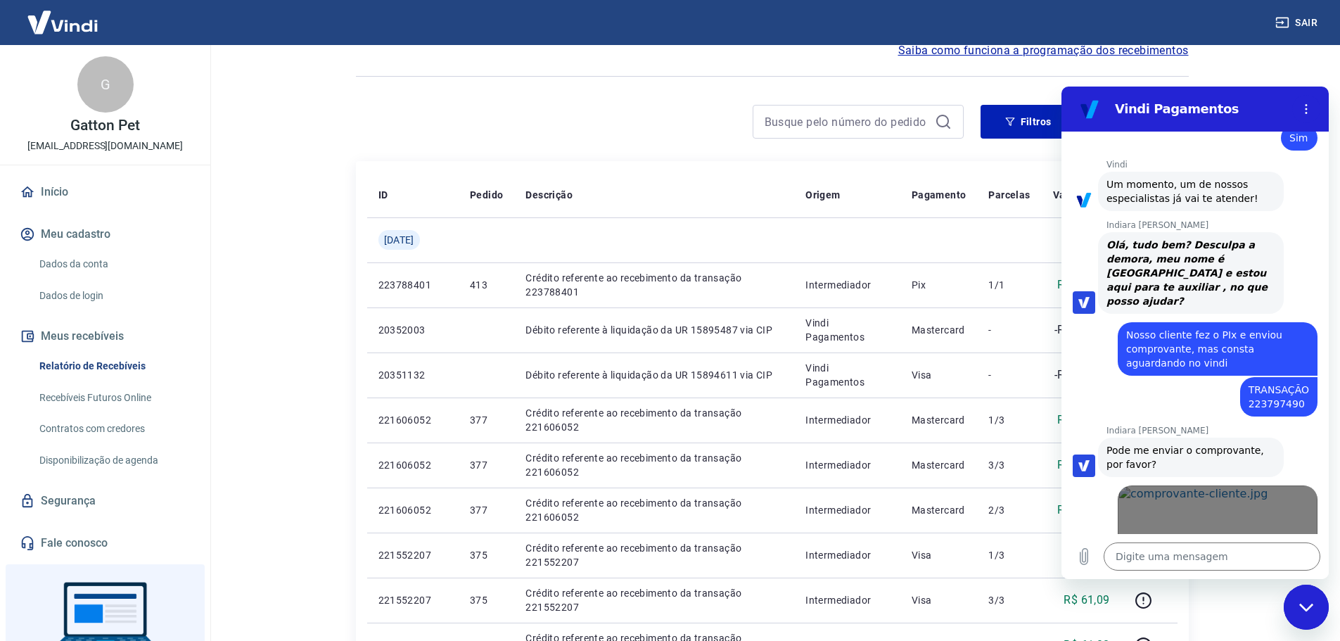
click at [1199, 537] on span "Abrir em [GEOGRAPHIC_DATA]" at bounding box center [1217, 542] width 161 height 11
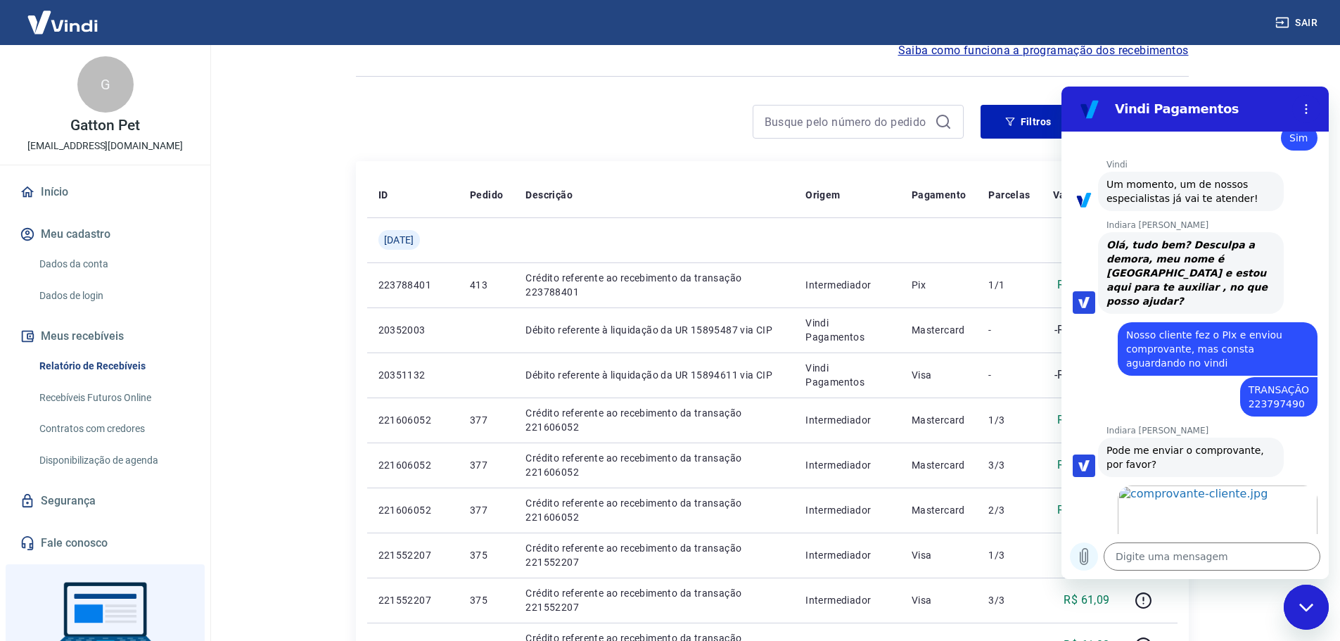
click at [1073, 554] on button "Carregar arquivo" at bounding box center [1084, 556] width 28 height 28
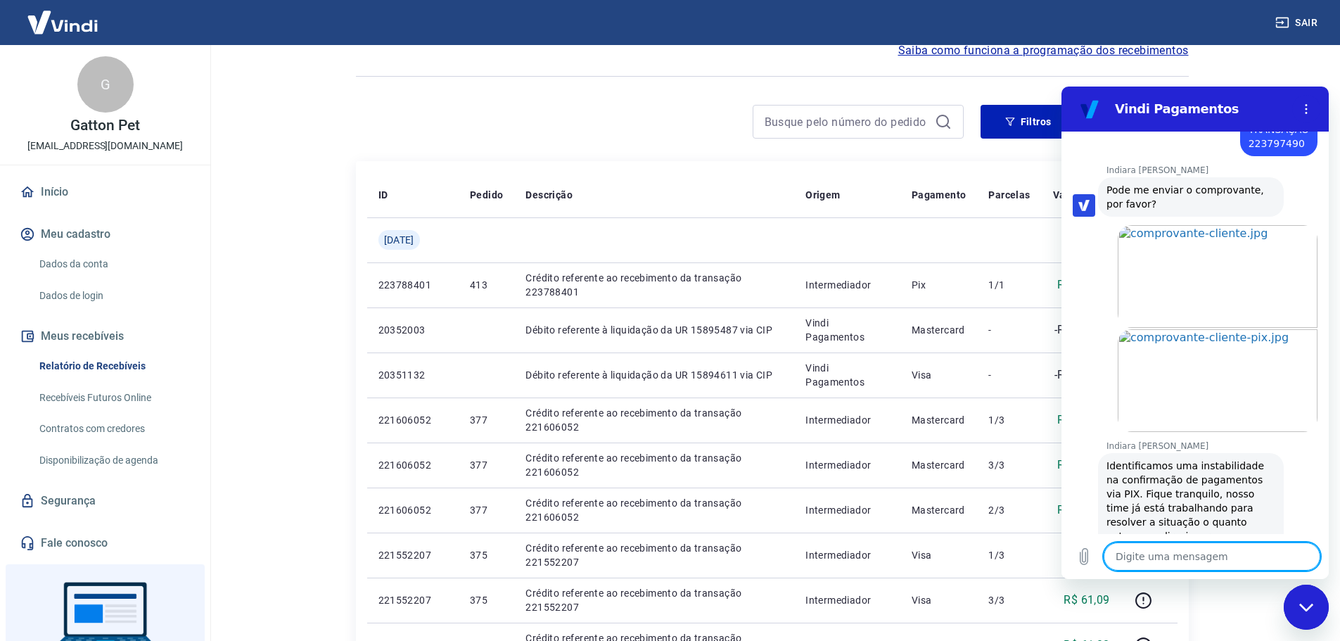
scroll to position [2929, 0]
click at [1227, 553] on textarea at bounding box center [1212, 556] width 217 height 28
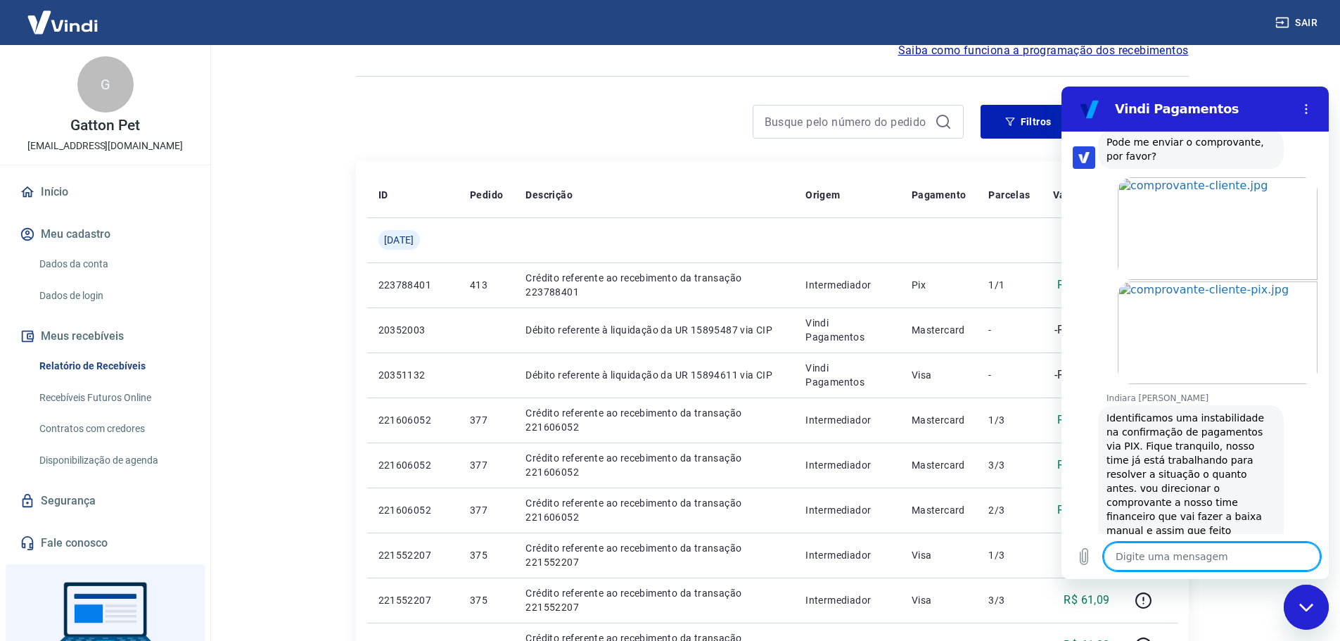
scroll to position [2976, 0]
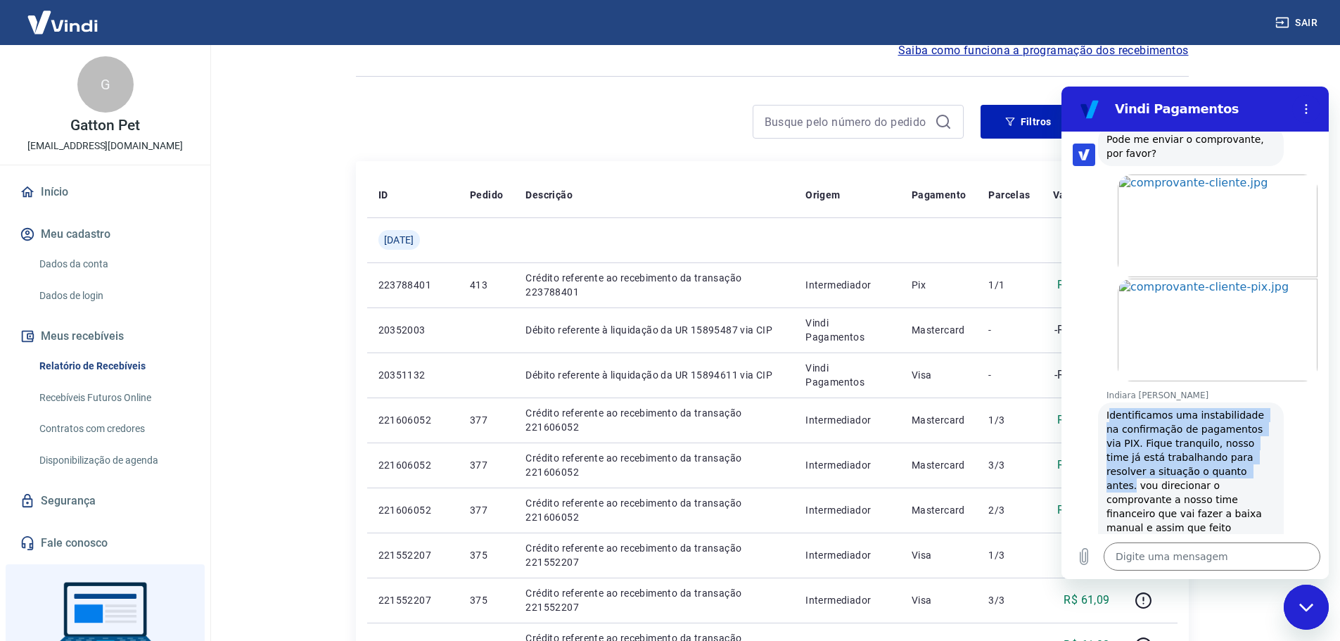
drag, startPoint x: 1108, startPoint y: 345, endPoint x: 1174, endPoint y: 404, distance: 89.2
click at [1174, 409] on span "Identificamos uma instabilidade na confirmação de pagamentos via PIX. Fique tra…" at bounding box center [1187, 485] width 161 height 152
copy span "dentificamos uma instabilidade na confirmação de pagamentos via PIX. Fique tran…"
click at [1304, 401] on div "Indiara [PERSON_NAME] diz: Identificamos uma instabilidade na confirmação de pa…" at bounding box center [1201, 484] width 256 height 167
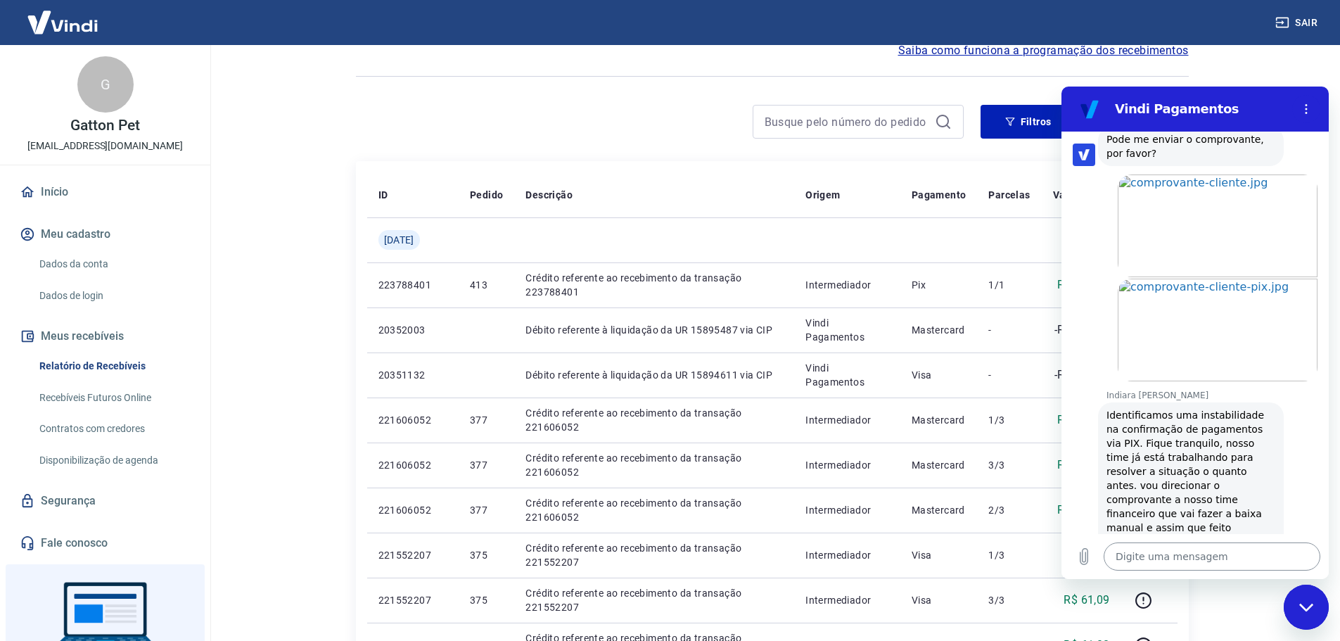
click at [1257, 550] on textarea at bounding box center [1212, 556] width 217 height 28
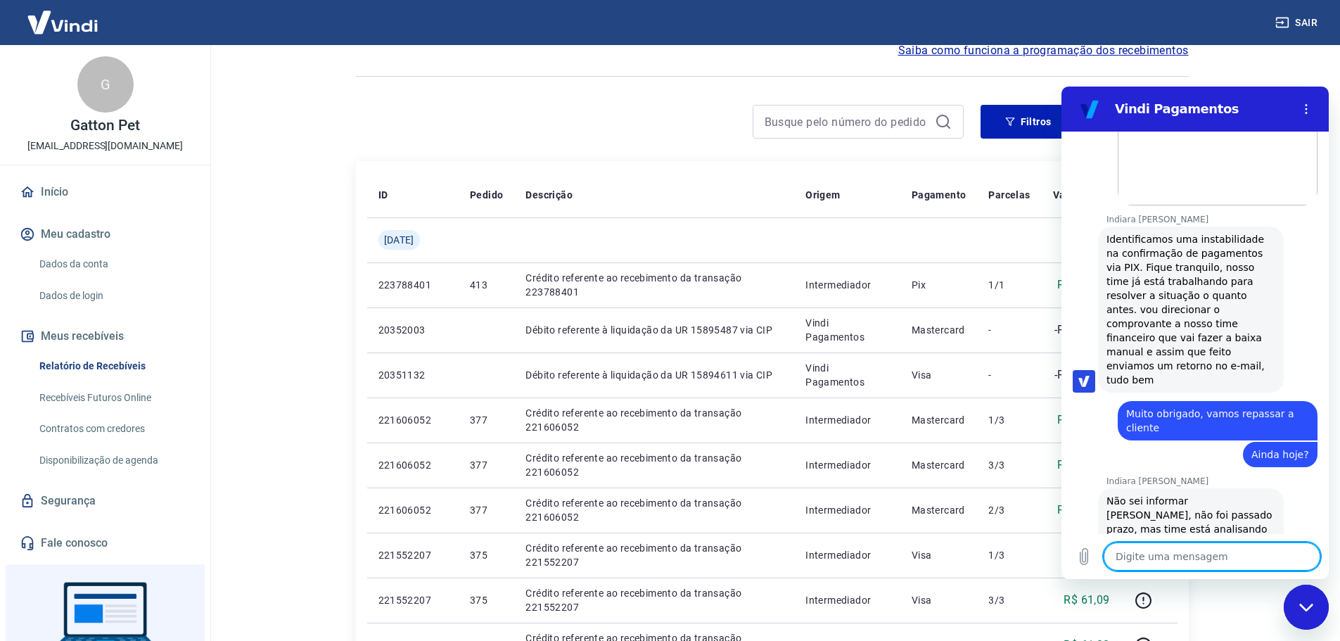
scroll to position [3082, 0]
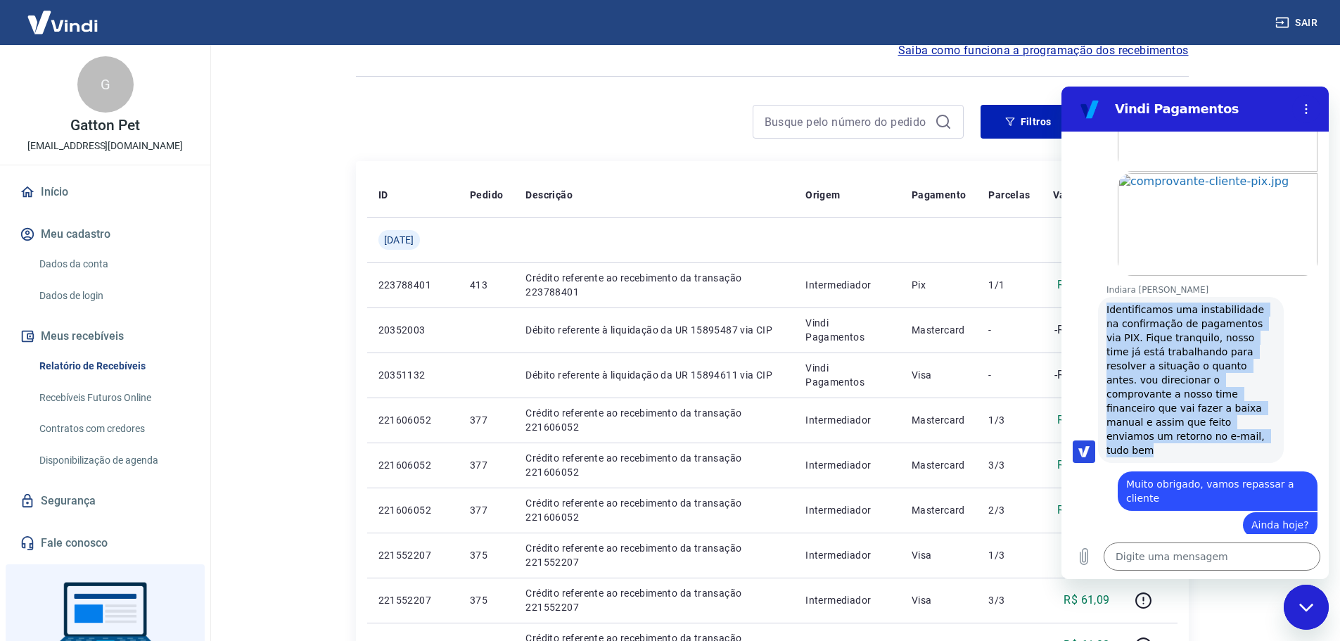
drag, startPoint x: 1251, startPoint y: 351, endPoint x: 1099, endPoint y: 238, distance: 189.7
click at [1099, 297] on div "Indiara [PERSON_NAME] diz: Identificamos uma instabilidade na confirmação de pa…" at bounding box center [1191, 380] width 186 height 166
copy span "Identificamos uma instabilidade na confirmação de pagamentos via PIX. Fique tra…"
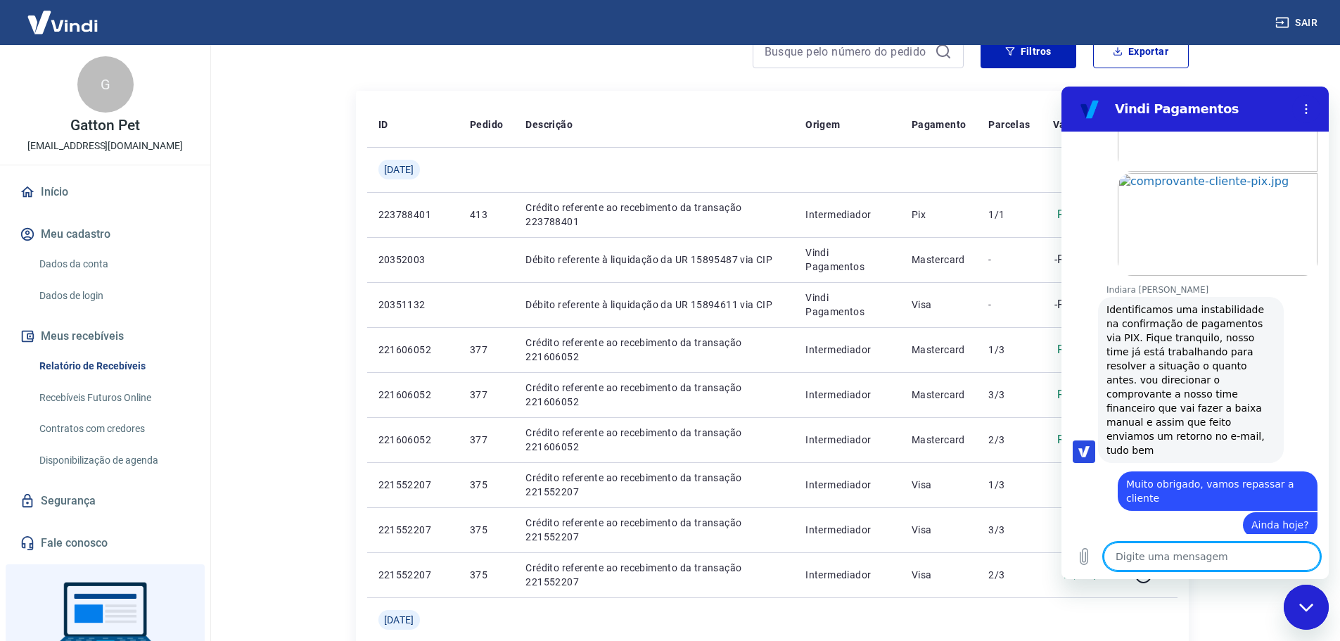
scroll to position [3186, 0]
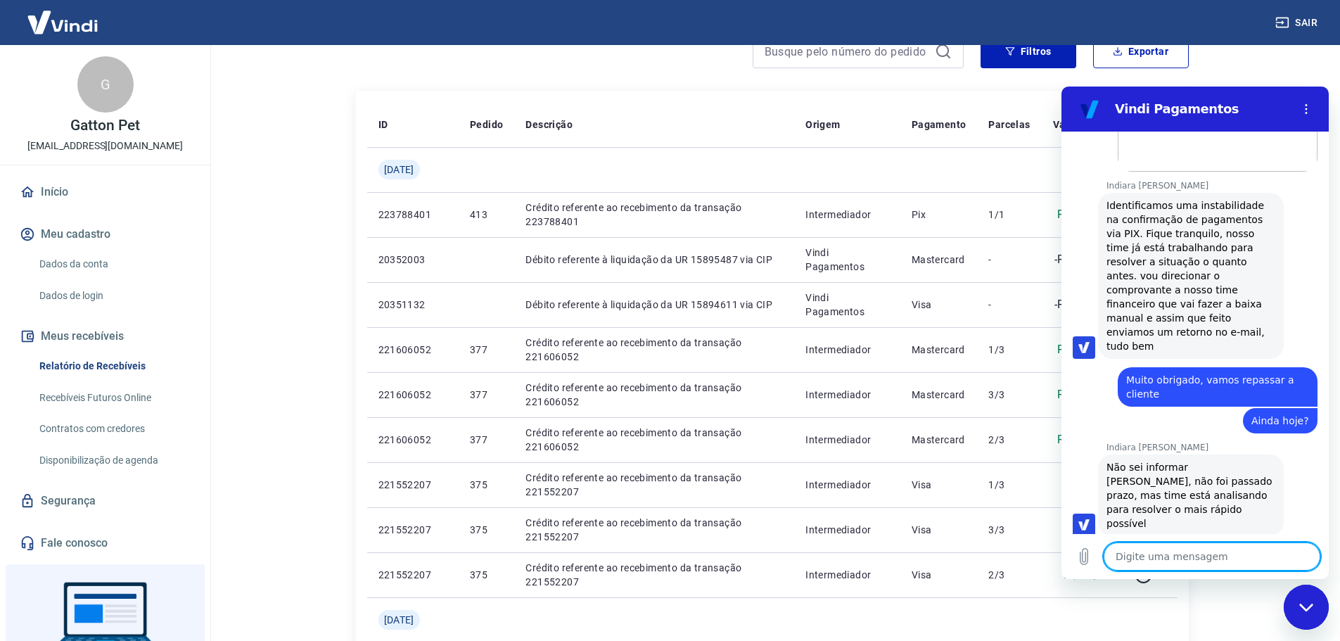
click at [1246, 552] on textarea at bounding box center [1212, 556] width 217 height 28
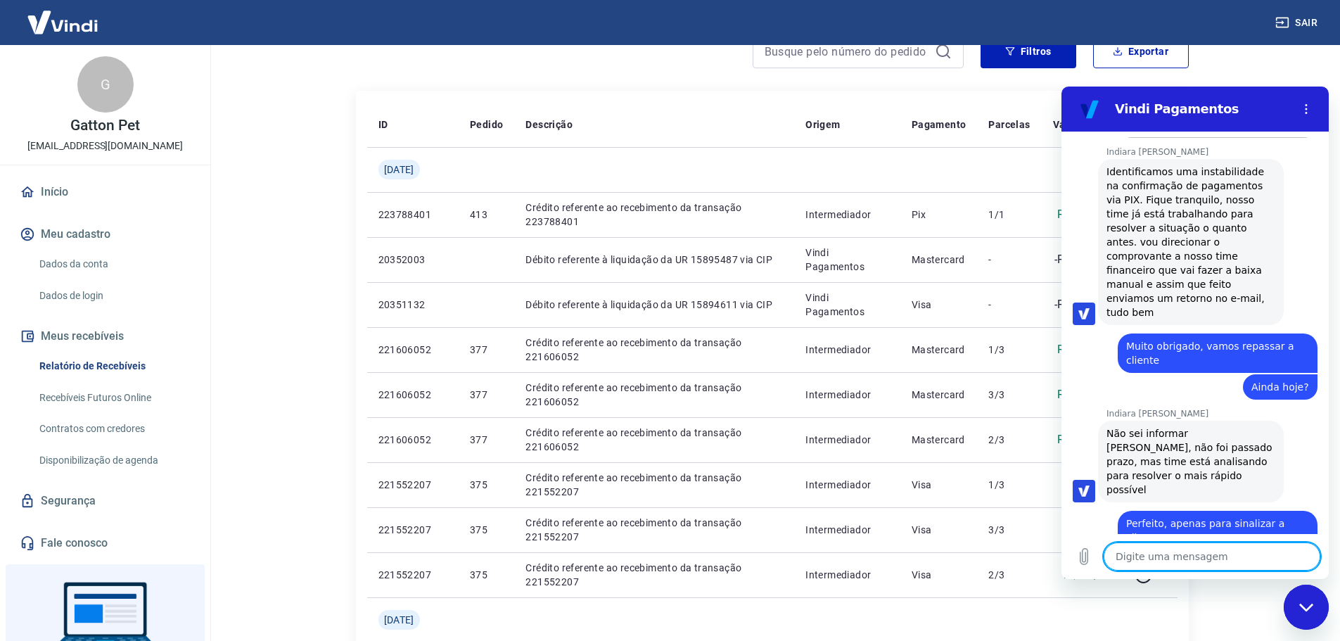
scroll to position [3149, 0]
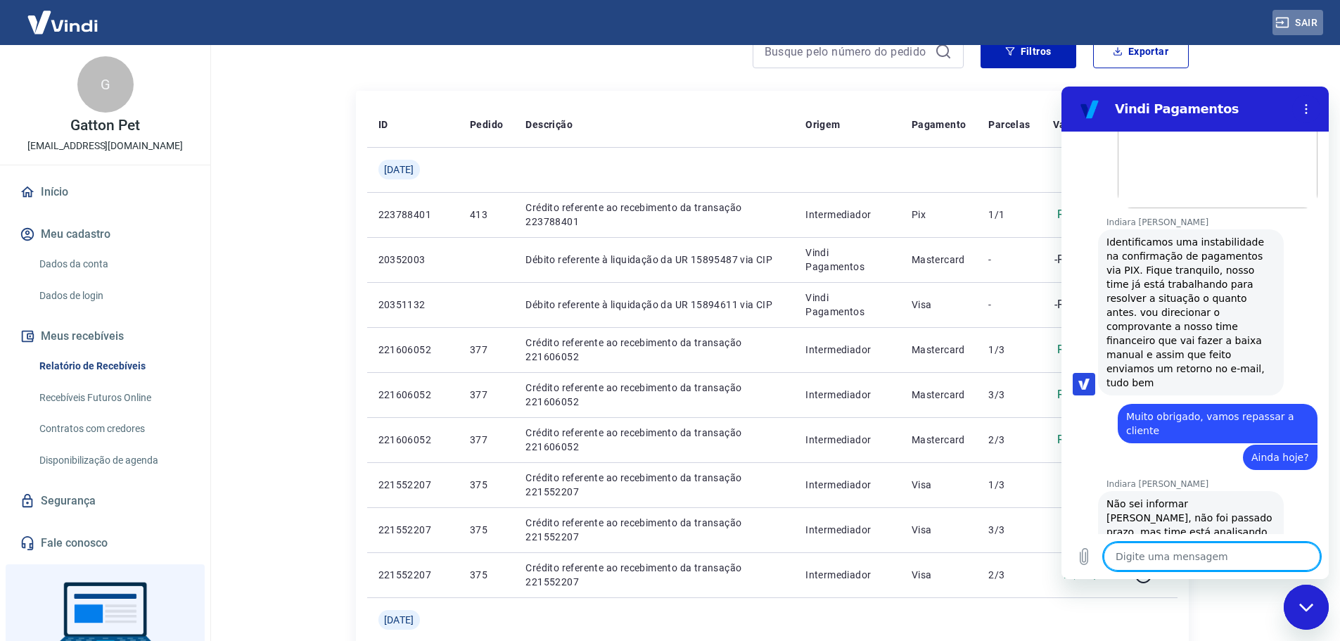
click at [1297, 22] on button "Sair" at bounding box center [1298, 23] width 51 height 26
